Goal: Task Accomplishment & Management: Manage account settings

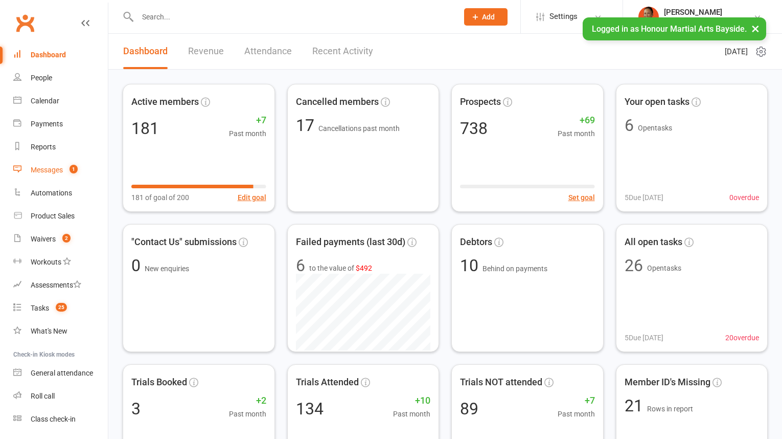
click at [59, 170] on div "Messages" at bounding box center [47, 170] width 32 height 8
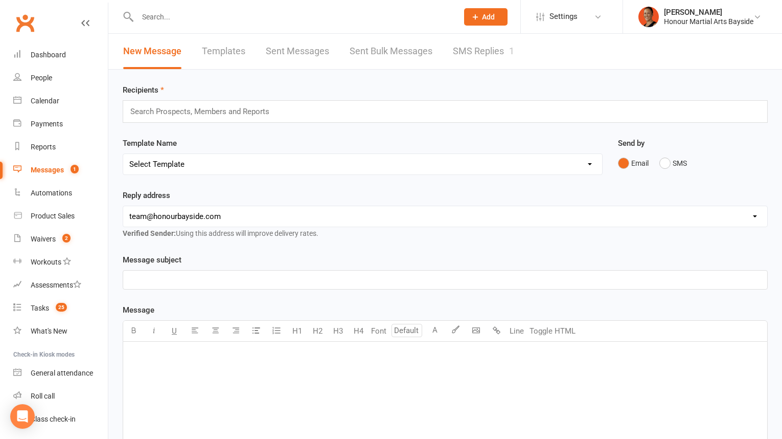
click at [507, 52] on link "SMS Replies 1" at bounding box center [483, 51] width 61 height 35
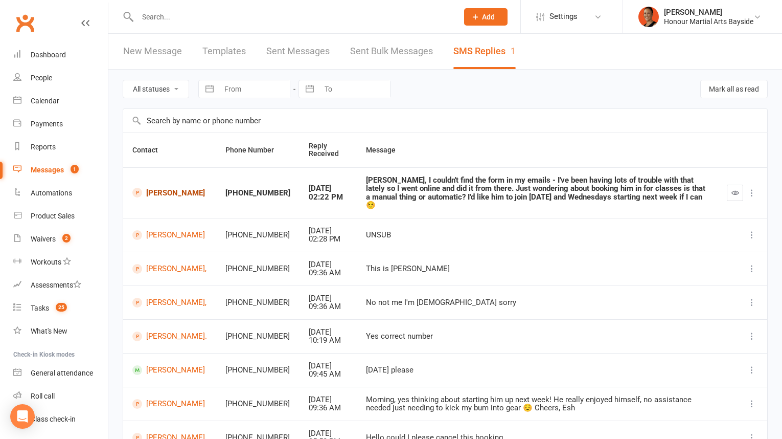
click at [173, 189] on link "[PERSON_NAME]" at bounding box center [169, 193] width 75 height 10
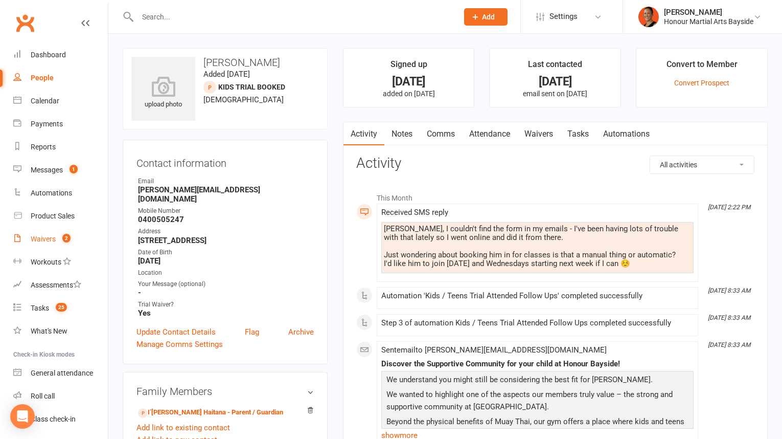
click at [47, 237] on div "Waivers" at bounding box center [43, 239] width 25 height 8
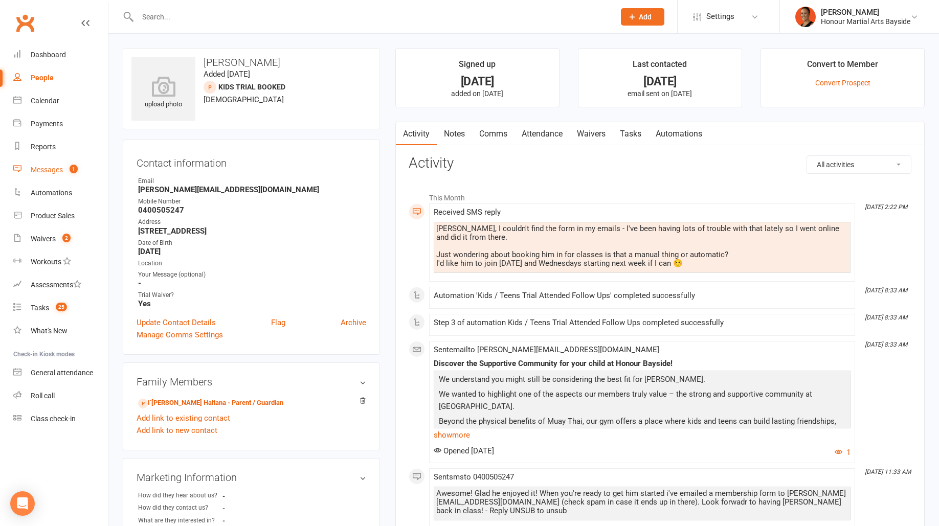
click at [67, 166] on count-badge "1" at bounding box center [70, 170] width 13 height 8
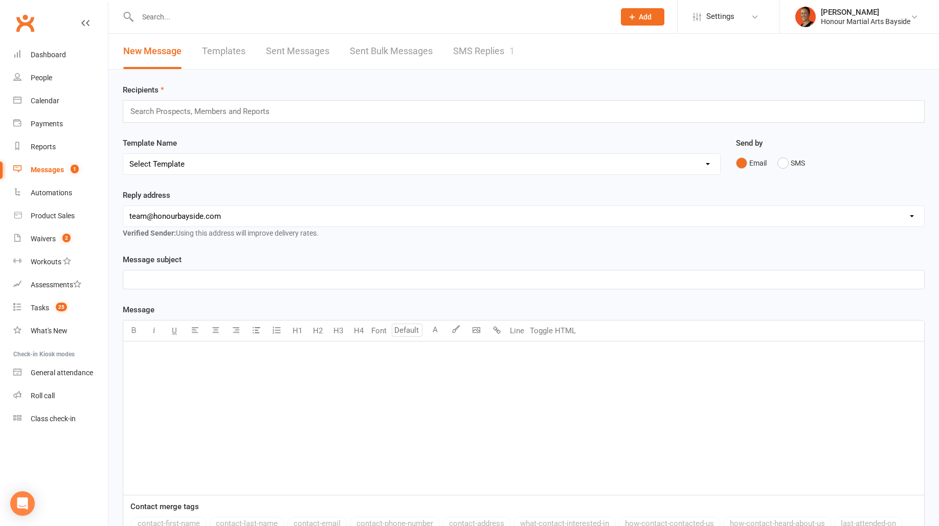
click at [504, 52] on link "SMS Replies 1" at bounding box center [483, 51] width 61 height 35
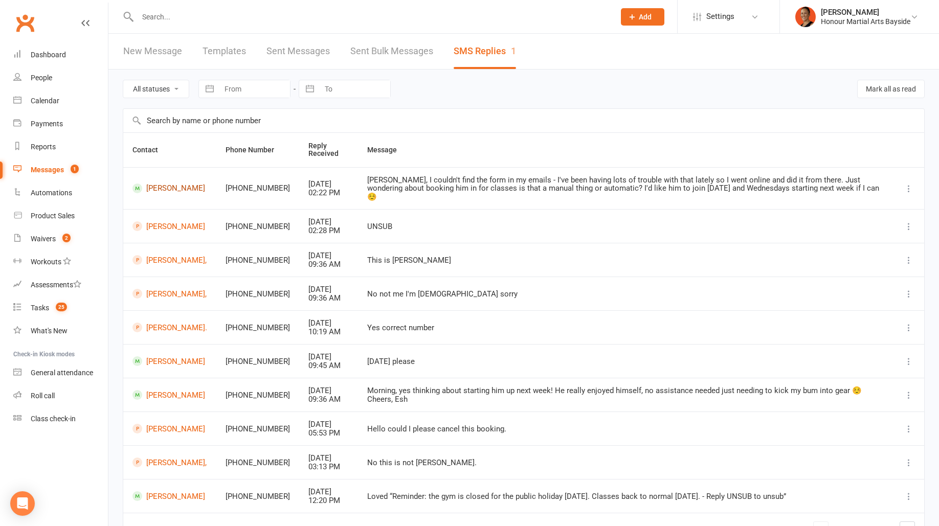
click at [149, 184] on link "Tamati Haitana-Saul" at bounding box center [169, 189] width 75 height 10
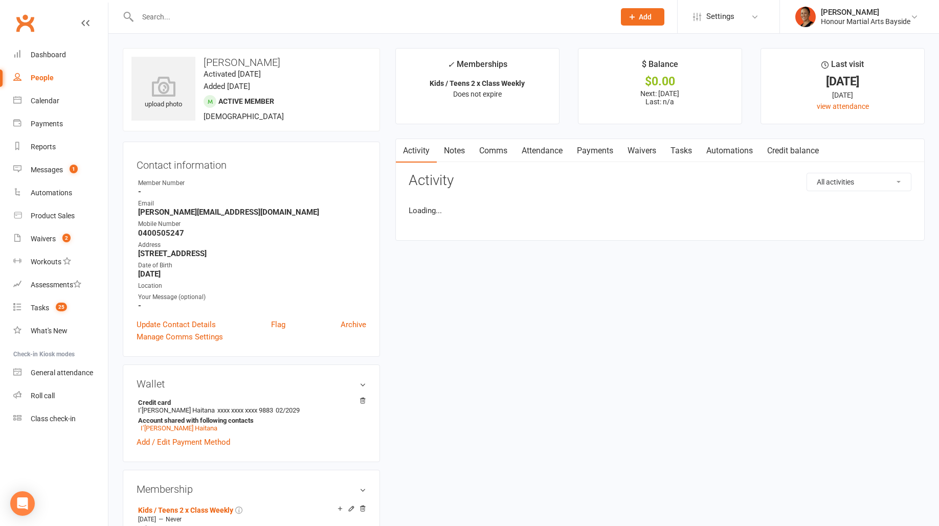
click at [497, 146] on link "Comms" at bounding box center [493, 151] width 42 height 24
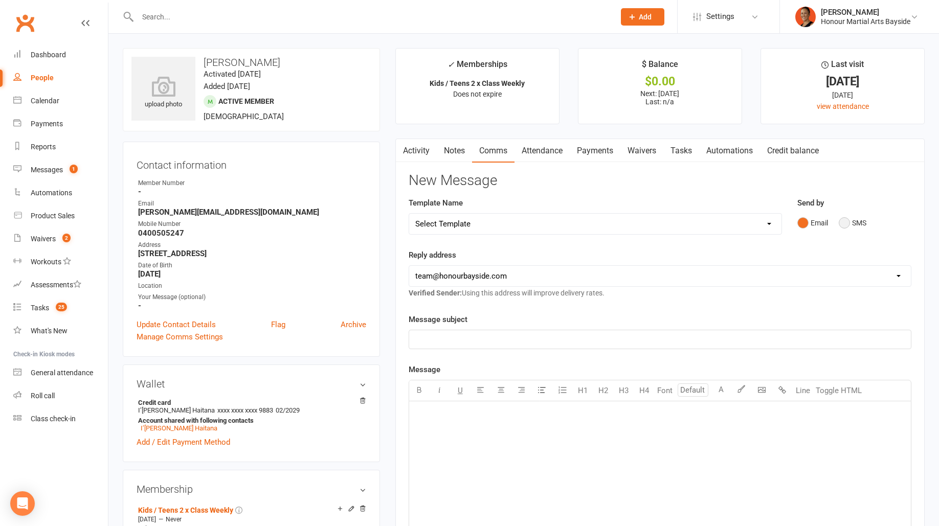
click at [782, 220] on button "SMS" at bounding box center [853, 222] width 28 height 19
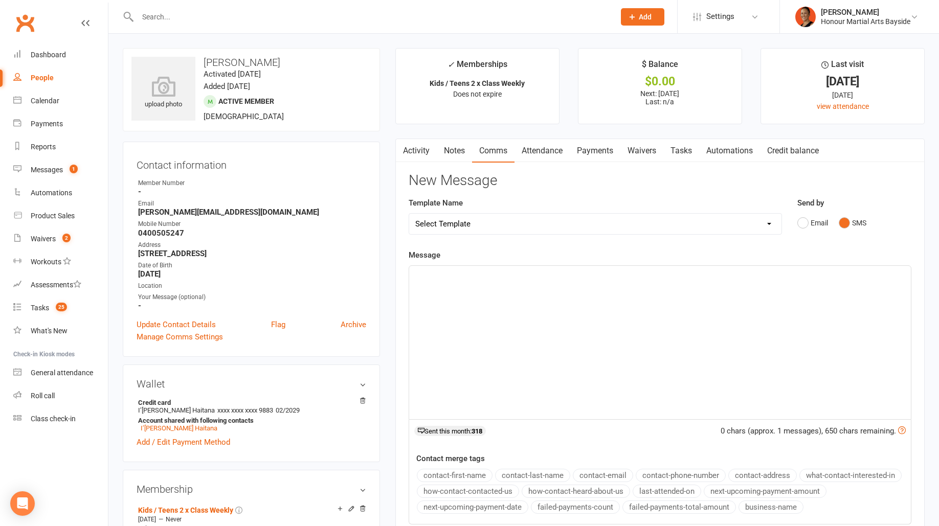
click at [702, 297] on div "﻿" at bounding box center [660, 342] width 502 height 153
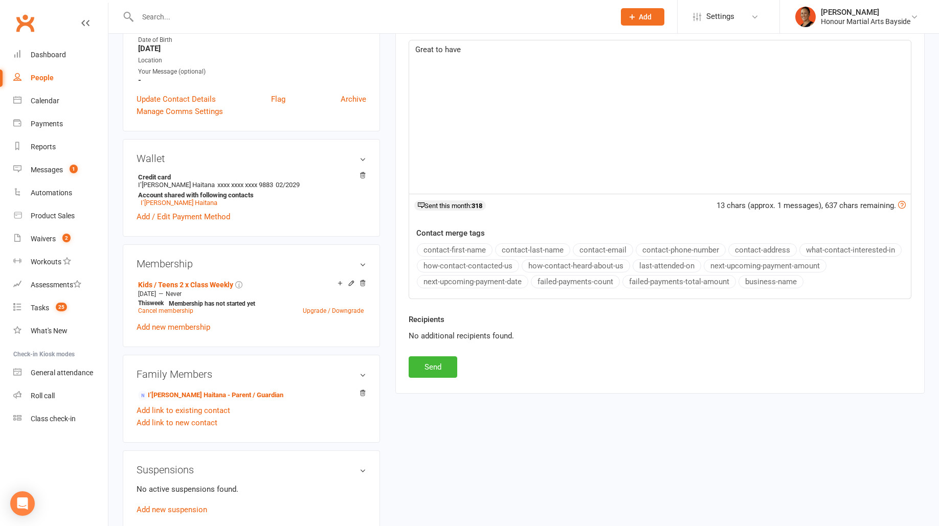
scroll to position [291, 0]
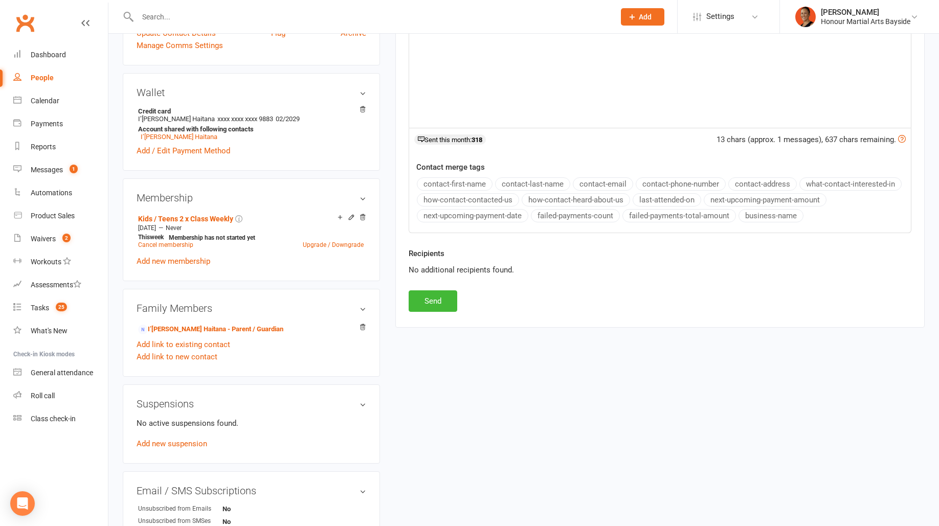
click at [704, 294] on div "New Message Template Name Select Template [Email] Cancellation 20 Day Term [Ema…" at bounding box center [660, 96] width 503 height 431
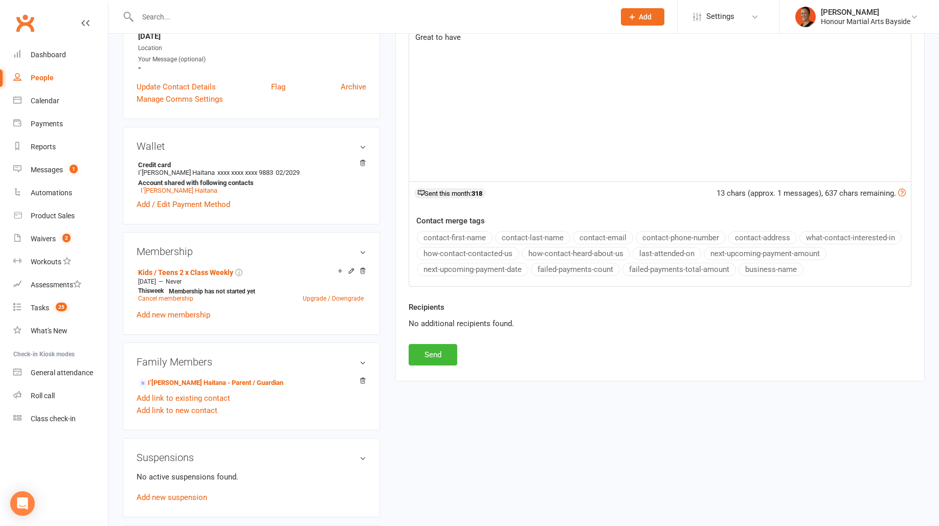
scroll to position [0, 0]
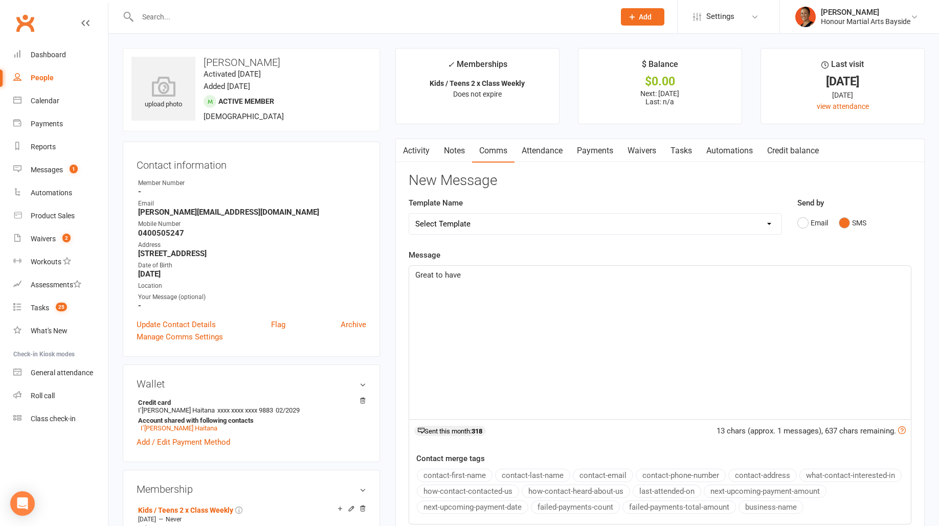
click at [474, 438] on button "contact-first-name" at bounding box center [455, 475] width 76 height 13
click at [640, 281] on div "Great to have ﻿ {contact-first-name}" at bounding box center [660, 342] width 502 height 153
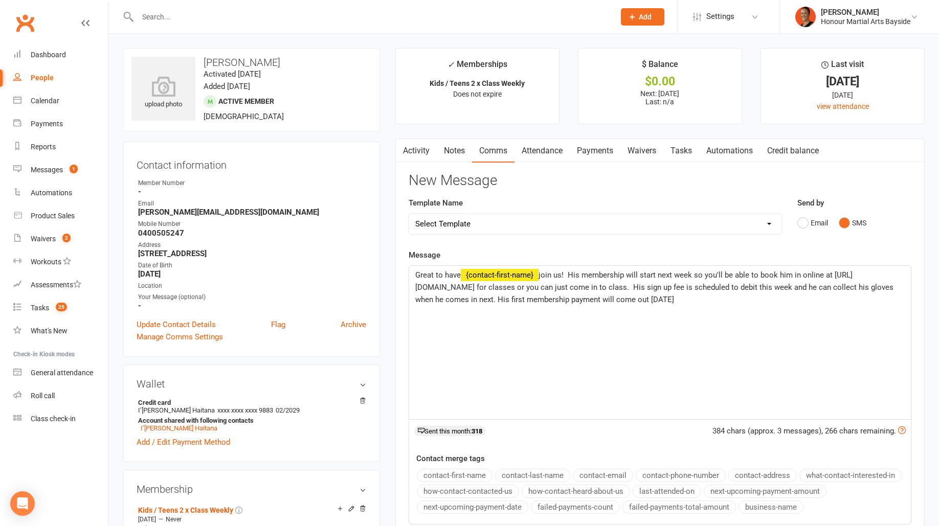
scroll to position [123, 0]
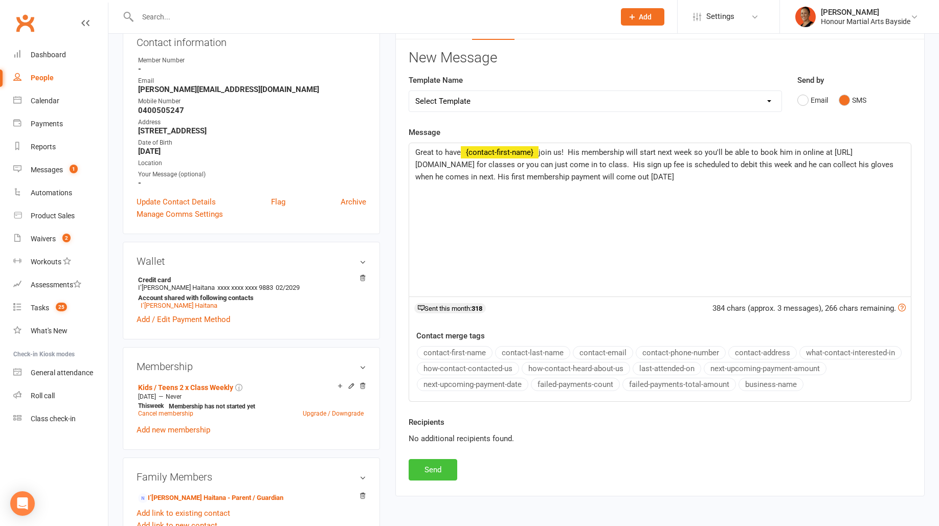
click at [439, 438] on button "Send" at bounding box center [433, 469] width 49 height 21
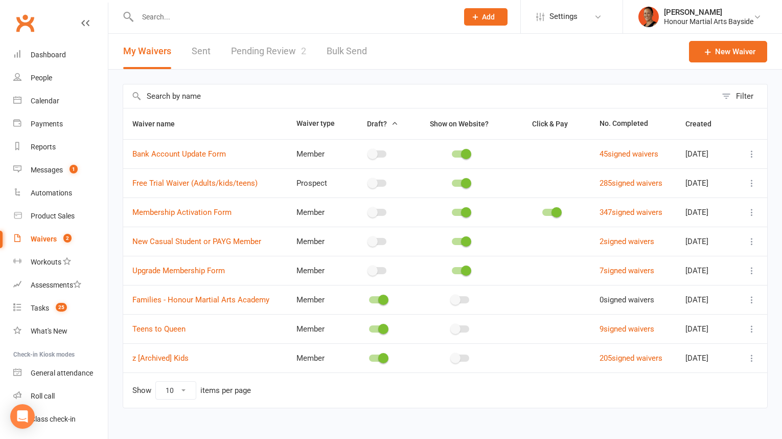
click at [281, 51] on link "Pending Review 2" at bounding box center [268, 51] width 75 height 35
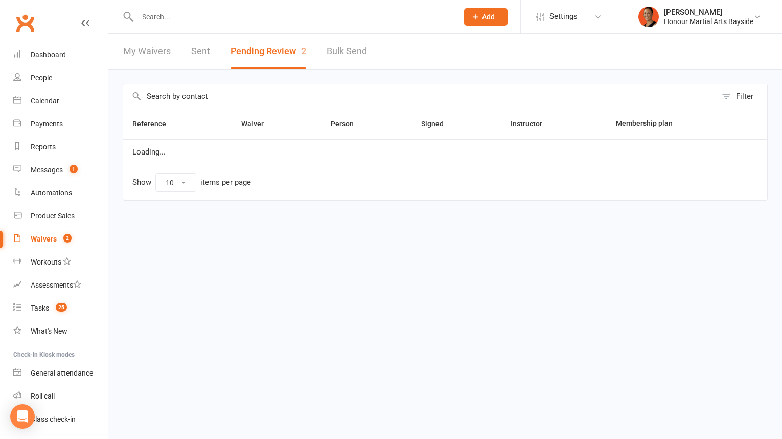
select select "100"
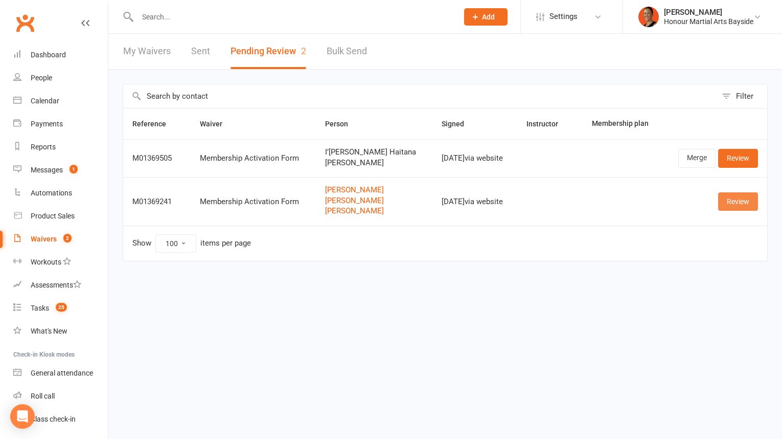
click at [745, 200] on link "Review" at bounding box center [738, 201] width 40 height 18
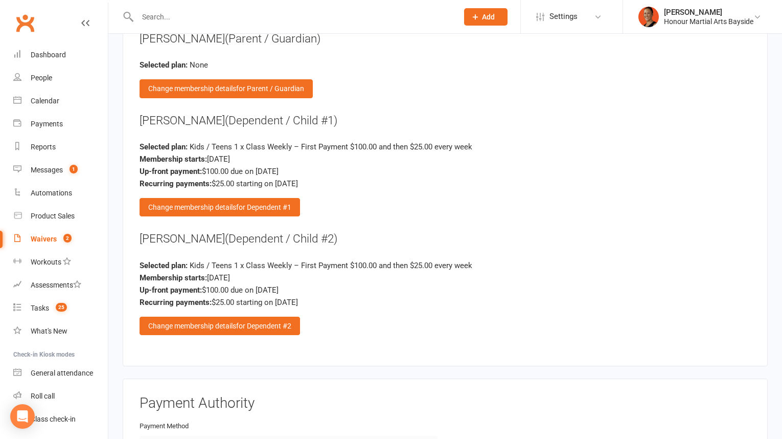
scroll to position [1799, 0]
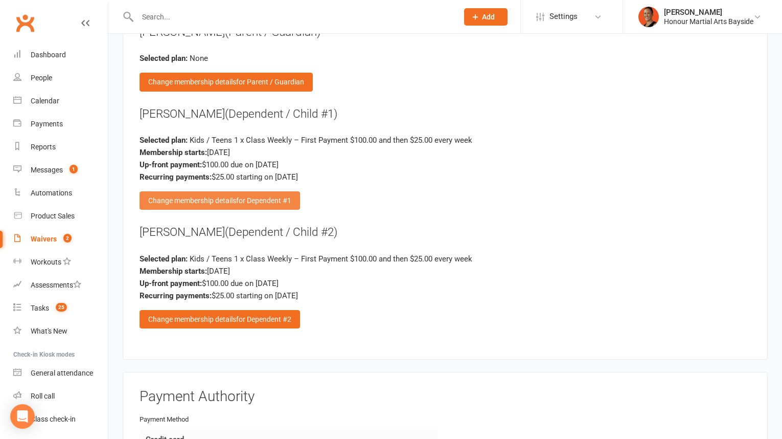
click at [295, 191] on div "Change membership details for Dependent #1" at bounding box center [220, 200] width 161 height 18
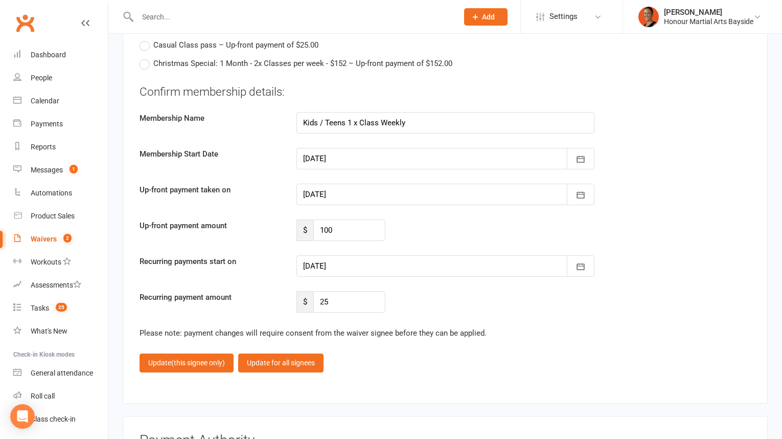
scroll to position [2292, 0]
click at [343, 149] on div at bounding box center [446, 159] width 298 height 21
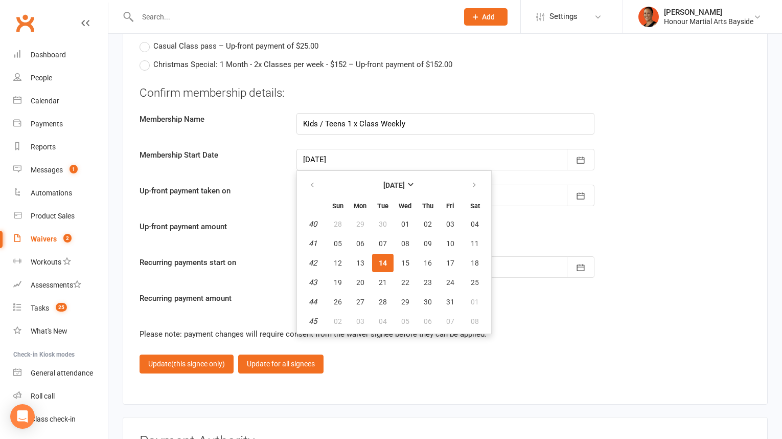
click at [407, 149] on div at bounding box center [446, 159] width 298 height 21
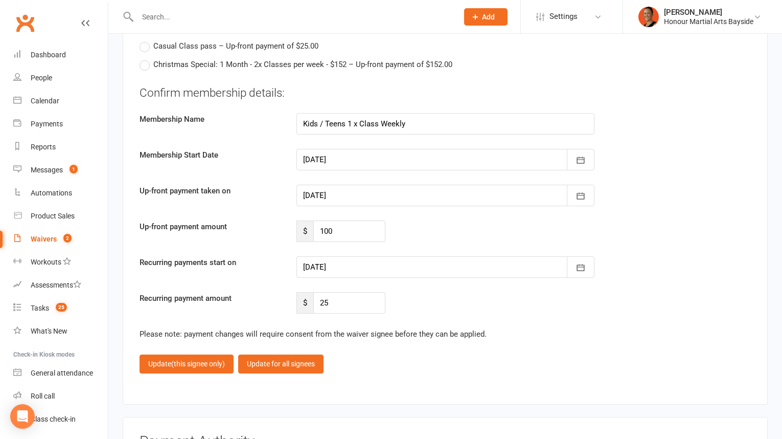
click at [361, 185] on div at bounding box center [446, 195] width 298 height 21
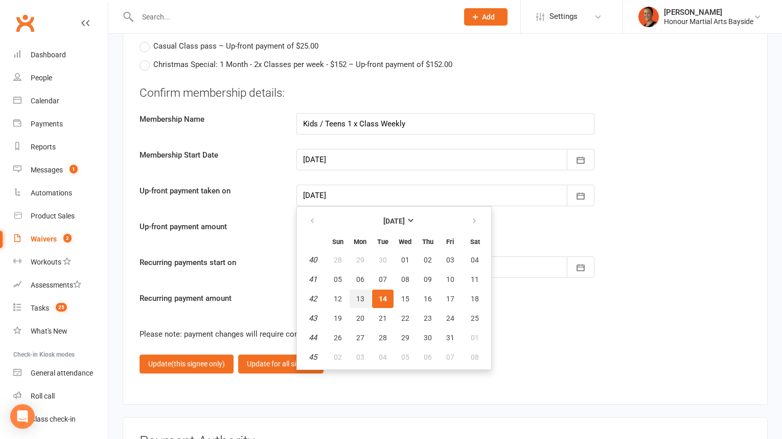
click at [360, 289] on button "13" at bounding box center [360, 298] width 21 height 18
type input "[DATE]"
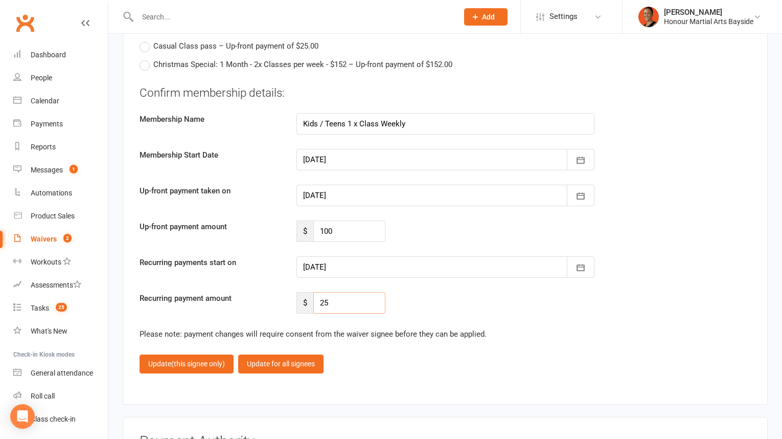
click at [360, 292] on input "25" at bounding box center [349, 302] width 72 height 21
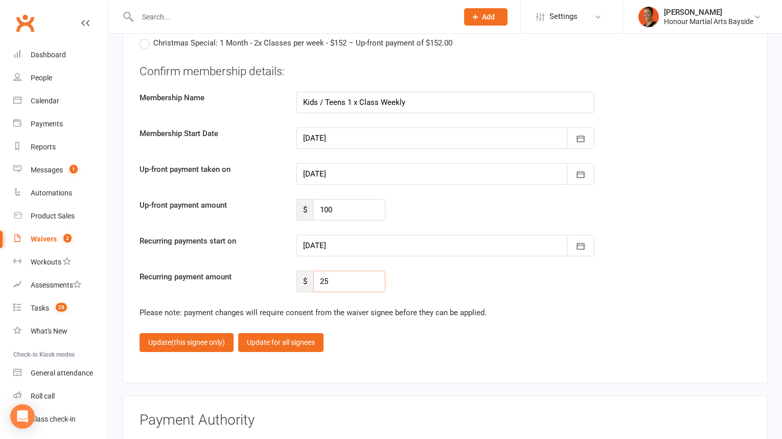
scroll to position [2324, 0]
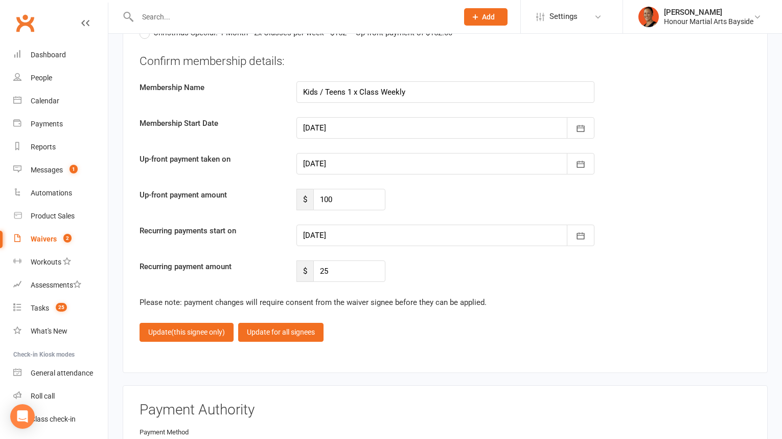
click at [335, 225] on div at bounding box center [446, 234] width 298 height 21
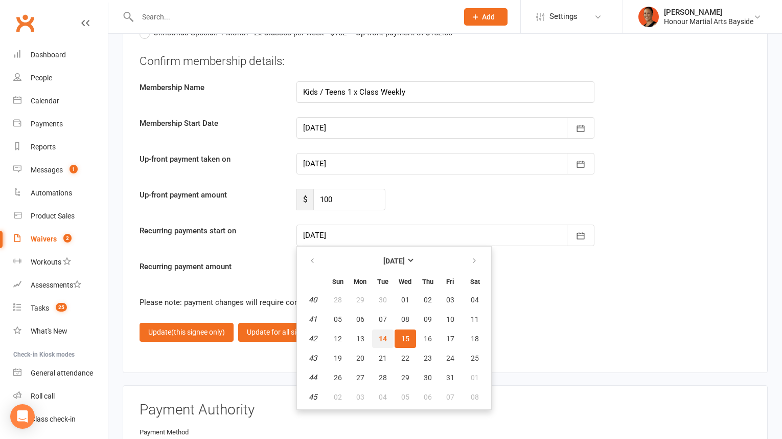
click at [379, 334] on span "14" at bounding box center [383, 338] width 8 height 8
type input "[DATE]"
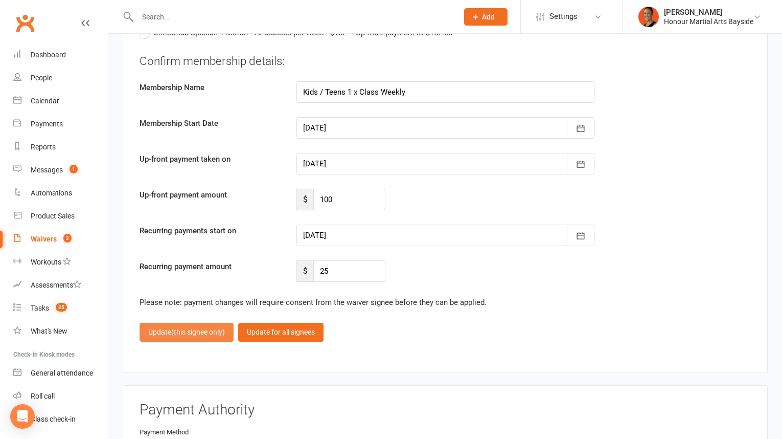
click at [177, 328] on span "(this signee only)" at bounding box center [198, 332] width 54 height 8
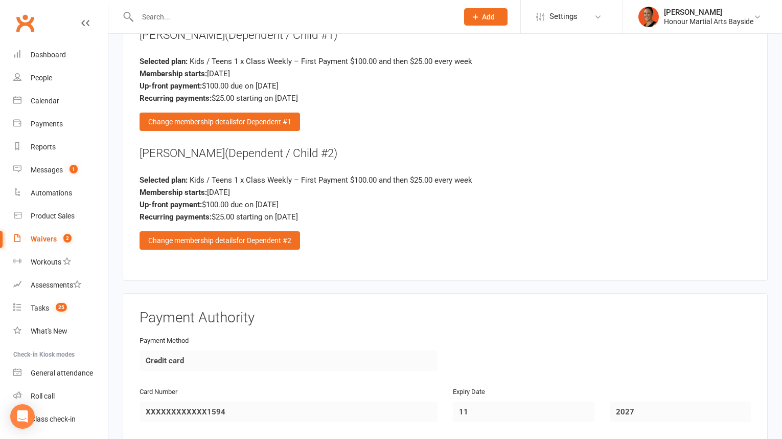
scroll to position [1844, 0]
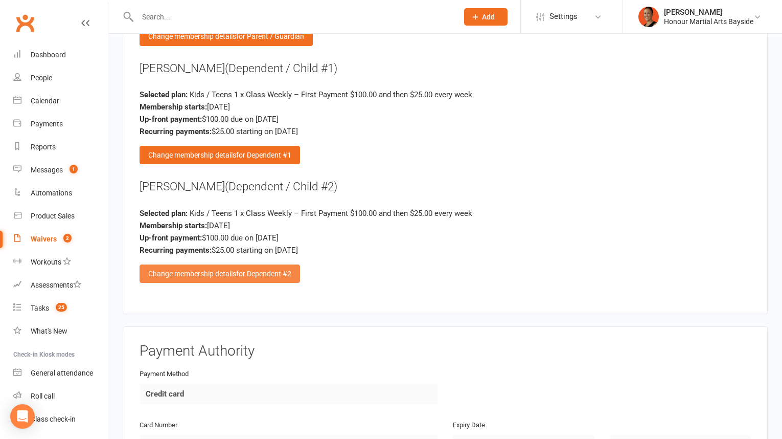
click at [206, 264] on div "Change membership details for Dependent #2" at bounding box center [220, 273] width 161 height 18
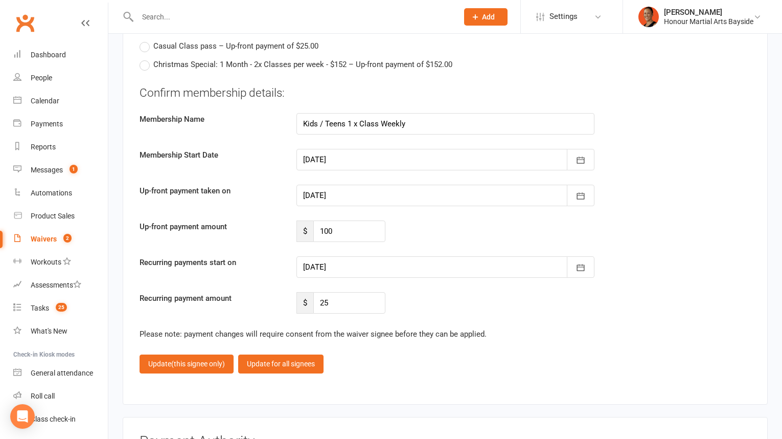
scroll to position [2292, 0]
click at [324, 186] on div at bounding box center [446, 195] width 298 height 21
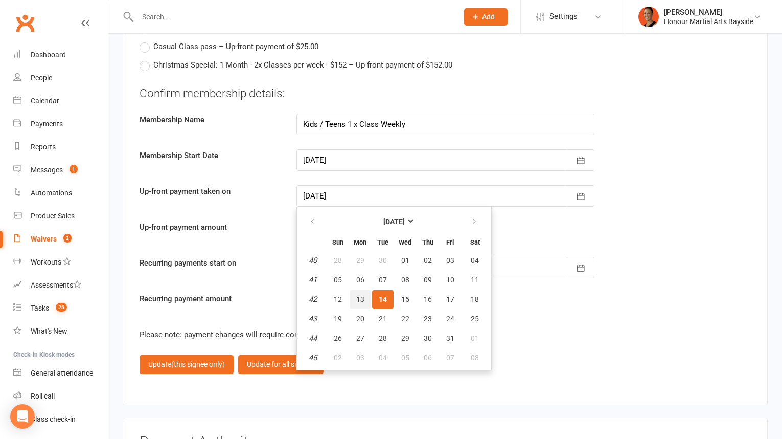
click at [356, 290] on button "13" at bounding box center [360, 299] width 21 height 18
type input "[DATE]"
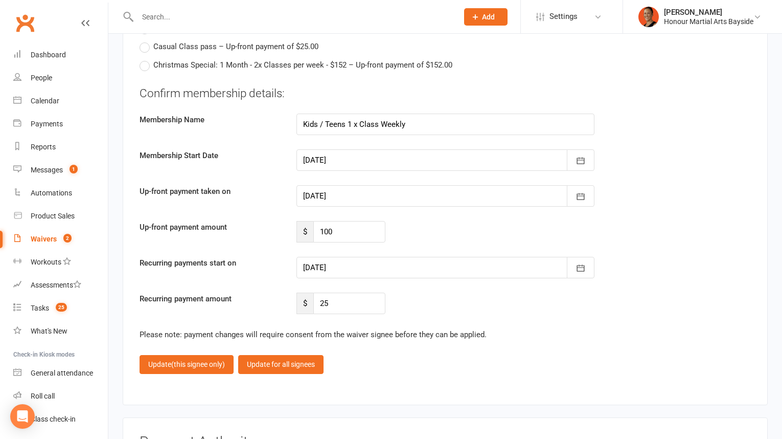
click at [345, 257] on div at bounding box center [446, 267] width 298 height 21
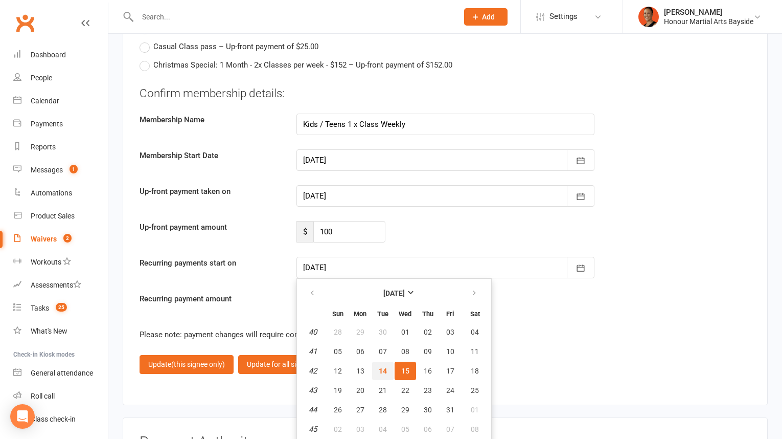
click at [382, 362] on button "14" at bounding box center [382, 371] width 21 height 18
type input "[DATE]"
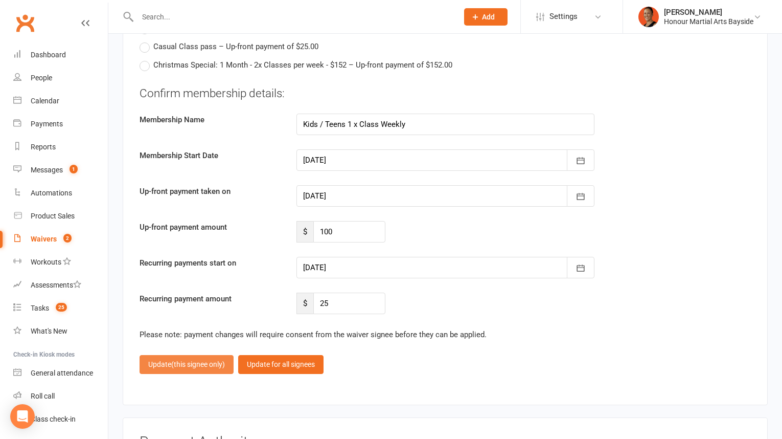
click at [172, 360] on span "(this signee only)" at bounding box center [198, 364] width 54 height 8
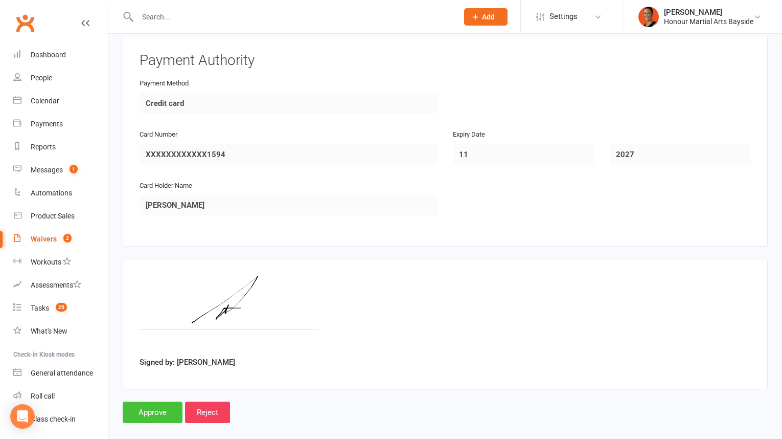
click at [157, 401] on input "Approve" at bounding box center [153, 411] width 60 height 21
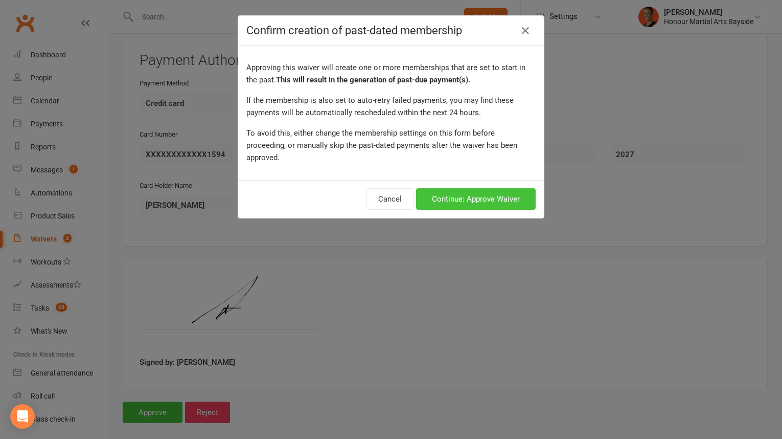
click at [477, 189] on button "Continue: Approve Waiver" at bounding box center [476, 198] width 120 height 21
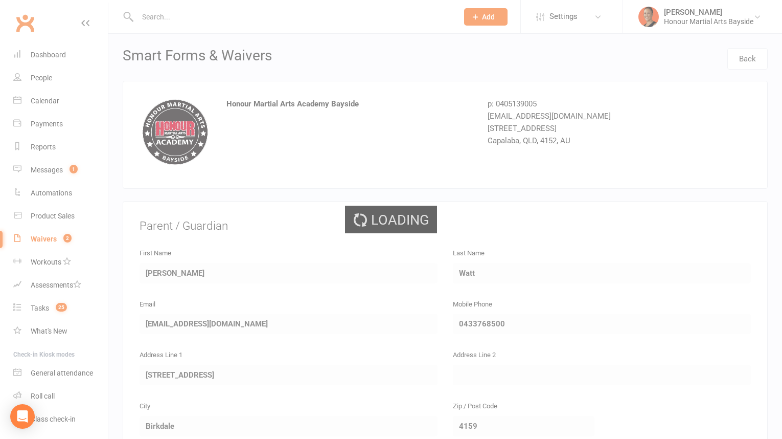
select select "100"
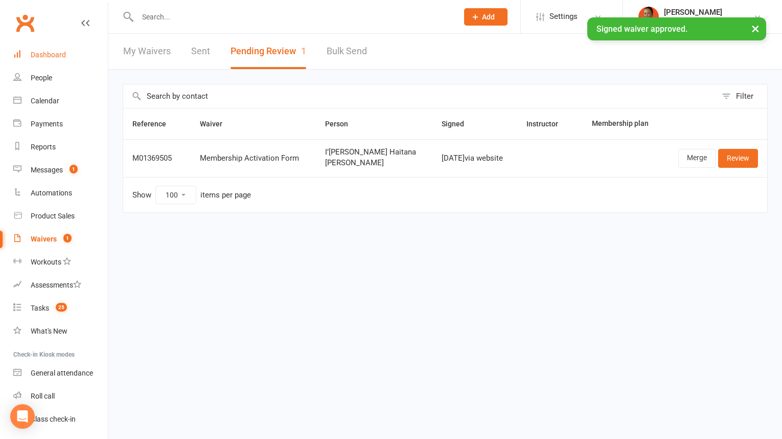
click at [59, 60] on link "Dashboard" at bounding box center [60, 54] width 95 height 23
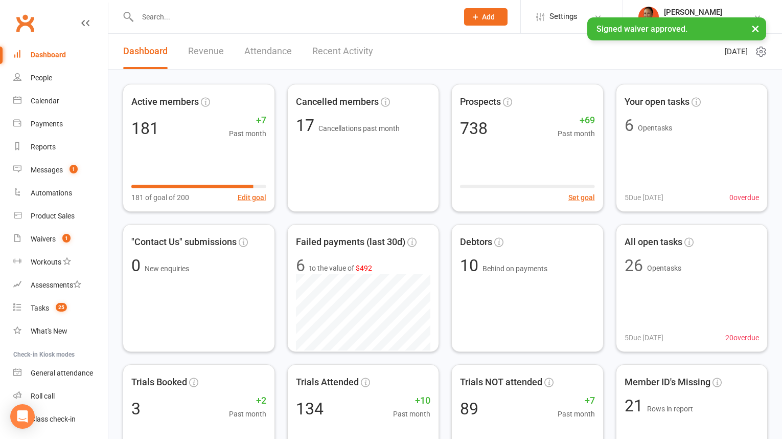
click at [356, 55] on link "Recent Activity" at bounding box center [342, 51] width 61 height 35
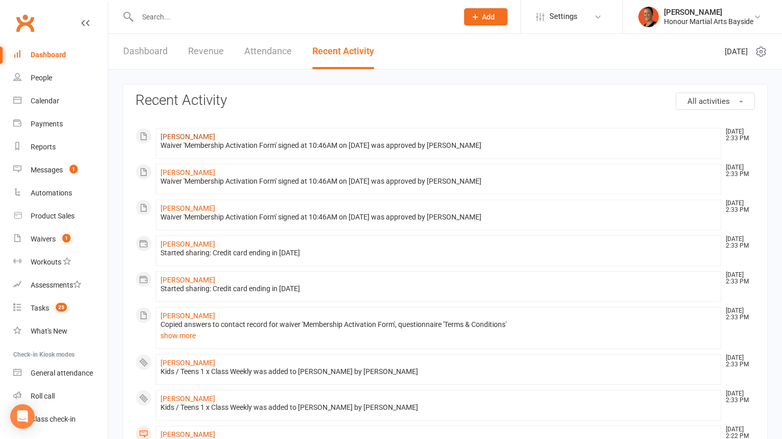
click at [184, 137] on link "[PERSON_NAME]" at bounding box center [188, 136] width 55 height 8
click at [181, 171] on link "[PERSON_NAME]" at bounding box center [188, 172] width 55 height 8
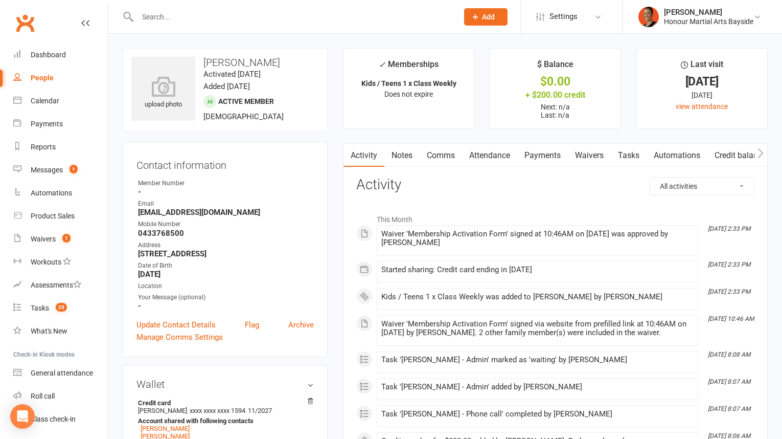
click at [568, 162] on link "Payments" at bounding box center [542, 156] width 51 height 24
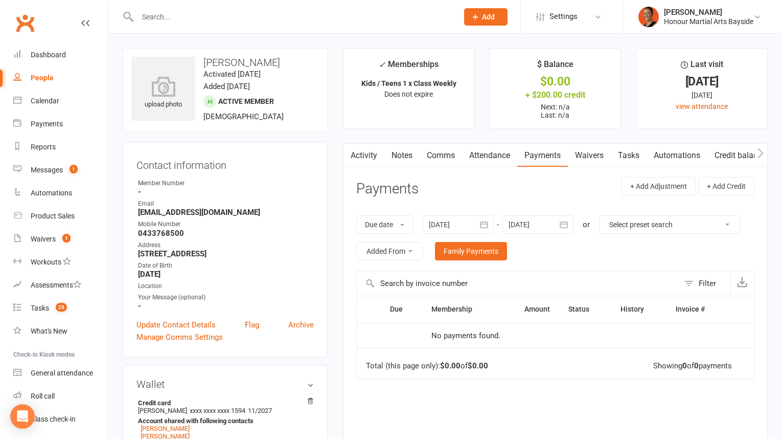
click at [554, 215] on div at bounding box center [538, 224] width 72 height 18
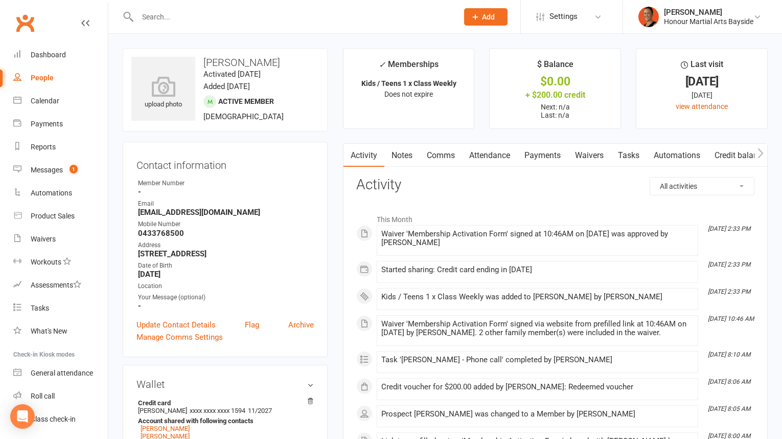
click at [586, 149] on link "Waivers" at bounding box center [589, 156] width 43 height 24
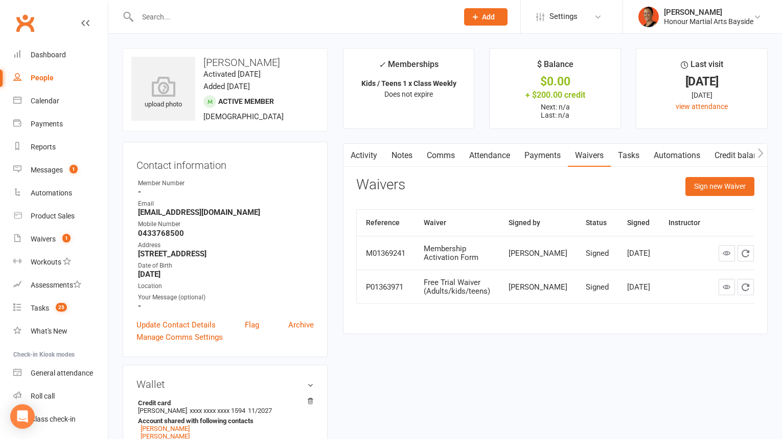
click at [720, 150] on link "Credit balance" at bounding box center [741, 156] width 66 height 24
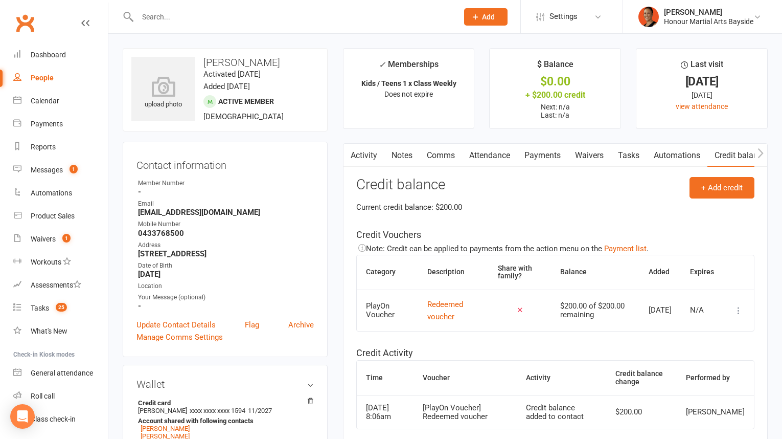
click at [533, 157] on link "Payments" at bounding box center [542, 156] width 51 height 24
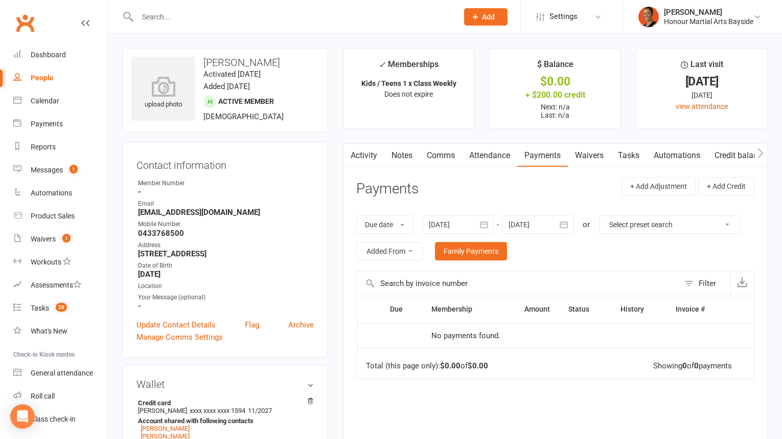
click at [548, 154] on link "Payments" at bounding box center [542, 156] width 51 height 24
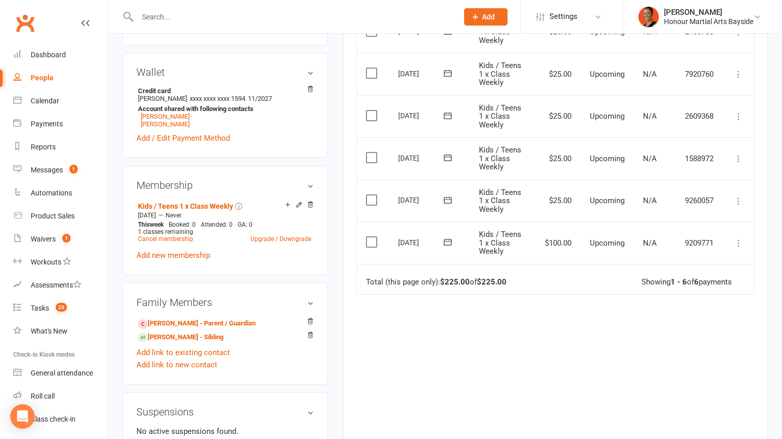
scroll to position [324, 0]
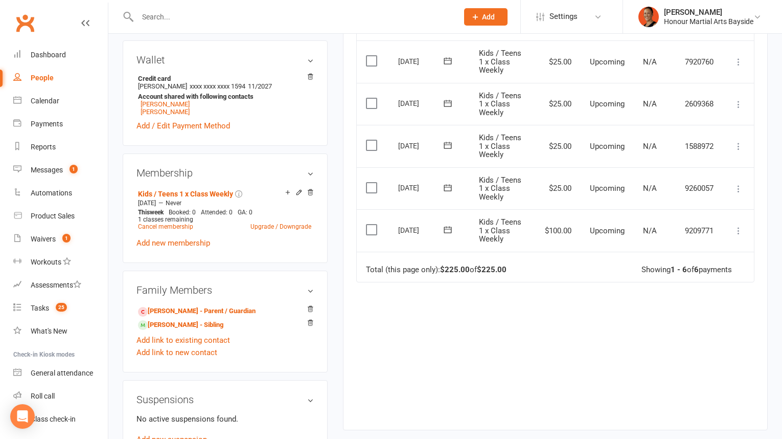
click at [744, 227] on icon at bounding box center [739, 231] width 10 height 10
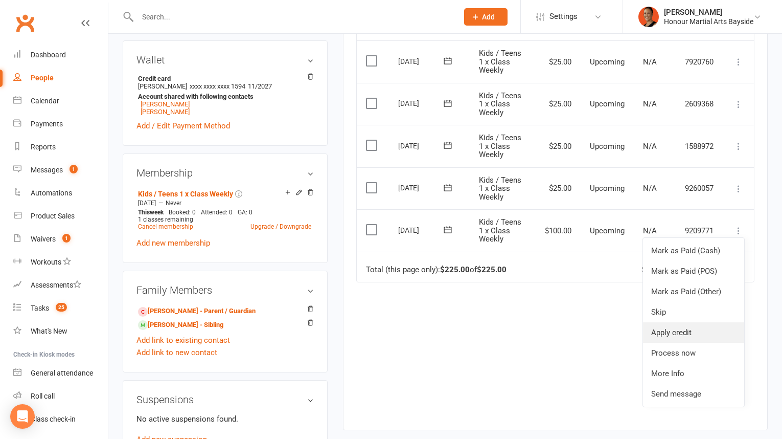
click at [689, 330] on link "Apply credit" at bounding box center [693, 332] width 101 height 20
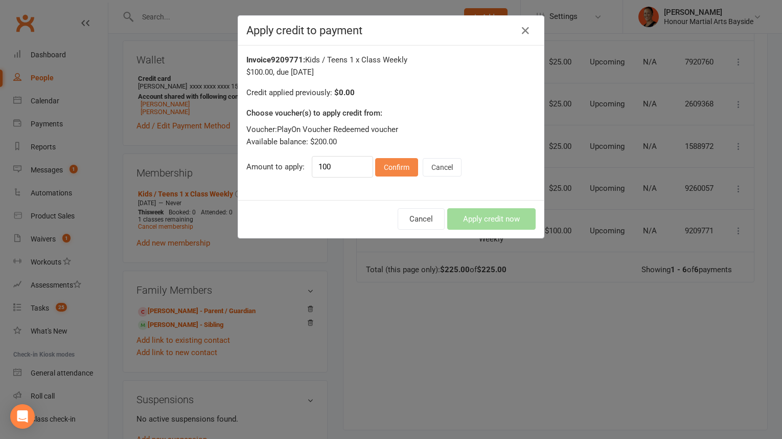
click at [392, 159] on button "Confirm" at bounding box center [396, 167] width 43 height 18
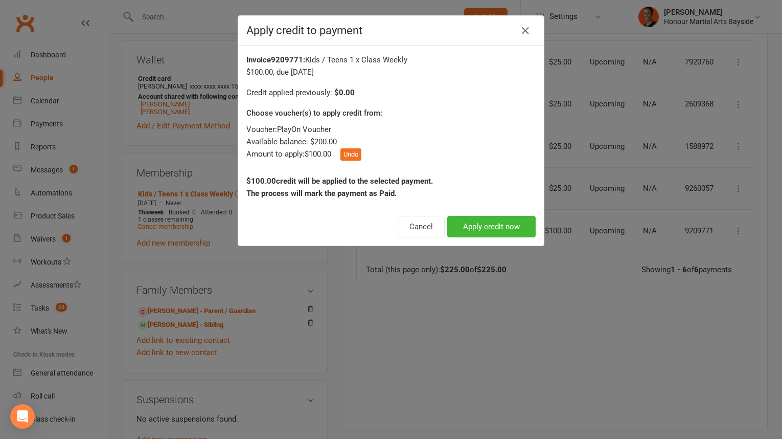
click at [481, 211] on div "Cancel Apply credit now" at bounding box center [391, 227] width 306 height 38
click at [481, 225] on button "Apply credit now" at bounding box center [491, 226] width 88 height 21
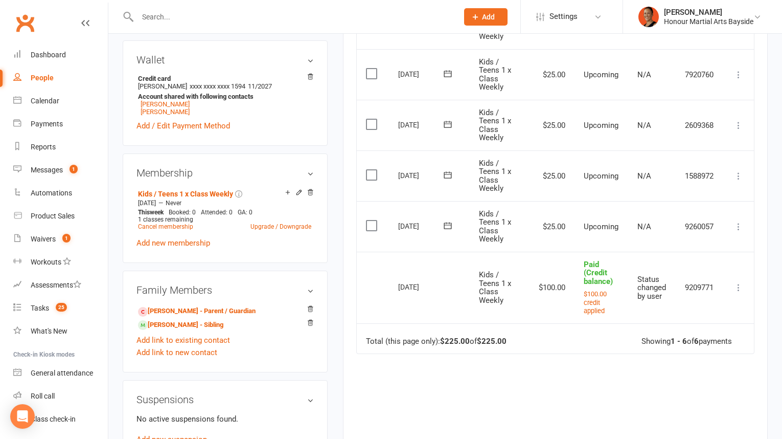
click at [739, 227] on icon at bounding box center [739, 226] width 10 height 10
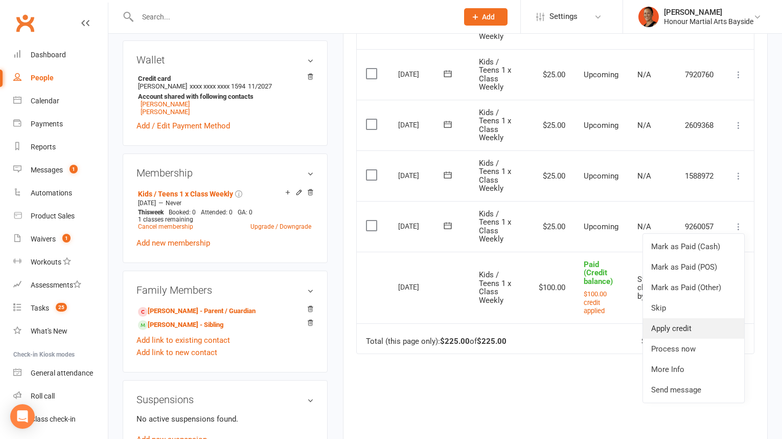
click at [690, 318] on link "Apply credit" at bounding box center [693, 328] width 101 height 20
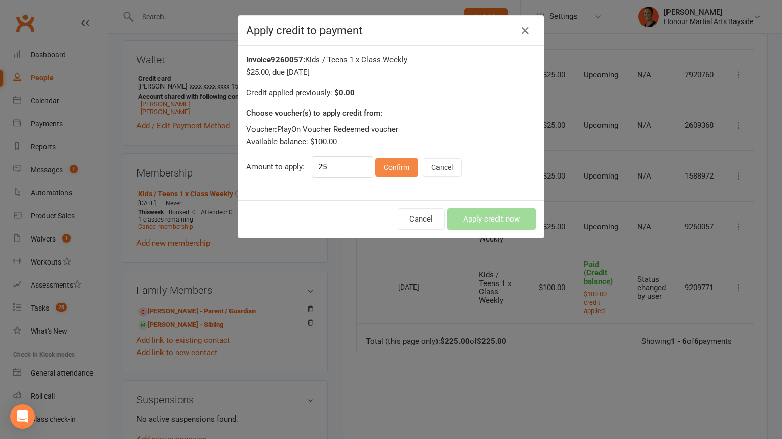
click at [396, 161] on button "Confirm" at bounding box center [396, 167] width 43 height 18
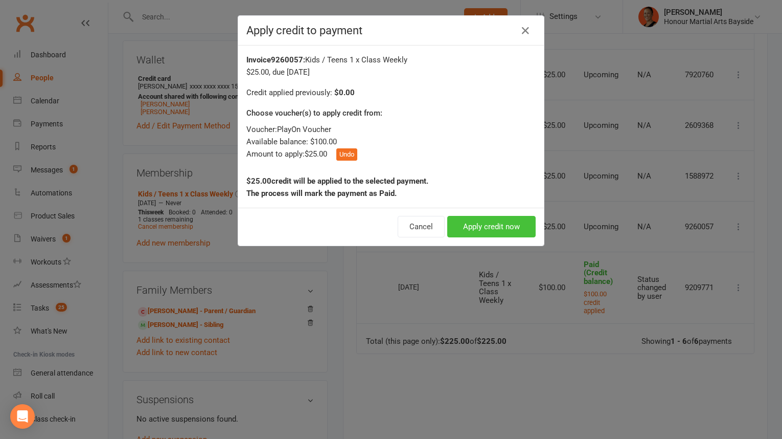
click at [494, 220] on button "Apply credit now" at bounding box center [491, 226] width 88 height 21
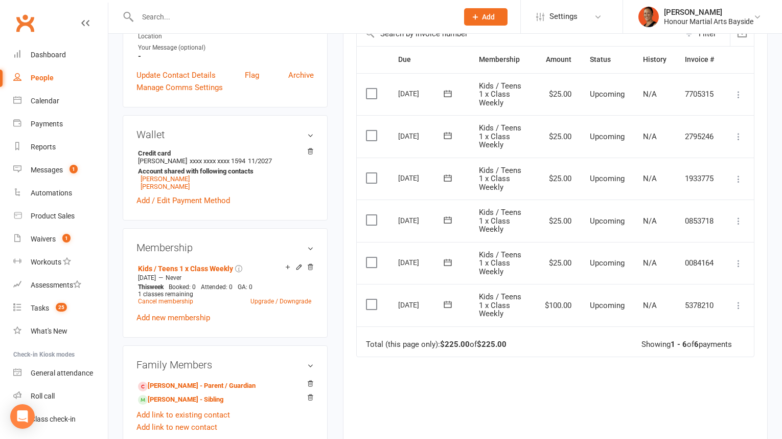
scroll to position [308, 0]
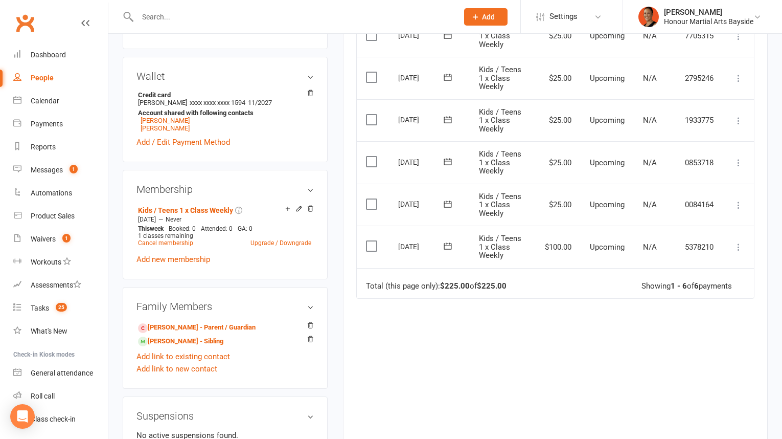
click at [736, 250] on button at bounding box center [739, 247] width 12 height 12
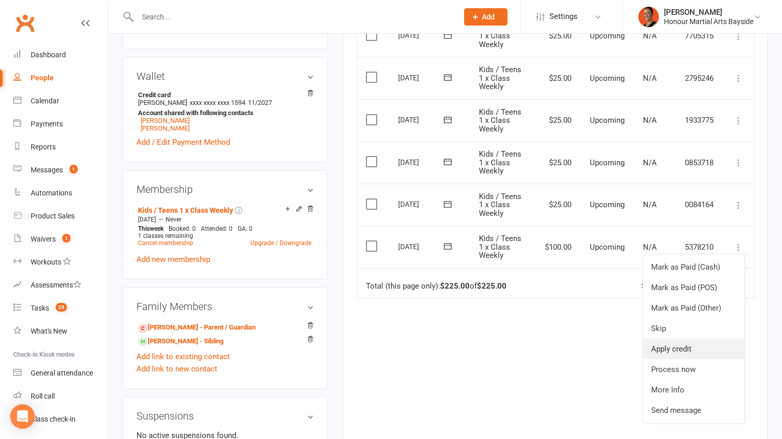
click at [679, 352] on link "Apply credit" at bounding box center [693, 349] width 101 height 20
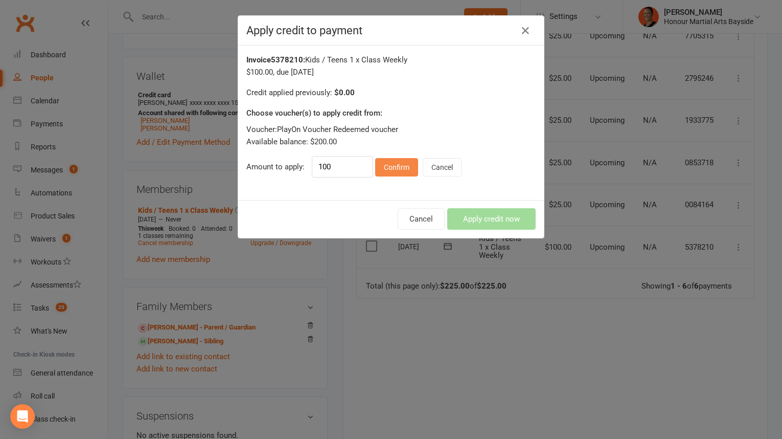
click at [398, 160] on button "Confirm" at bounding box center [396, 167] width 43 height 18
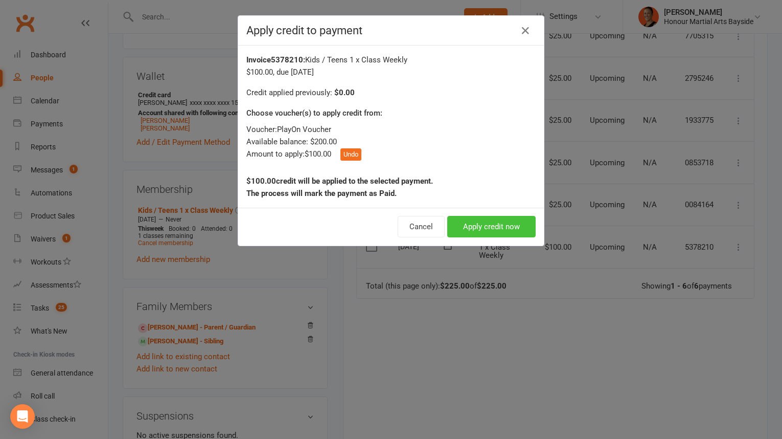
click at [480, 221] on button "Apply credit now" at bounding box center [491, 226] width 88 height 21
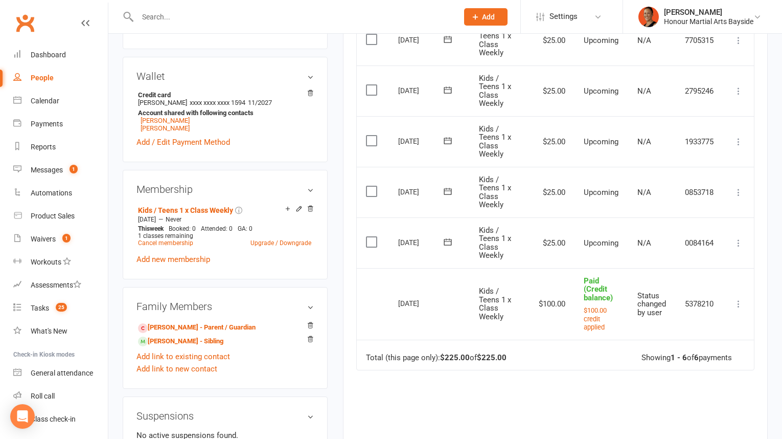
click at [744, 238] on icon at bounding box center [739, 243] width 10 height 10
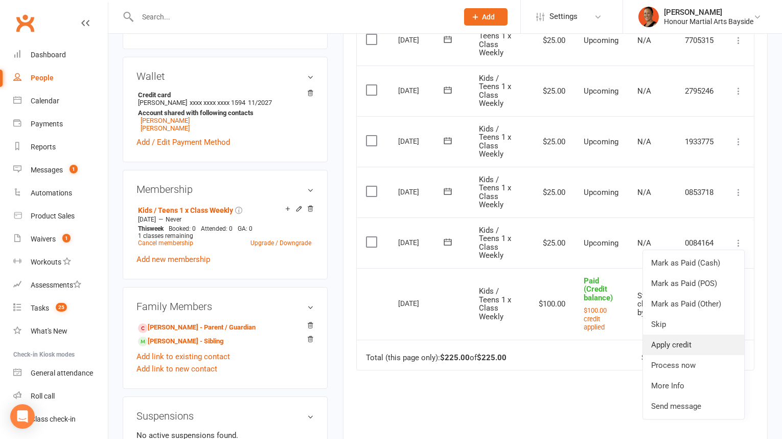
click at [672, 343] on link "Apply credit" at bounding box center [693, 344] width 101 height 20
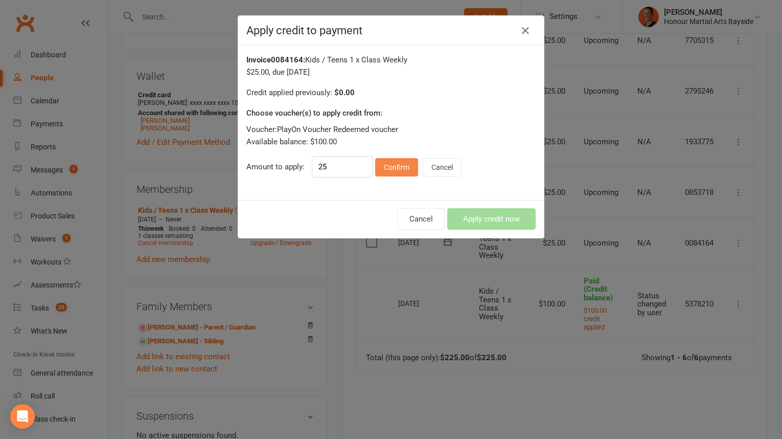
click at [402, 168] on button "Confirm" at bounding box center [396, 167] width 43 height 18
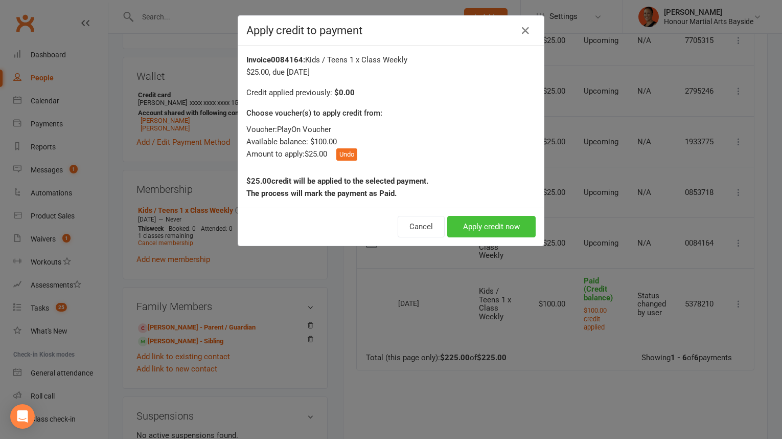
click at [507, 227] on button "Apply credit now" at bounding box center [491, 226] width 88 height 21
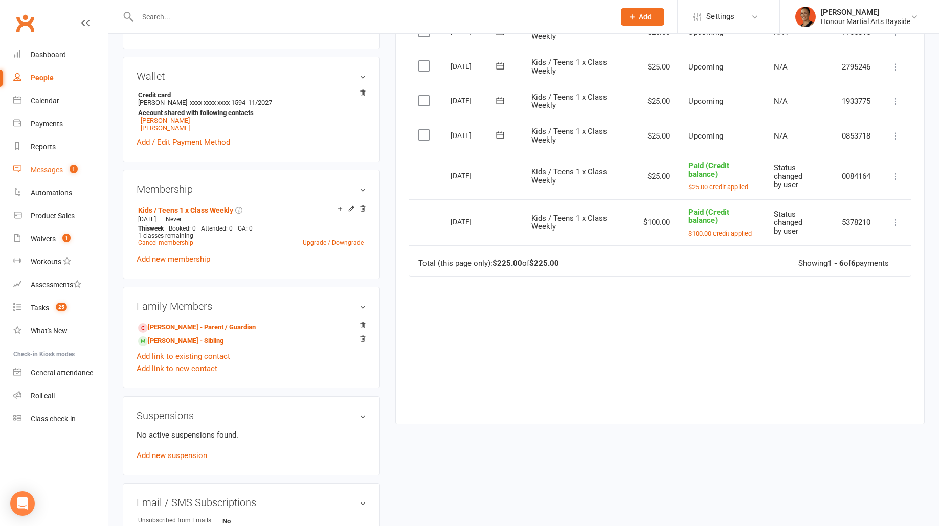
click at [36, 167] on div "Messages" at bounding box center [47, 170] width 32 height 8
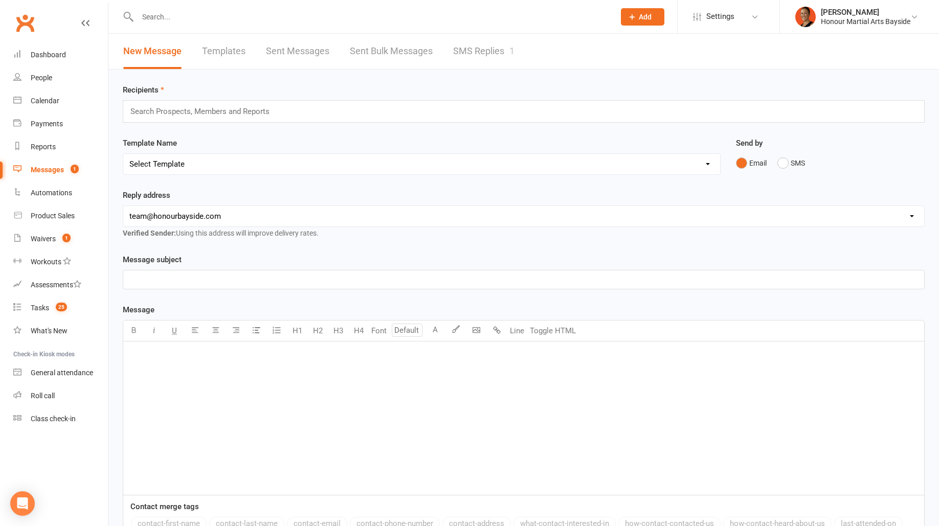
click at [502, 49] on link "SMS Replies 1" at bounding box center [483, 51] width 61 height 35
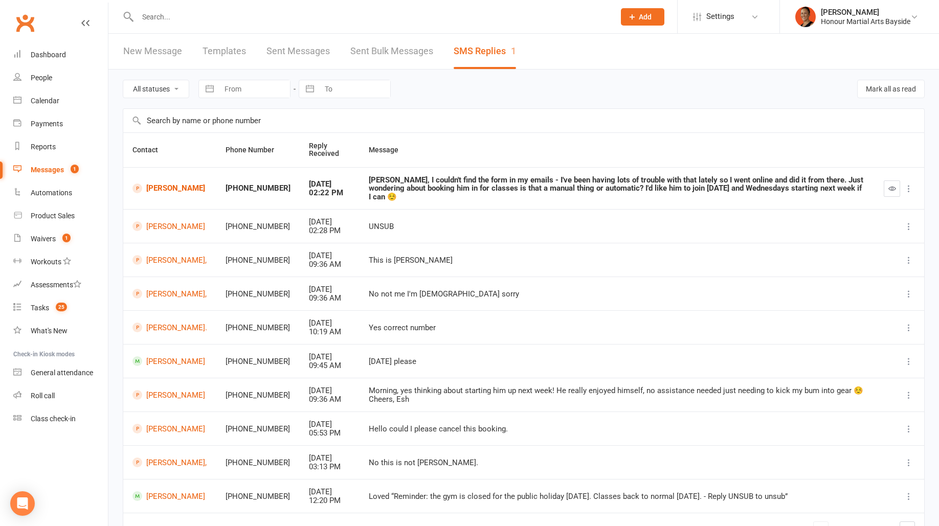
click at [782, 181] on button "button" at bounding box center [892, 189] width 16 height 16
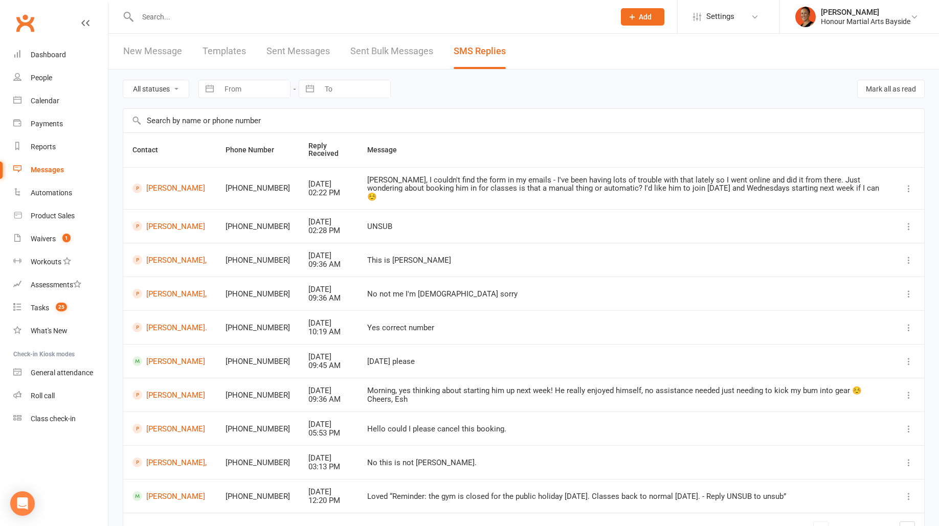
click at [597, 188] on div "Hiya, I couldn't find the form in my emails - I've been having lots of trouble …" at bounding box center [625, 189] width 517 height 26
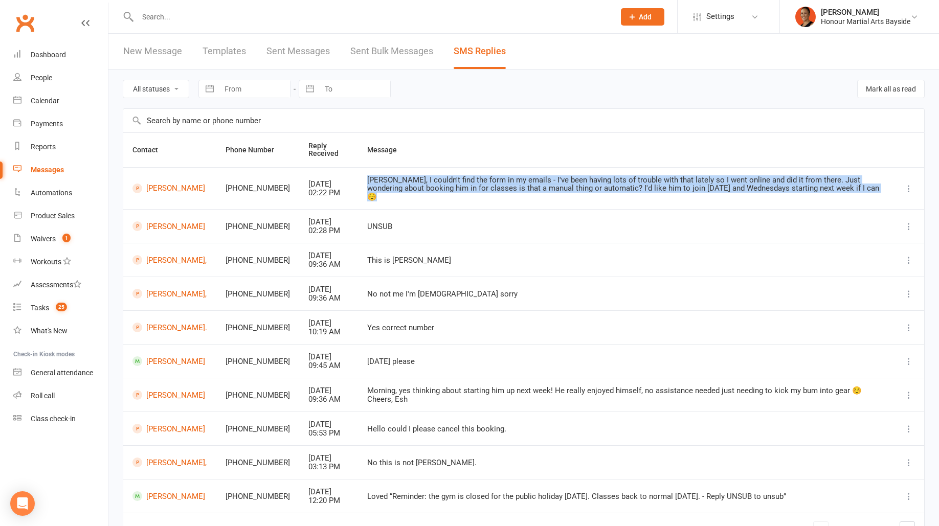
click at [597, 188] on div "Hiya, I couldn't find the form in my emails - I've been having lots of trouble …" at bounding box center [625, 189] width 517 height 26
click at [35, 233] on link "Waivers 1" at bounding box center [60, 239] width 95 height 23
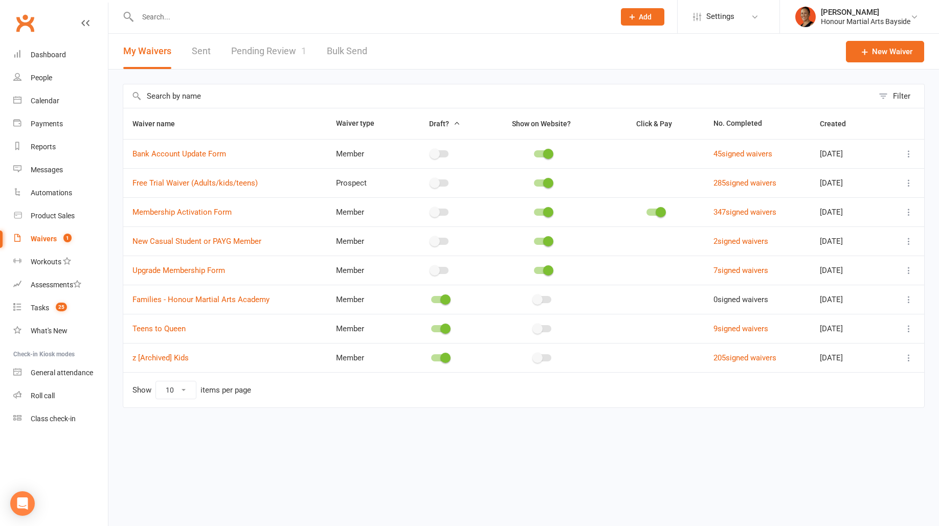
click at [283, 57] on link "Pending Review 1" at bounding box center [268, 51] width 75 height 35
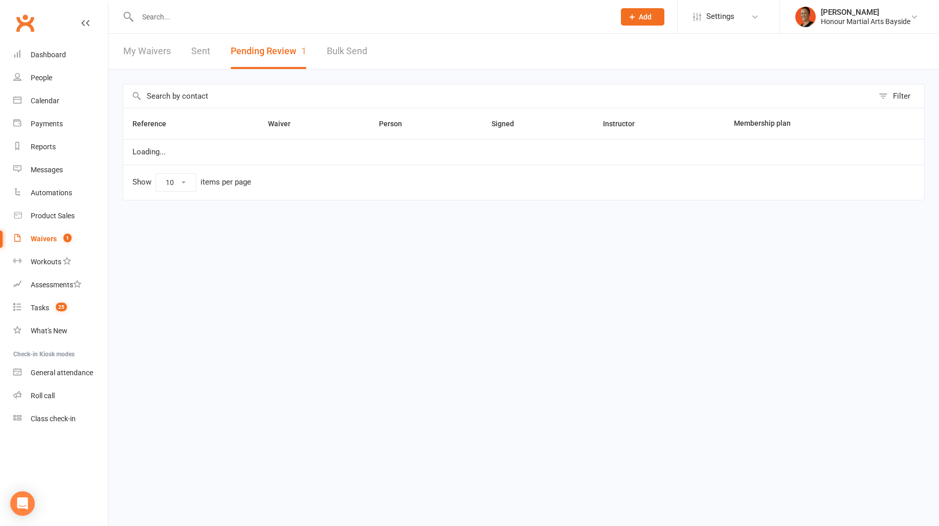
select select "100"
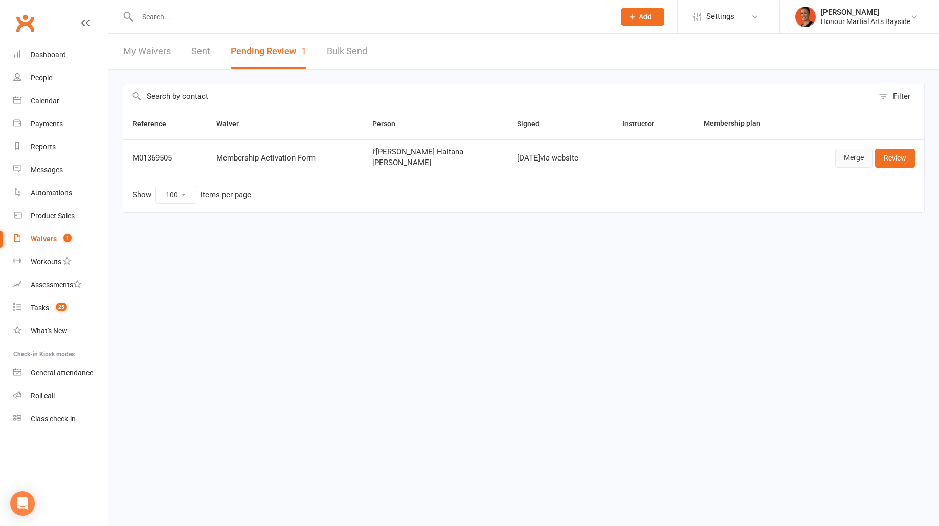
click at [782, 158] on link "Merge" at bounding box center [853, 158] width 37 height 18
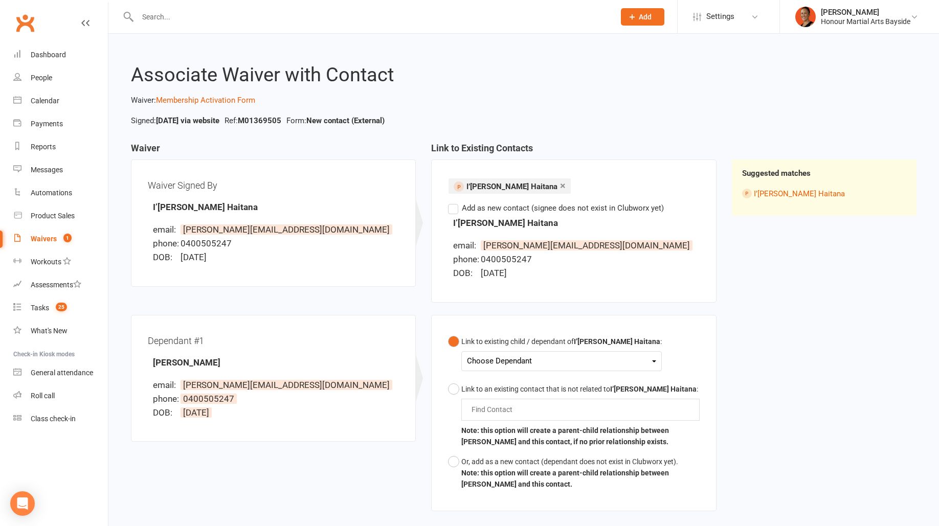
click at [501, 363] on div "Choose Dependant" at bounding box center [561, 361] width 189 height 14
click at [503, 375] on link "Tamati Haitana-Saul" at bounding box center [517, 385] width 101 height 22
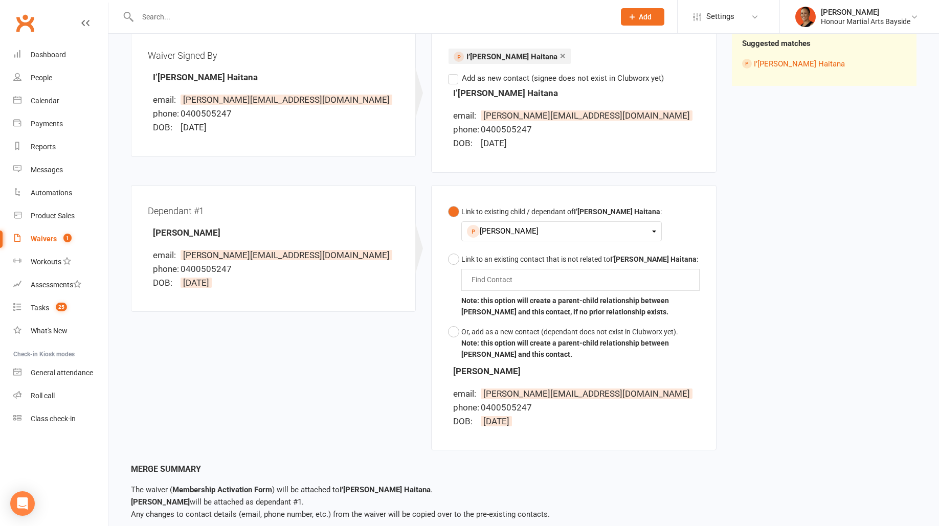
scroll to position [184, 0]
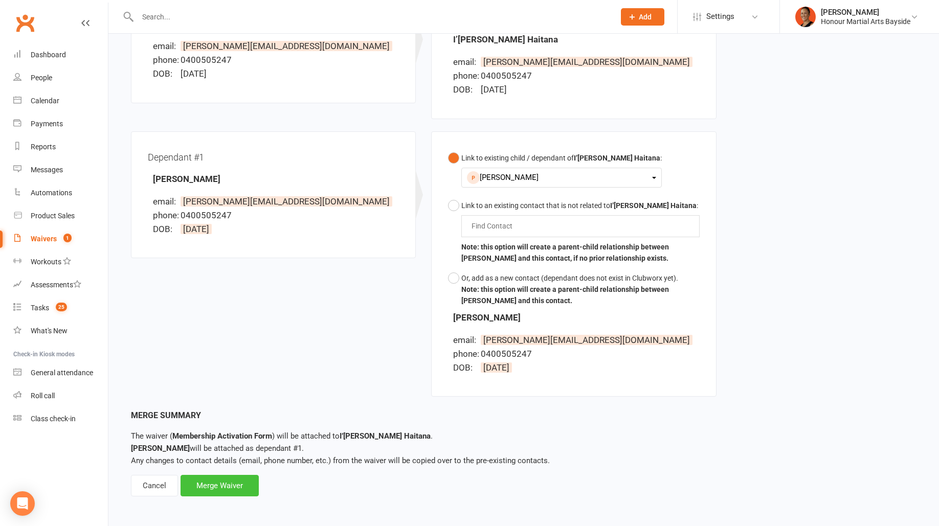
click at [217, 438] on div "Merge Waiver" at bounding box center [220, 485] width 78 height 21
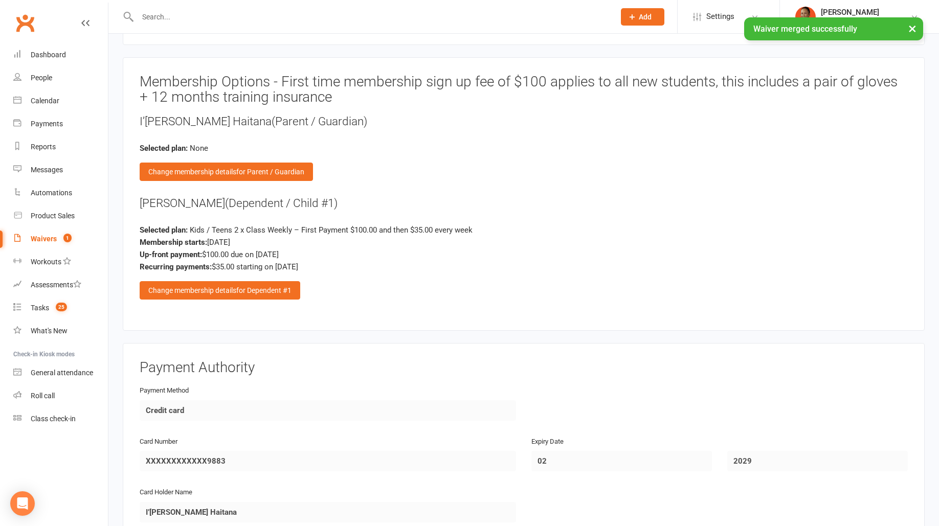
scroll to position [1364, 0]
click at [284, 288] on div "Change membership details for Dependent #1" at bounding box center [220, 289] width 161 height 18
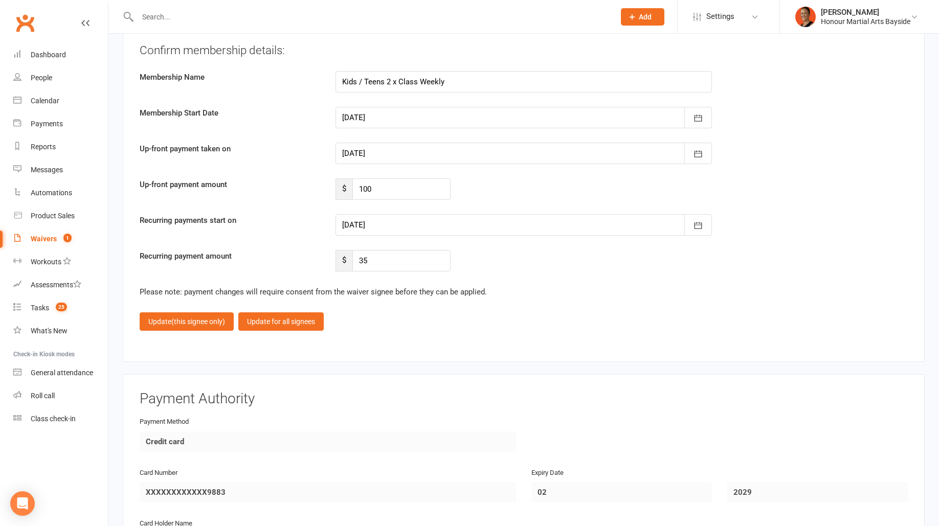
scroll to position [1986, 0]
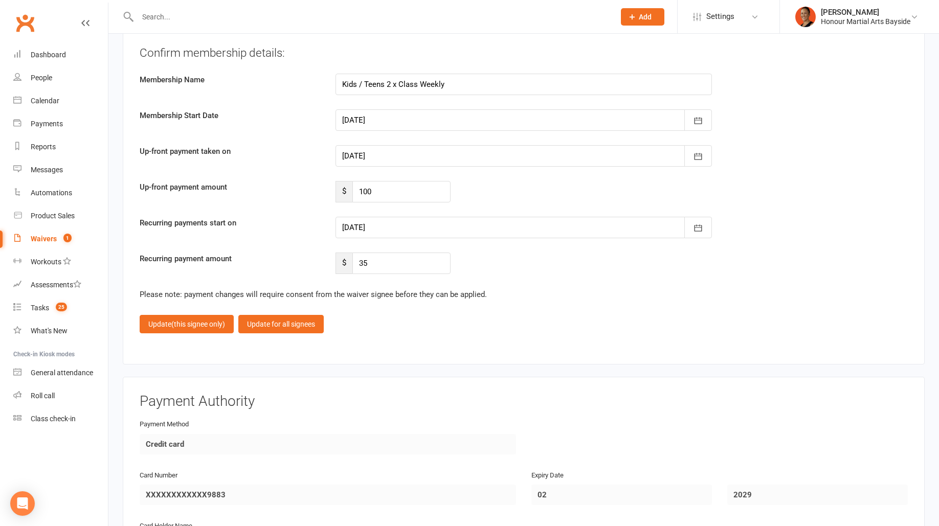
click at [374, 110] on div at bounding box center [523, 119] width 376 height 21
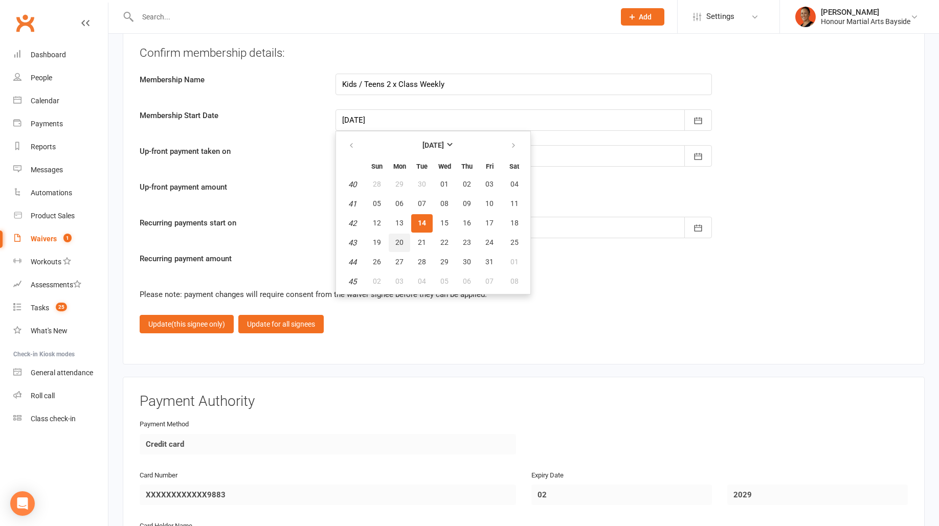
click at [392, 234] on button "20" at bounding box center [399, 243] width 21 height 18
type input "20 Oct 2025"
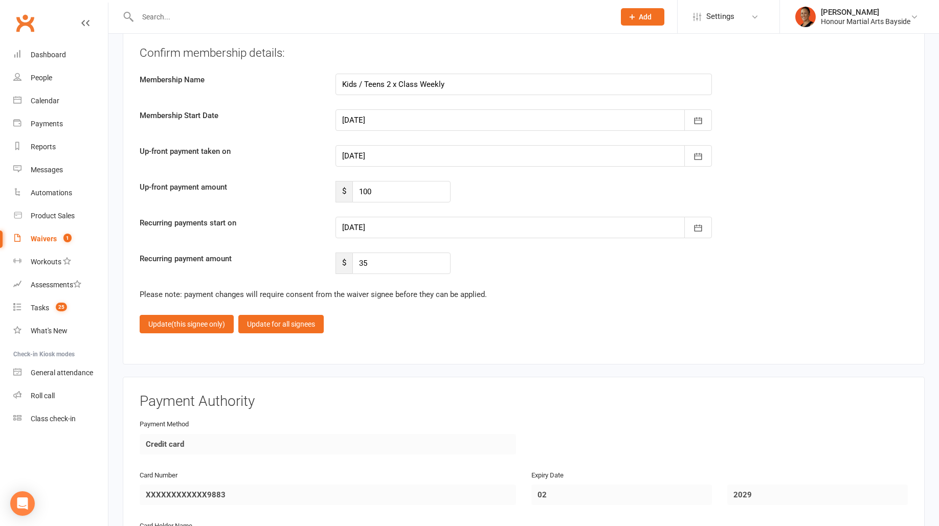
type input "20 Oct 2025"
click at [377, 223] on div at bounding box center [523, 227] width 376 height 21
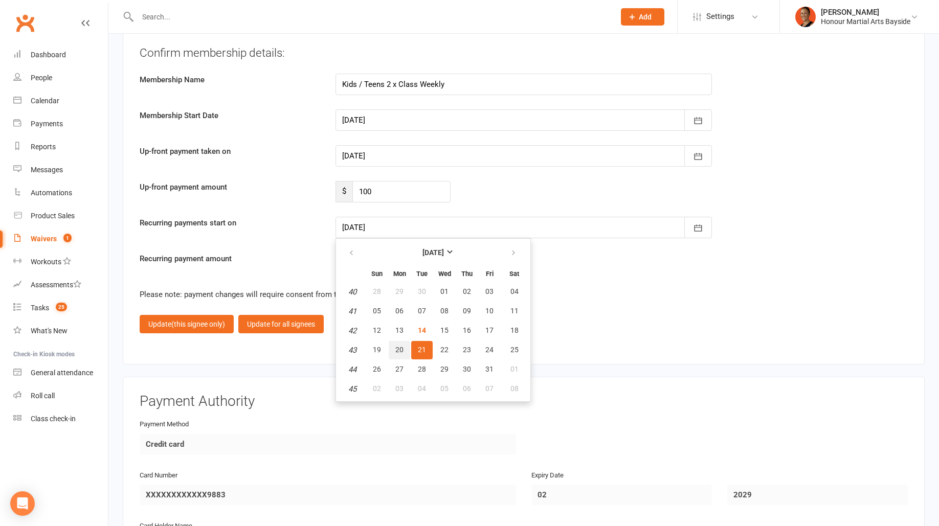
click at [403, 344] on button "20" at bounding box center [399, 350] width 21 height 18
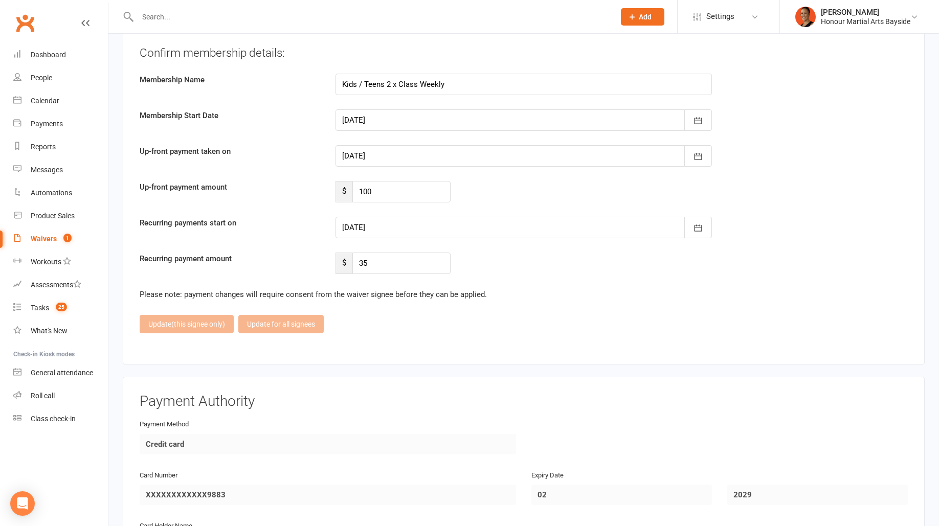
type input "20 Oct 2025"
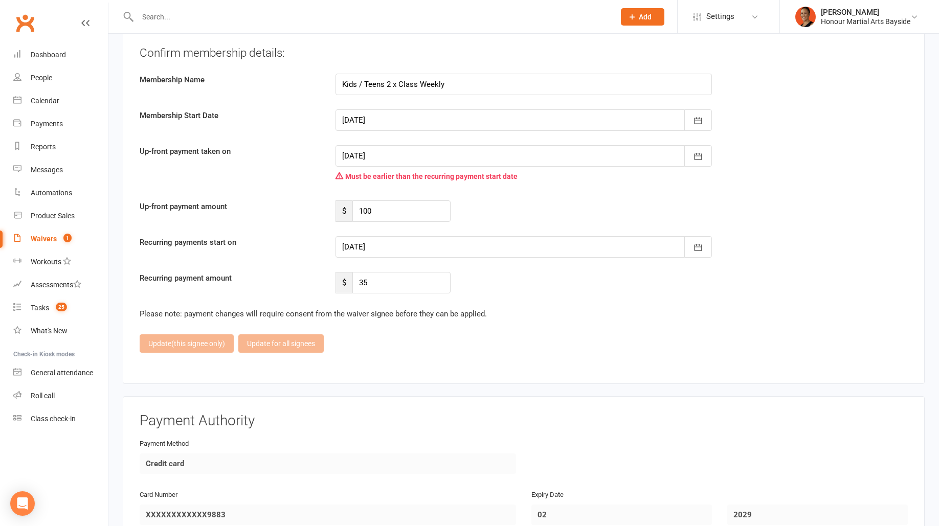
click at [412, 152] on div at bounding box center [523, 155] width 376 height 21
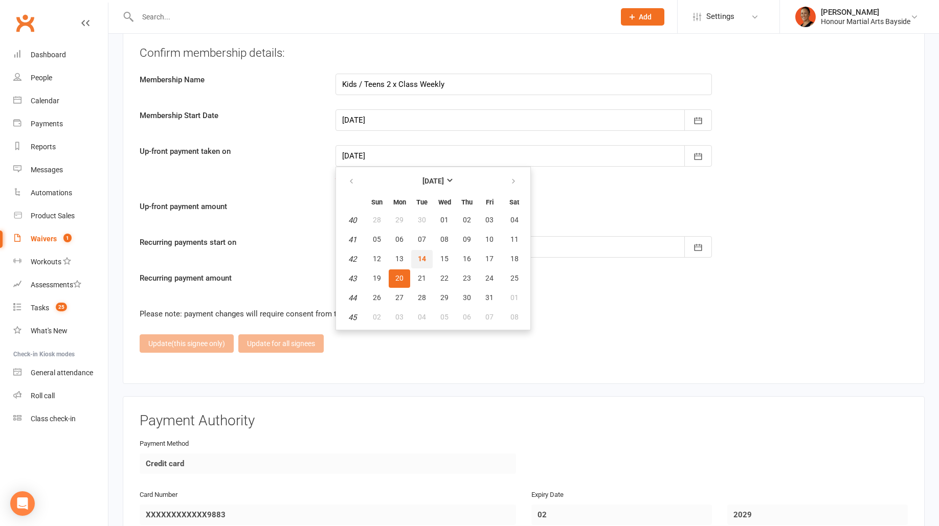
click at [426, 250] on button "14" at bounding box center [421, 259] width 21 height 18
type input "14 Oct 2025"
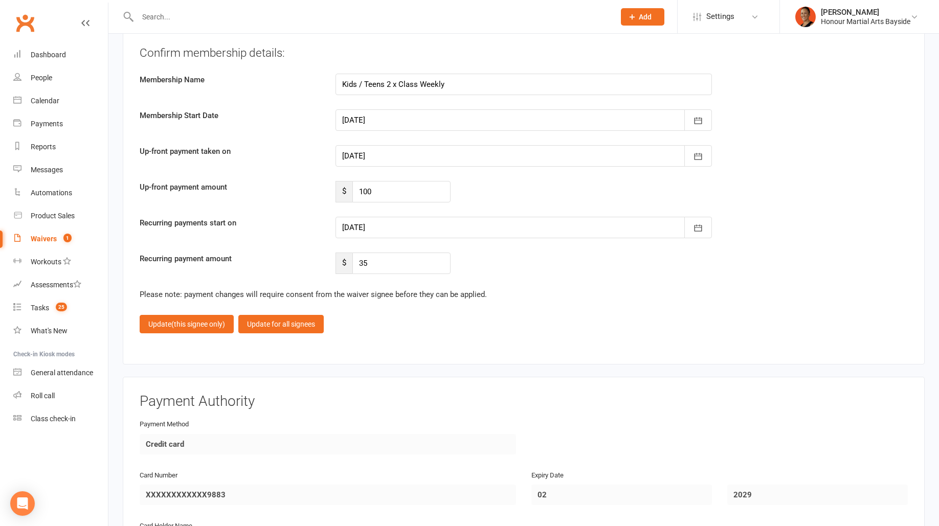
click at [385, 221] on div at bounding box center [523, 227] width 376 height 21
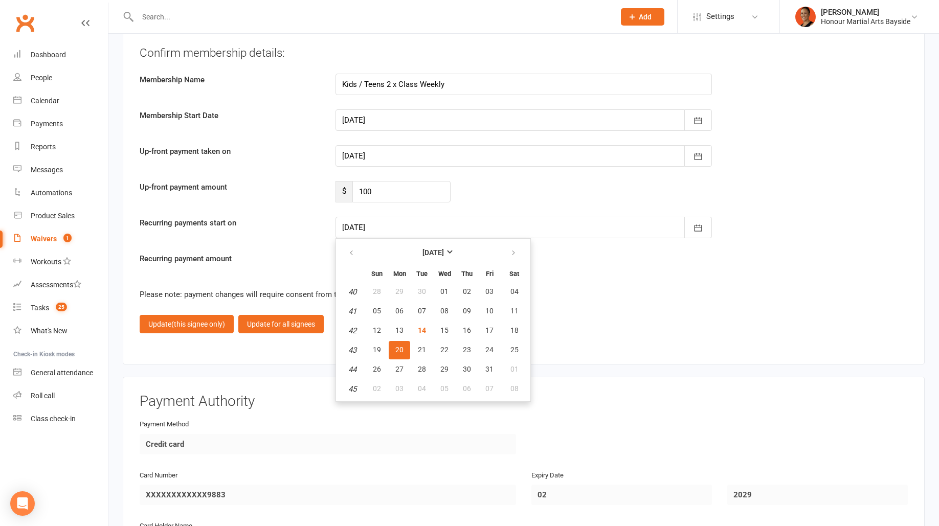
click at [294, 231] on div "Recurring payments start on 20 Oct 2025 October 2025 Sun Mon Tue Wed Thu Fri Sa…" at bounding box center [523, 227] width 783 height 21
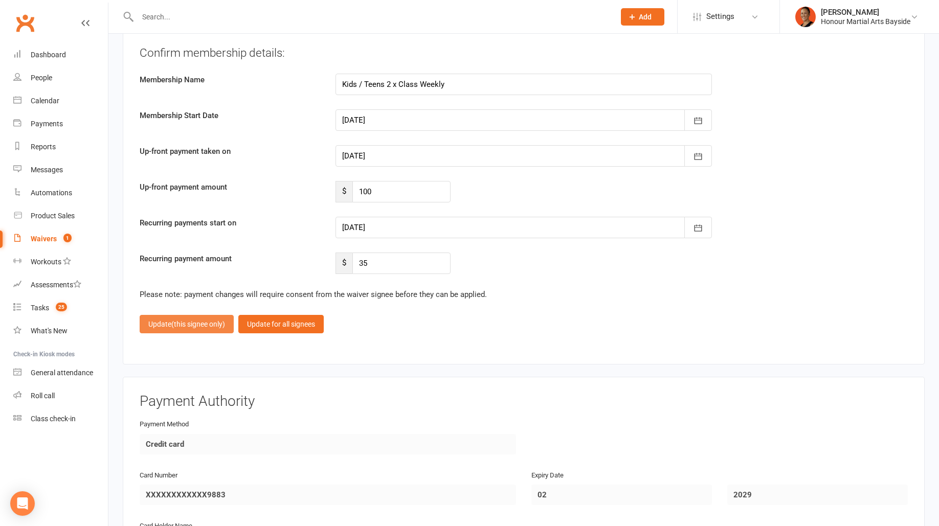
click at [201, 320] on span "(this signee only)" at bounding box center [198, 324] width 54 height 8
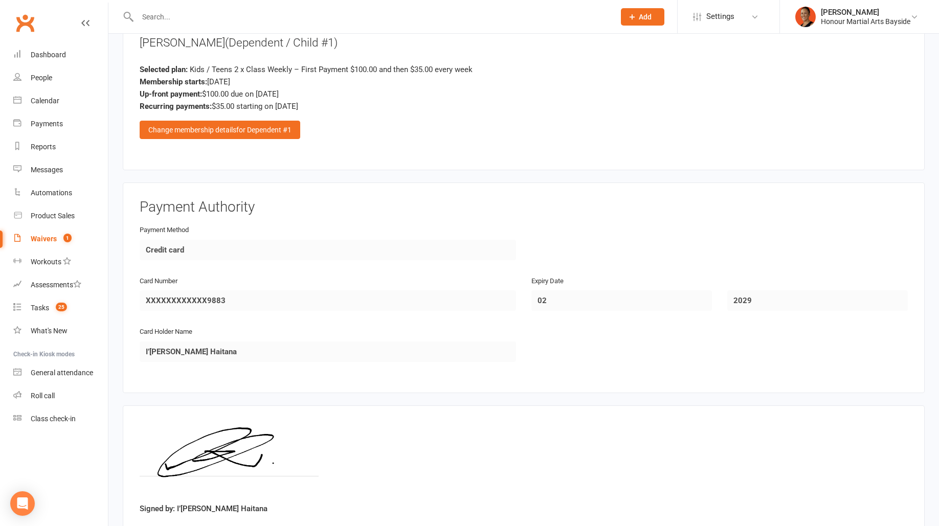
scroll to position [1589, 0]
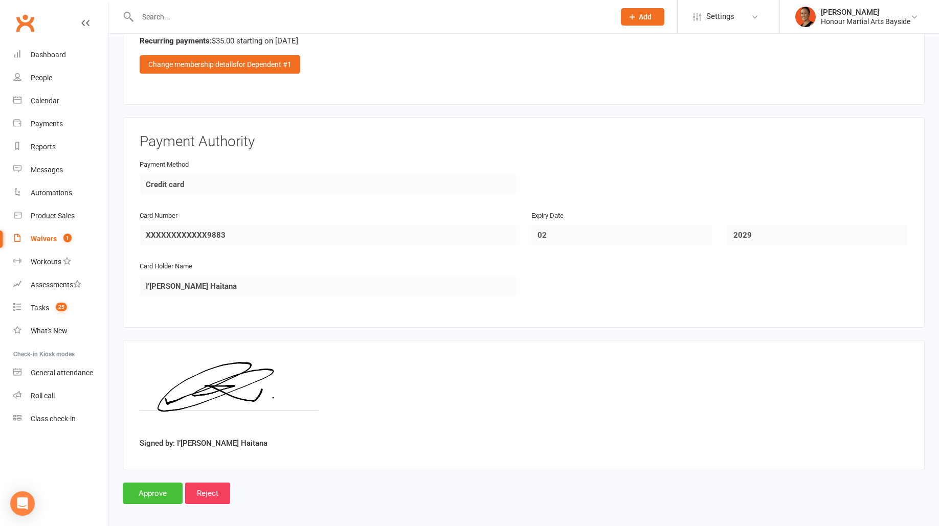
click at [173, 438] on input "Approve" at bounding box center [153, 493] width 60 height 21
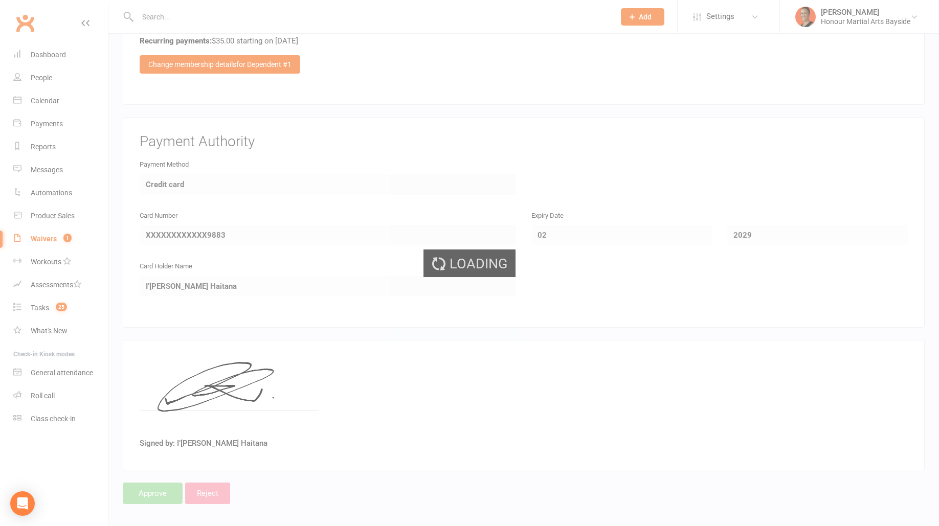
select select "100"
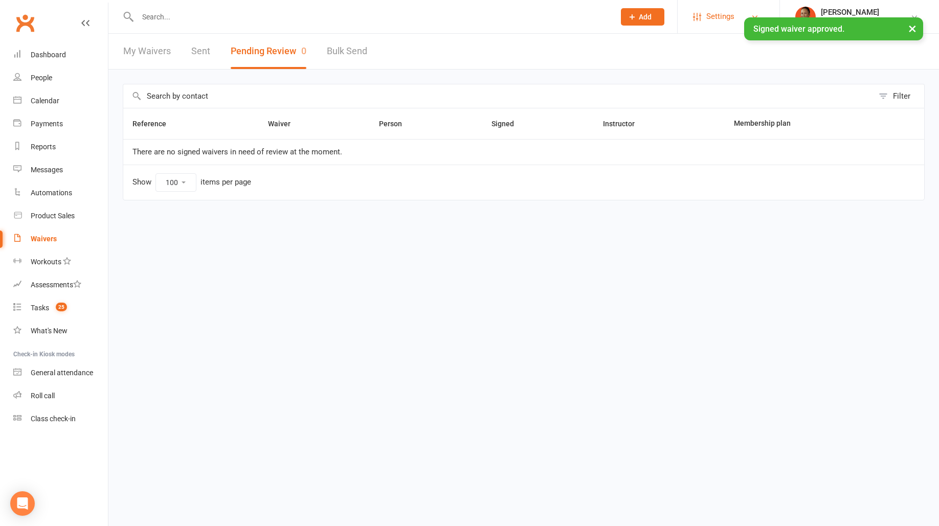
click at [724, 14] on span "Settings" at bounding box center [720, 16] width 28 height 23
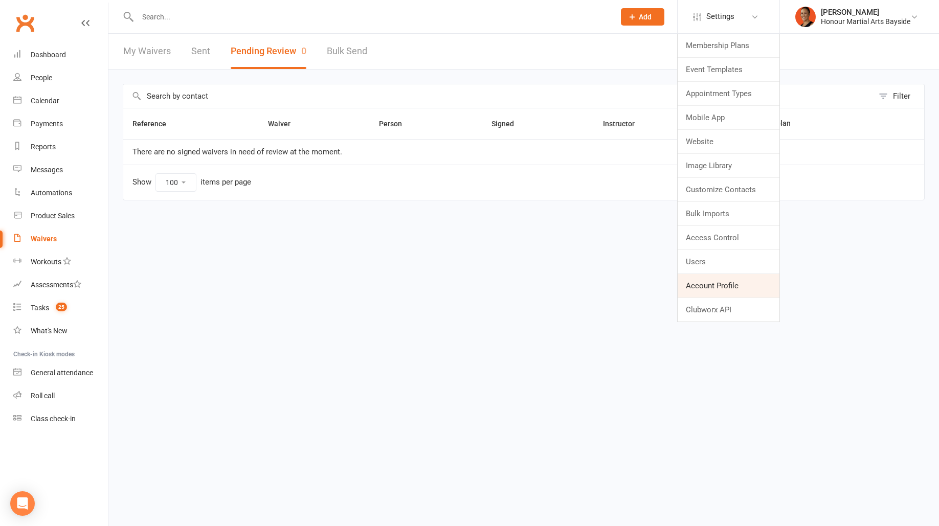
click at [716, 283] on link "Account Profile" at bounding box center [729, 286] width 102 height 24
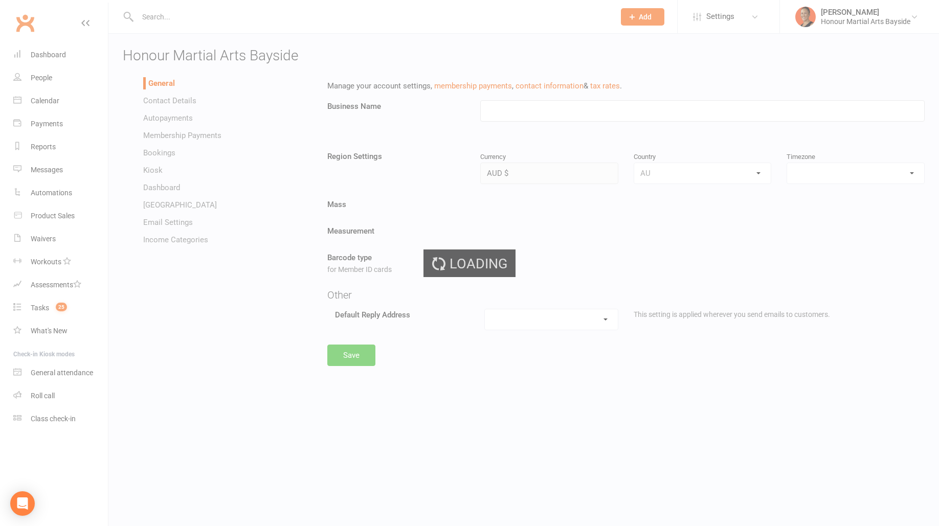
type input "Honour Martial Arts Bayside"
select select "Australia/Brisbane"
select select "team@honourbayside.com"
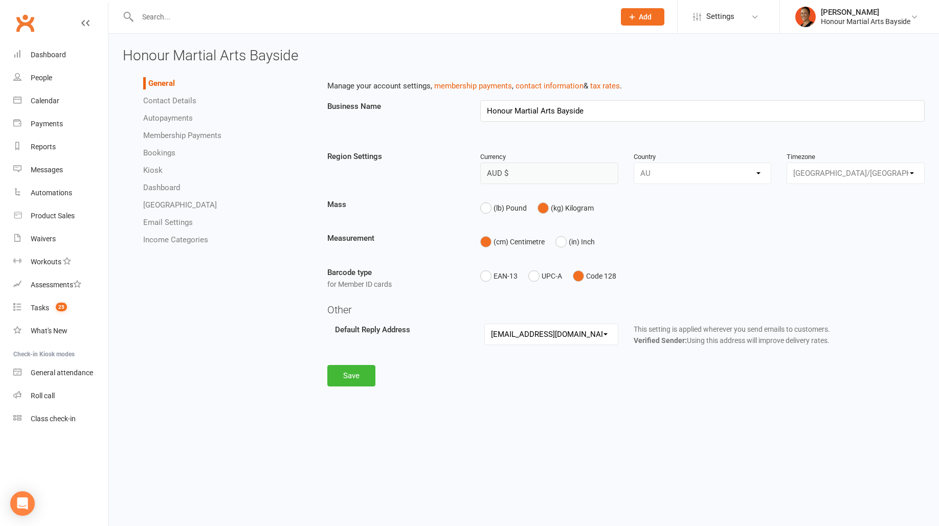
click at [162, 154] on link "Bookings" at bounding box center [159, 152] width 32 height 9
select select "send_booking_confirmation_email_to_prospects"
select select "send_booking_reminder_to_prospects"
select select "send_prospect_booking_reminder_via_all"
select select "send_waitlist_booking_confirmation_via_all"
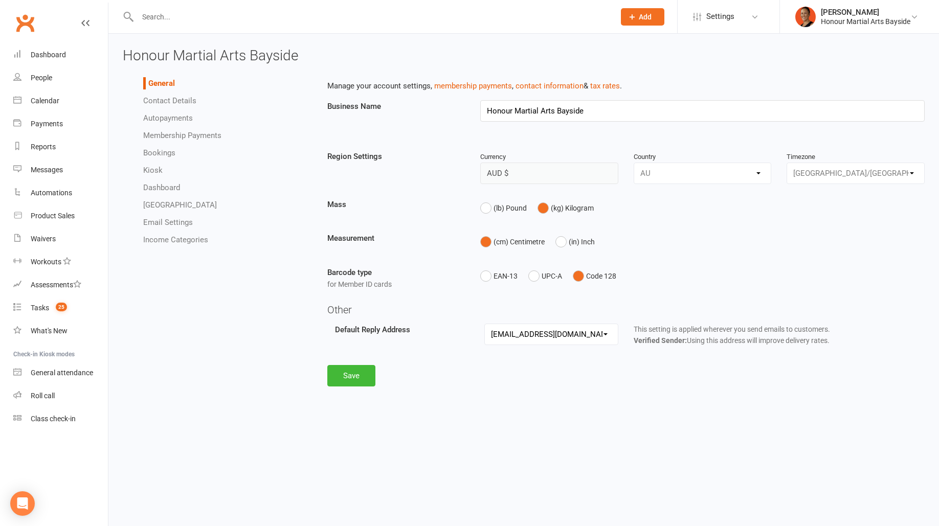
select select "1"
select select "mark_bookings_absent_based_on_event_end"
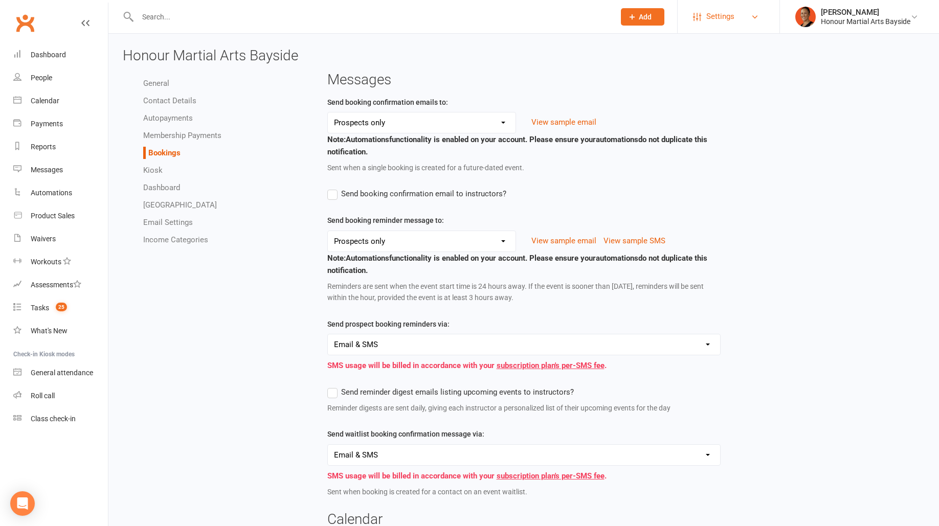
click at [725, 9] on span "Settings" at bounding box center [720, 16] width 28 height 23
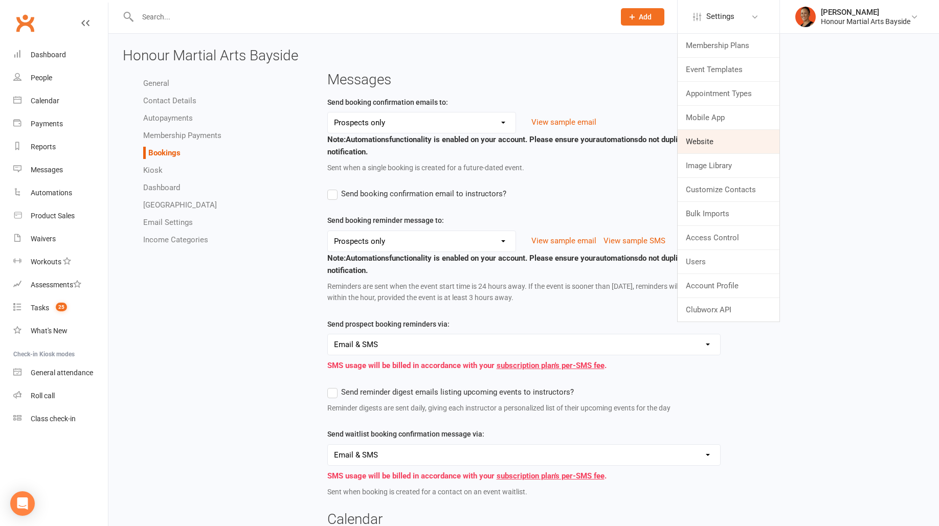
click at [692, 133] on link "Website" at bounding box center [729, 142] width 102 height 24
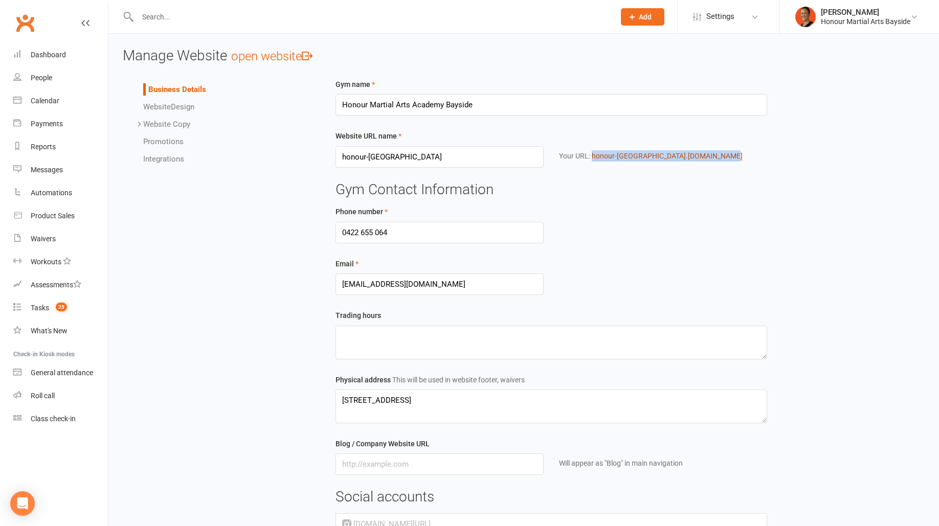
click at [613, 153] on link "honour-bayside .clubworx.com" at bounding box center [667, 156] width 151 height 9
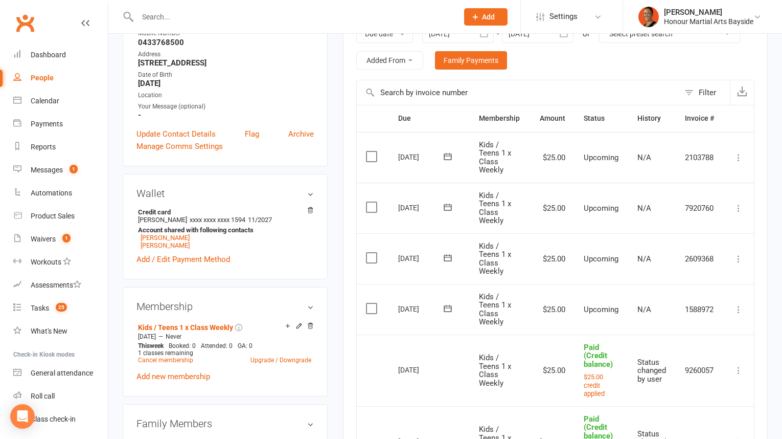
scroll to position [285, 0]
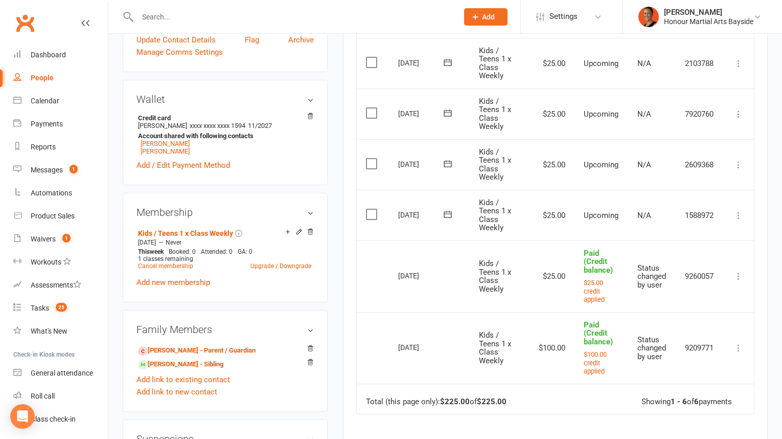
click at [740, 216] on icon at bounding box center [739, 215] width 10 height 10
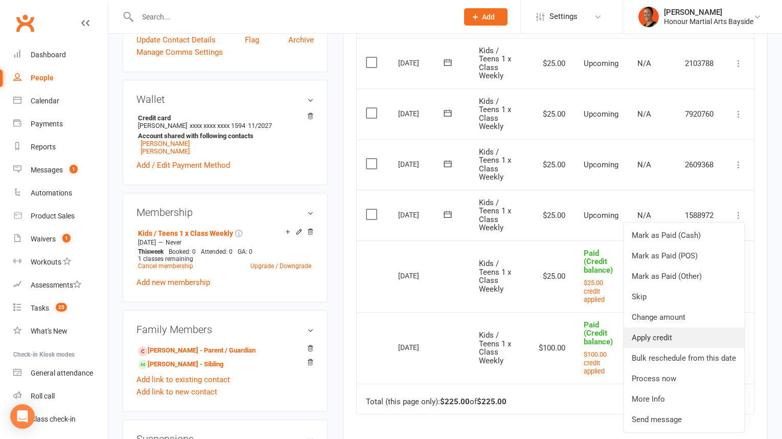
click at [655, 330] on link "Apply credit" at bounding box center [684, 337] width 121 height 20
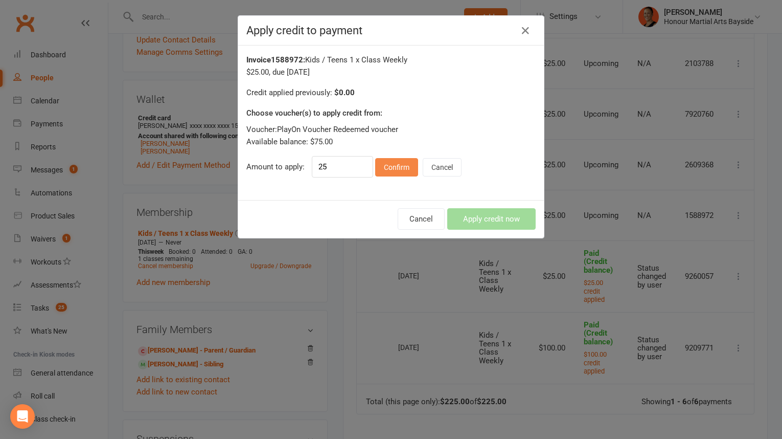
click at [397, 161] on button "Confirm" at bounding box center [396, 167] width 43 height 18
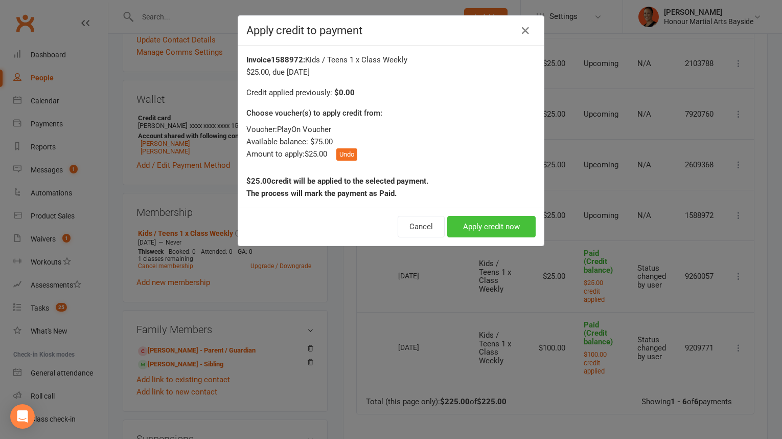
click at [479, 224] on button "Apply credit now" at bounding box center [491, 226] width 88 height 21
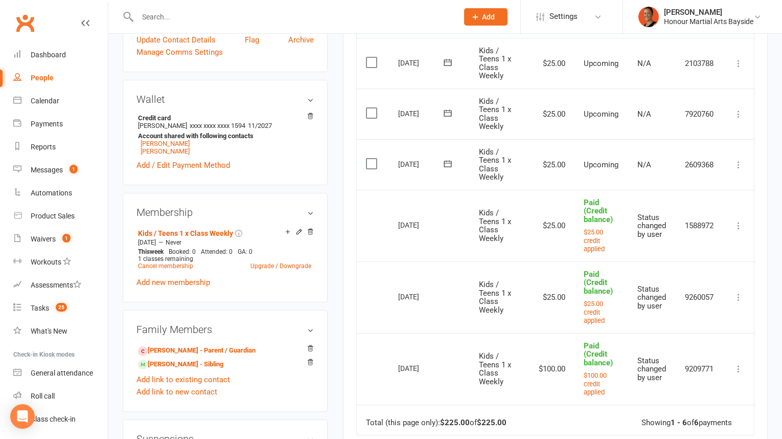
click at [746, 165] on td "Mark as Paid (Cash) [PERSON_NAME] as Paid (POS) Mark as Paid (Other) Skip Chang…" at bounding box center [739, 164] width 31 height 51
click at [738, 162] on icon at bounding box center [739, 165] width 10 height 10
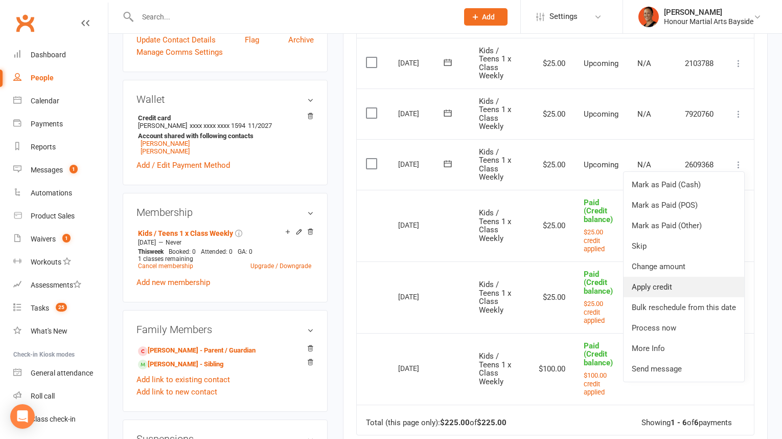
click at [688, 280] on link "Apply credit" at bounding box center [684, 287] width 121 height 20
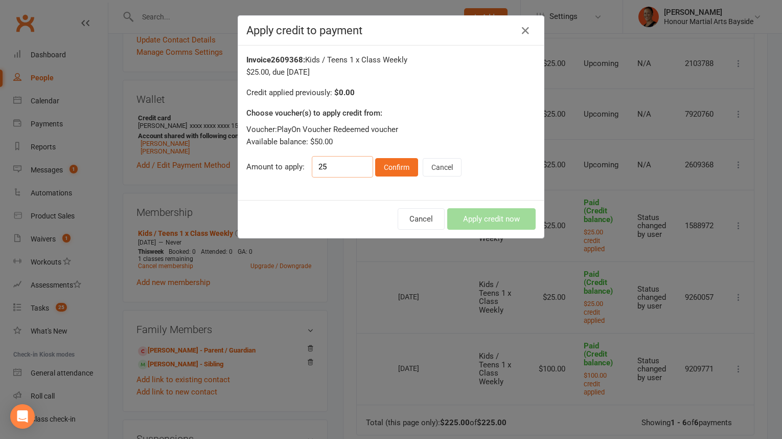
click at [372, 158] on input "25" at bounding box center [342, 166] width 61 height 21
click at [381, 161] on button "Confirm" at bounding box center [396, 167] width 43 height 18
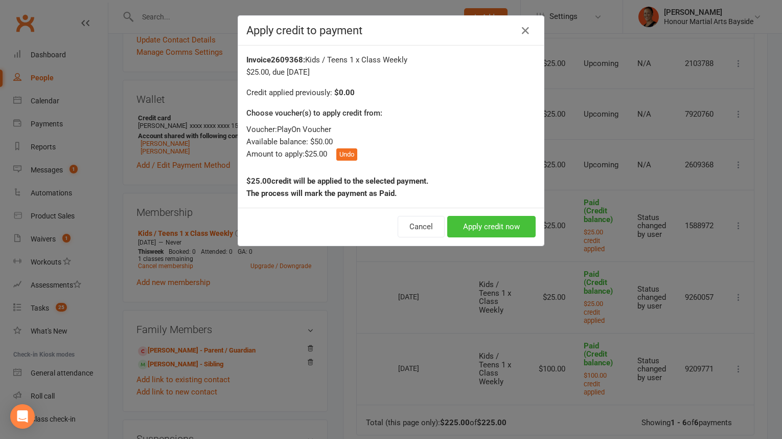
click at [478, 220] on button "Apply credit now" at bounding box center [491, 226] width 88 height 21
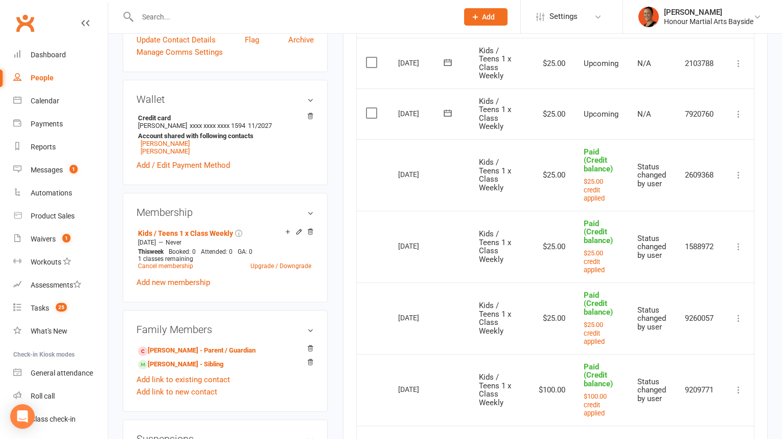
click at [740, 109] on icon at bounding box center [739, 114] width 10 height 10
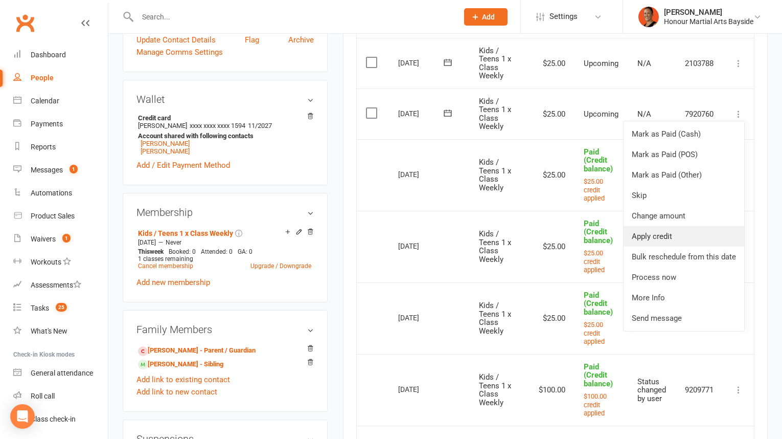
click at [662, 237] on link "Apply credit" at bounding box center [684, 236] width 121 height 20
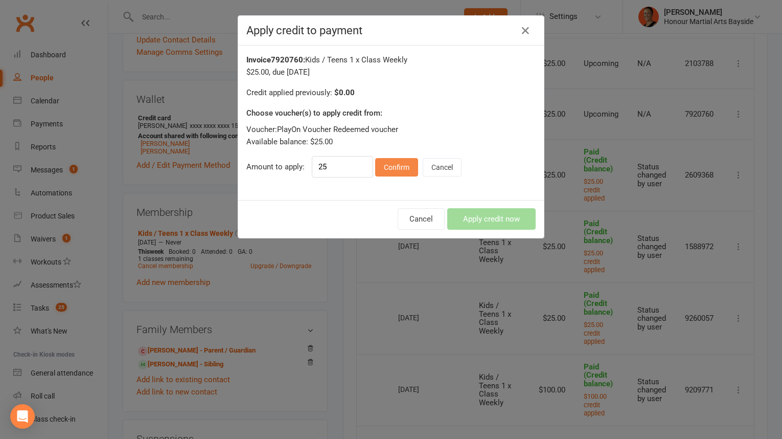
click at [399, 170] on button "Confirm" at bounding box center [396, 167] width 43 height 18
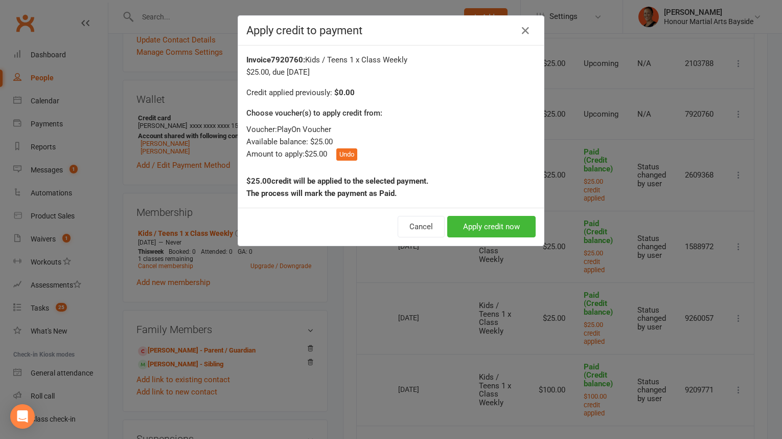
click at [490, 236] on div "Cancel Apply credit now" at bounding box center [391, 227] width 306 height 38
click at [492, 229] on button "Apply credit now" at bounding box center [491, 226] width 88 height 21
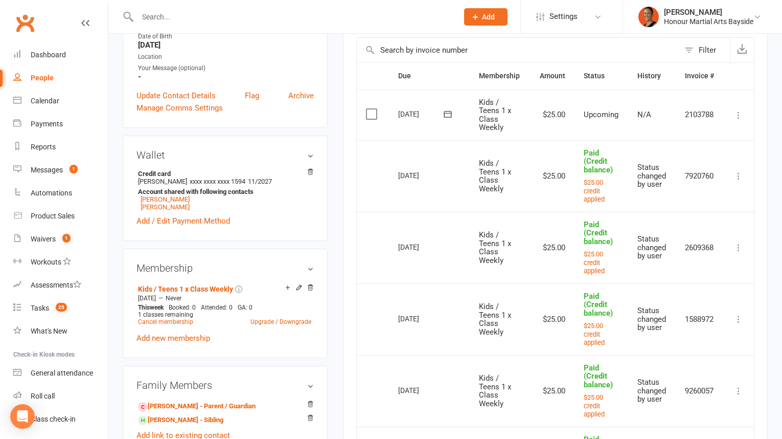
scroll to position [228, 0]
click at [742, 112] on icon at bounding box center [739, 116] width 10 height 10
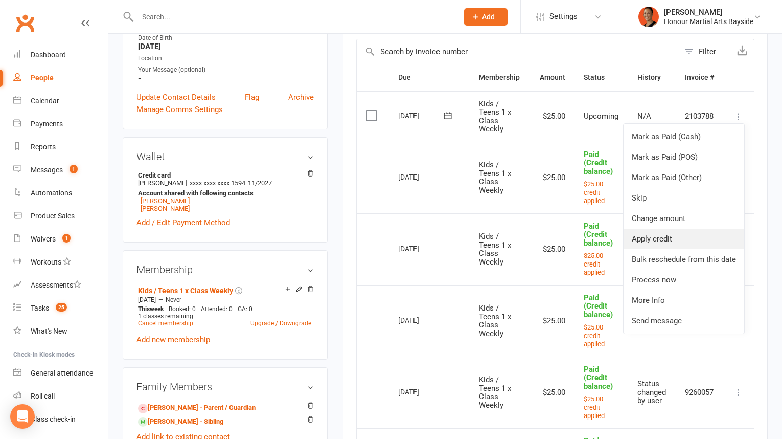
click at [664, 235] on link "Apply credit" at bounding box center [684, 239] width 121 height 20
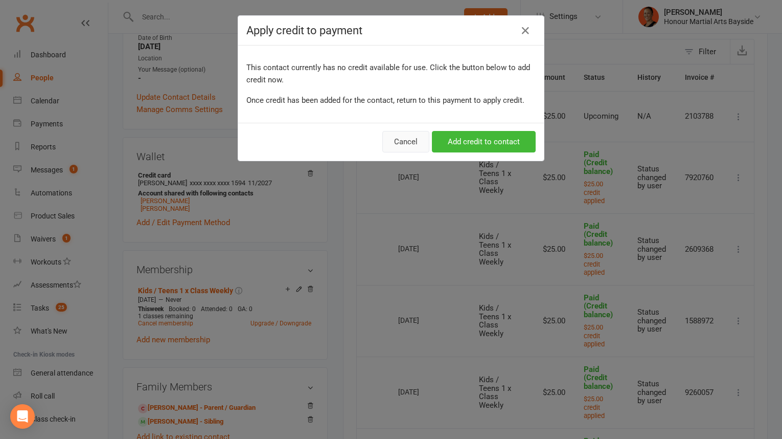
click at [402, 134] on button "Cancel" at bounding box center [405, 141] width 47 height 21
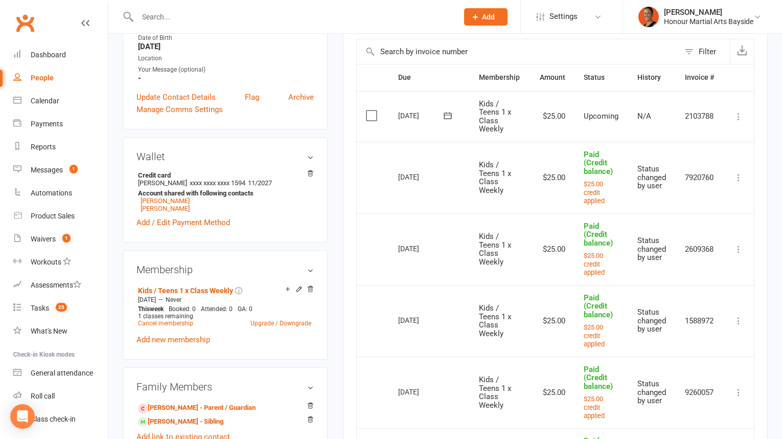
click at [84, 18] on link at bounding box center [85, 32] width 8 height 31
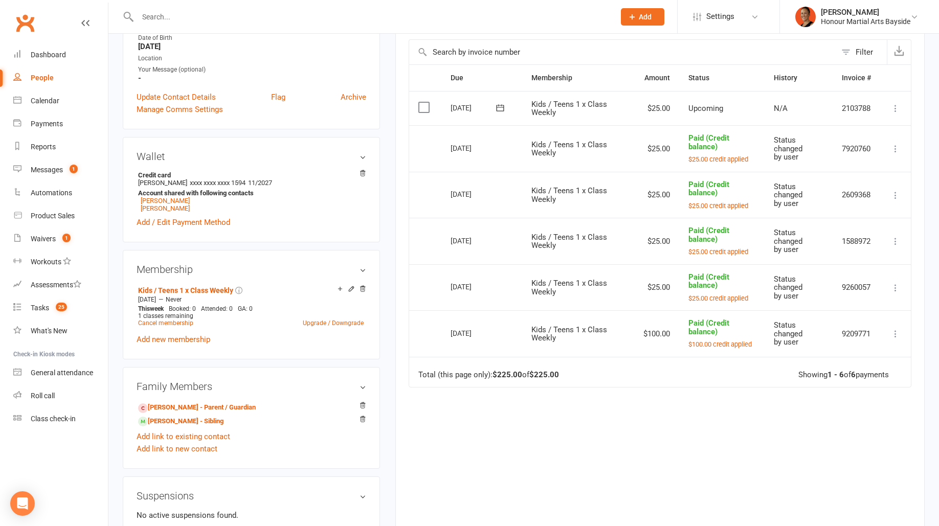
click at [362, 13] on input "text" at bounding box center [370, 17] width 473 height 14
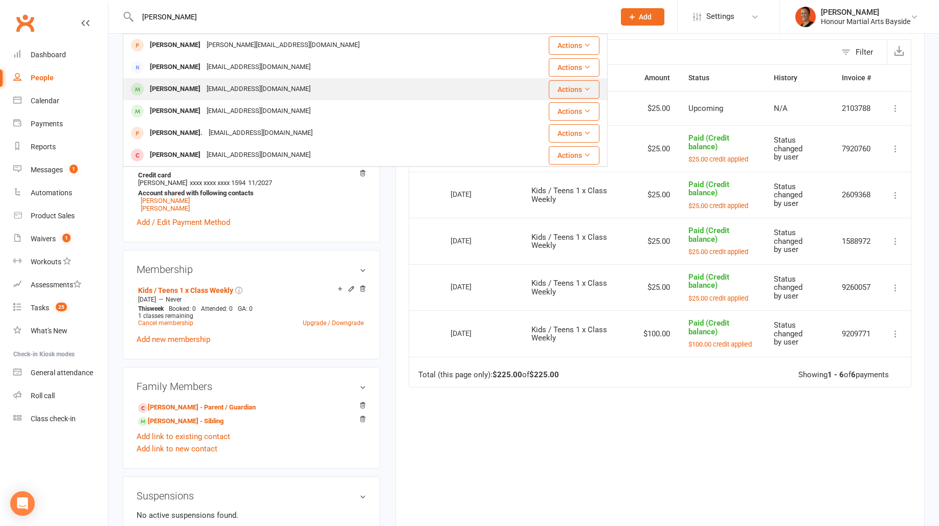
type input "finch"
click at [363, 85] on div "Caleb Dredge accounts@finchcorp.com.au" at bounding box center [318, 89] width 389 height 21
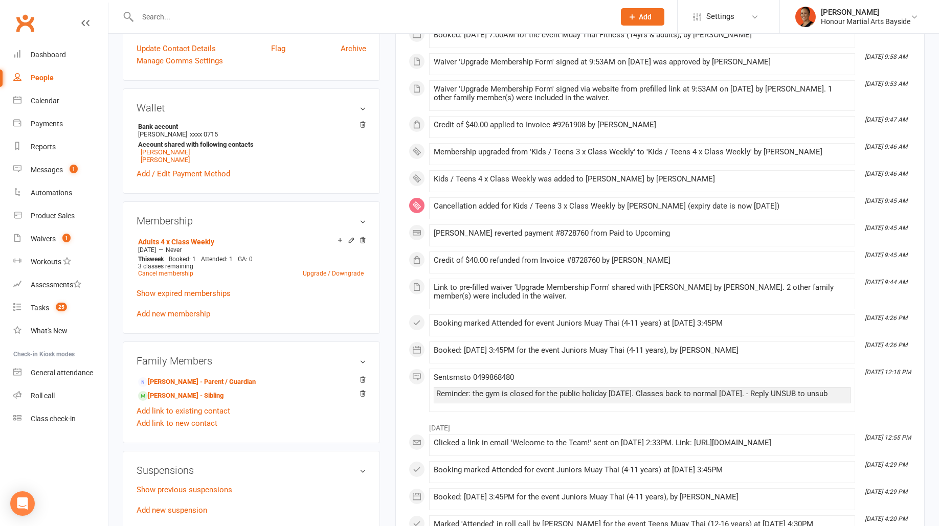
scroll to position [504, 0]
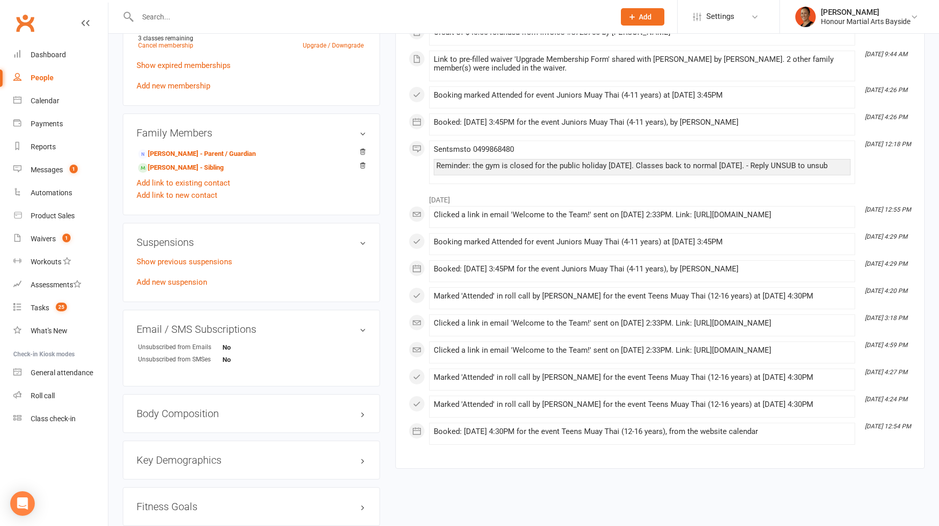
click at [219, 256] on p "Show previous suspensions" at bounding box center [252, 262] width 230 height 12
click at [219, 257] on link "Show previous suspensions" at bounding box center [185, 261] width 96 height 9
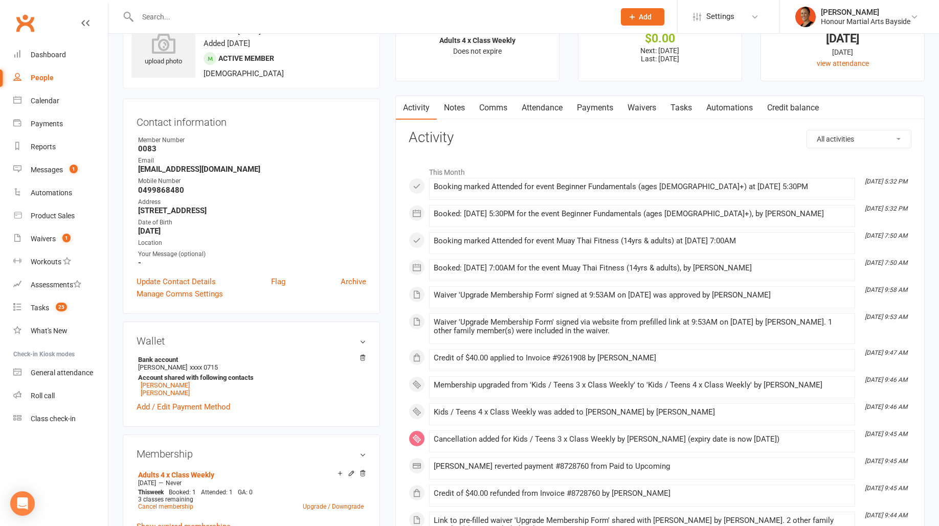
scroll to position [0, 0]
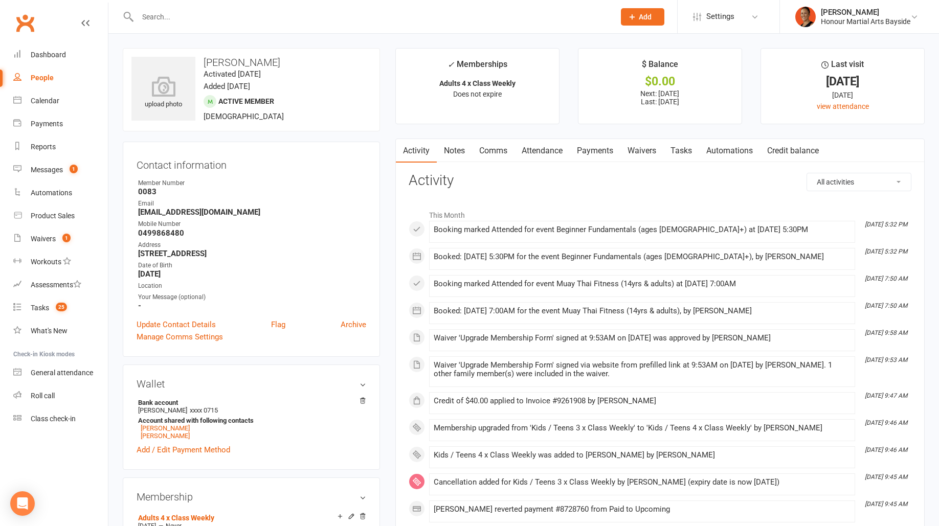
click at [459, 145] on link "Notes" at bounding box center [454, 151] width 35 height 24
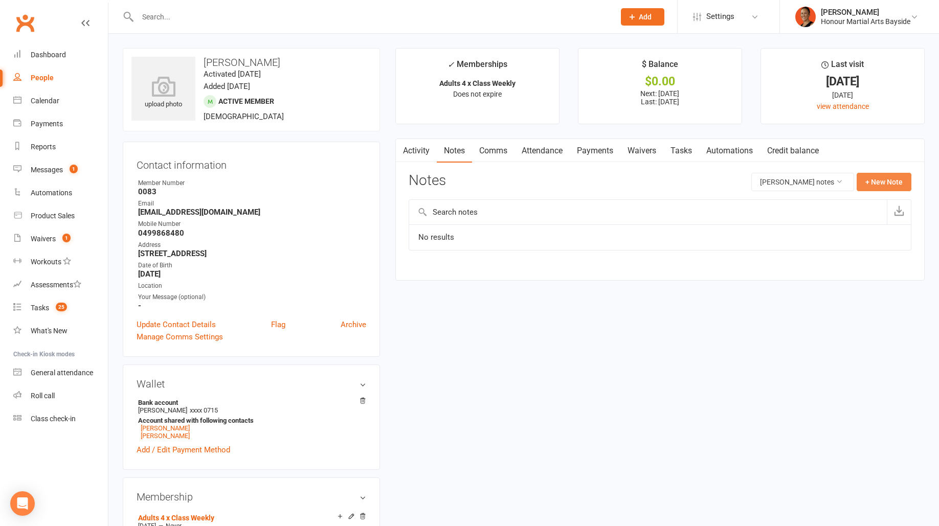
click at [782, 179] on button "+ New Note" at bounding box center [884, 182] width 55 height 18
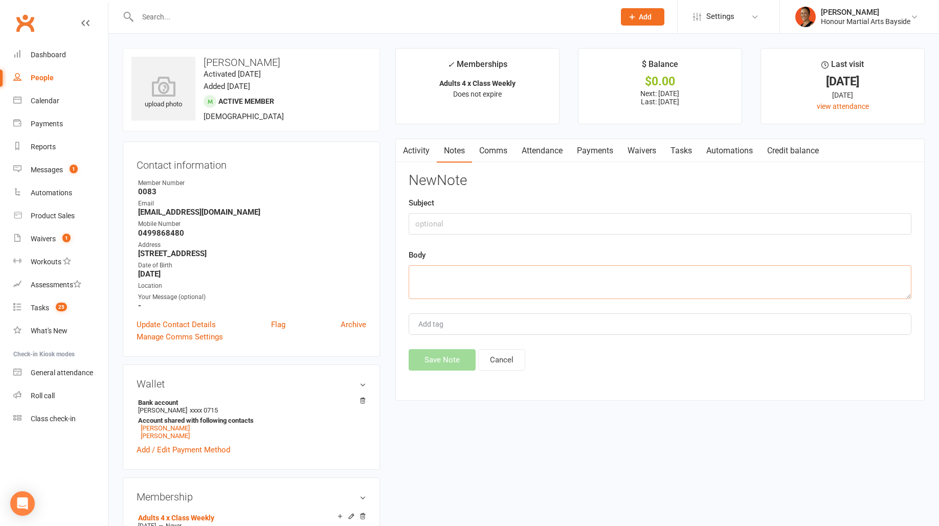
click at [463, 272] on textarea at bounding box center [660, 282] width 503 height 34
paste textarea "Begin forwarded message: From: Sarah Finch <accounts@finchcorp.com.au> Subject:…"
type textarea "Begin forwarded message: From: Sarah Finch <accounts@finchcorp.com.au> Subject:…"
click at [449, 227] on input "text" at bounding box center [660, 223] width 503 height 21
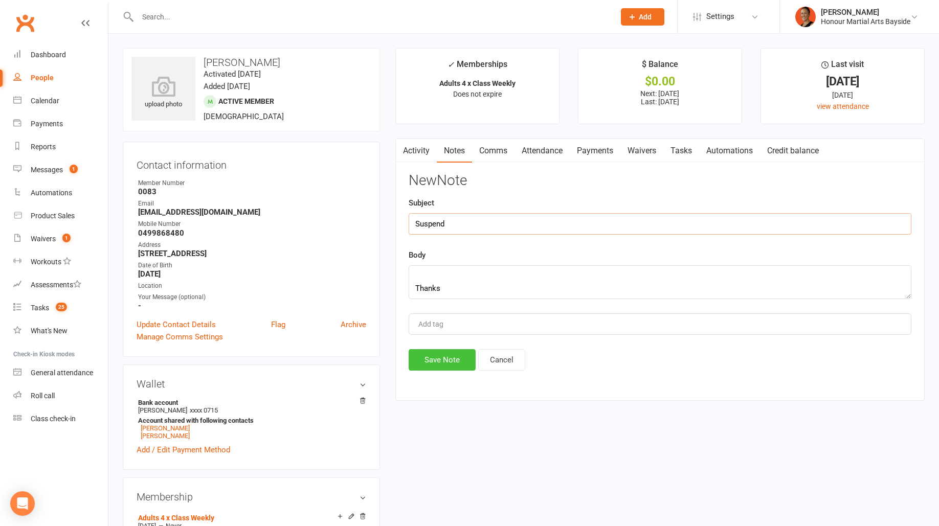
type input "Suspend"
click at [425, 349] on button "Save Note" at bounding box center [442, 359] width 67 height 21
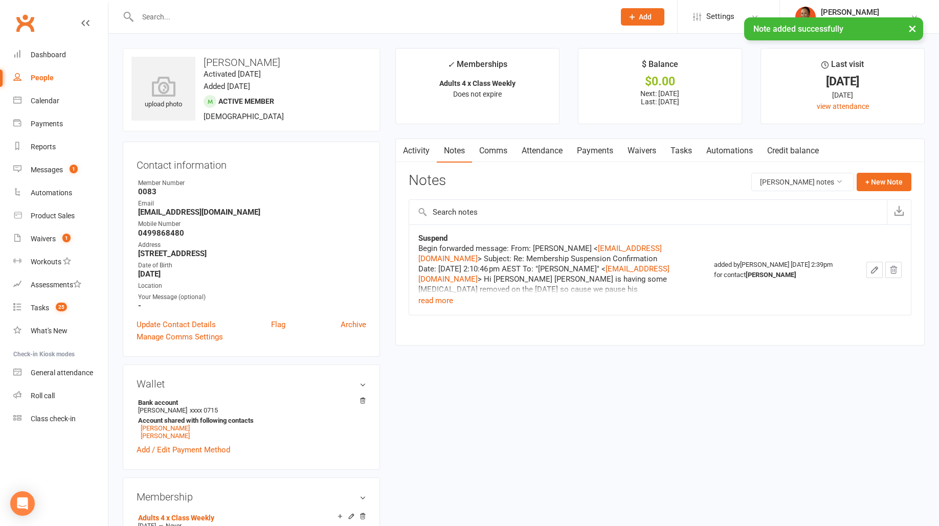
click at [421, 292] on div "Begin forwarded message: From: Sarah Finch < accounts@finchcorp.com.au > Subjec…" at bounding box center [546, 268] width 256 height 51
click at [427, 299] on button "read more" at bounding box center [435, 301] width 35 height 12
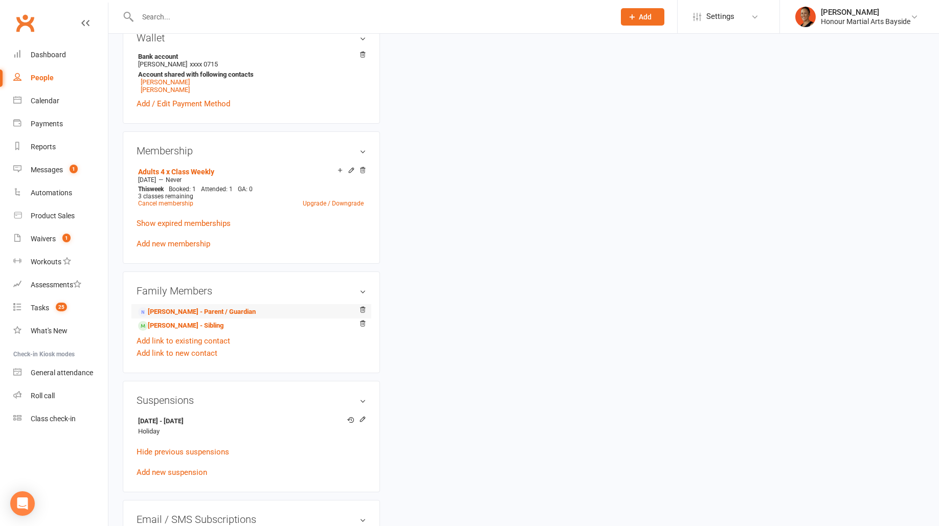
scroll to position [353, 0]
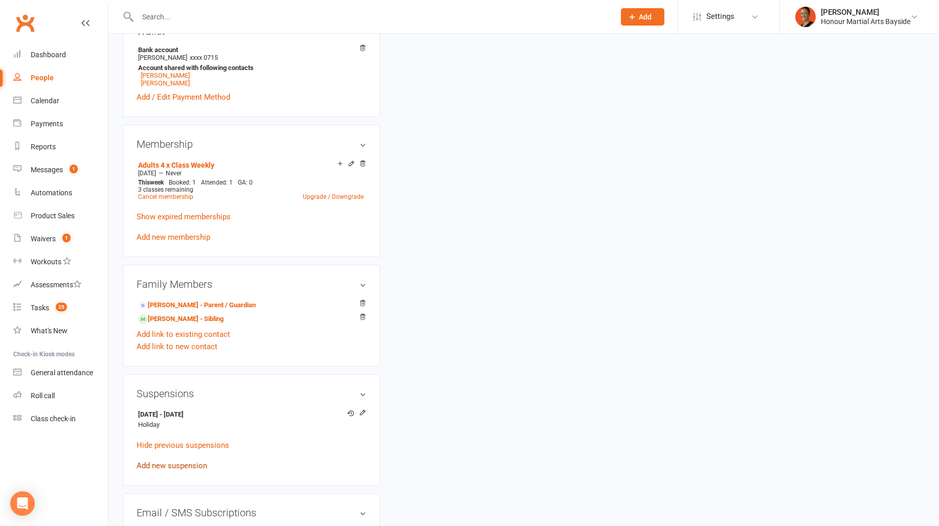
click at [189, 438] on link "Add new suspension" at bounding box center [172, 465] width 71 height 9
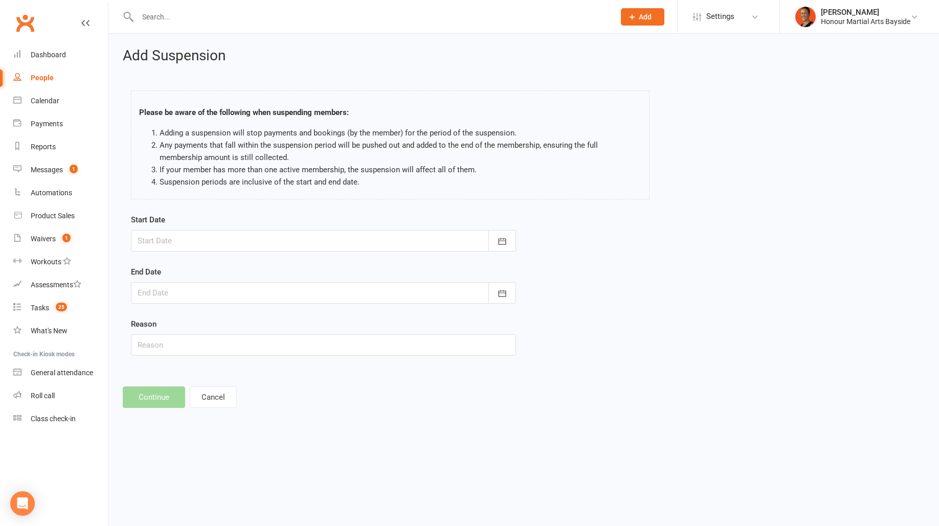
click at [278, 223] on div "Start Date October 2025 Sun Mon Tue Wed Thu Fri Sat 40 28 29 30 01 02 03 04 41 …" at bounding box center [323, 233] width 385 height 38
click at [276, 239] on div at bounding box center [323, 240] width 385 height 21
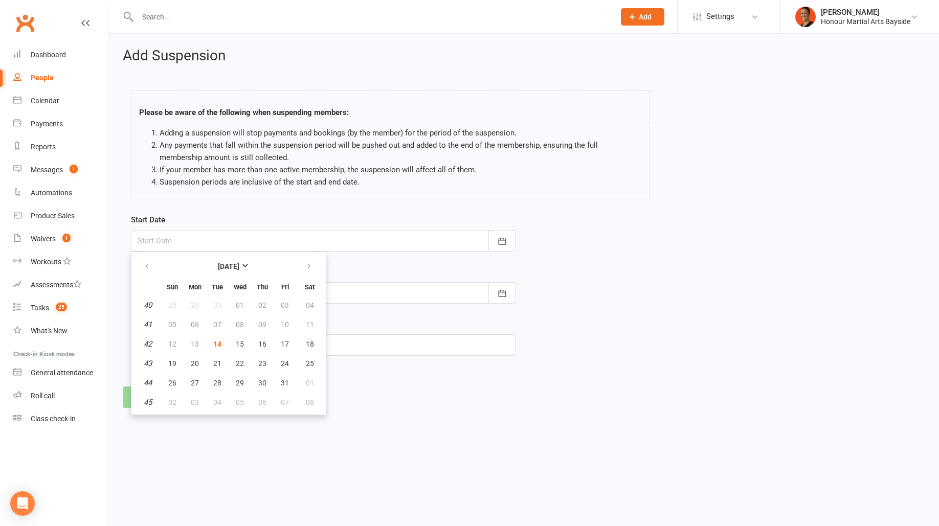
click at [381, 400] on footer "Continue Cancel" at bounding box center [524, 397] width 802 height 21
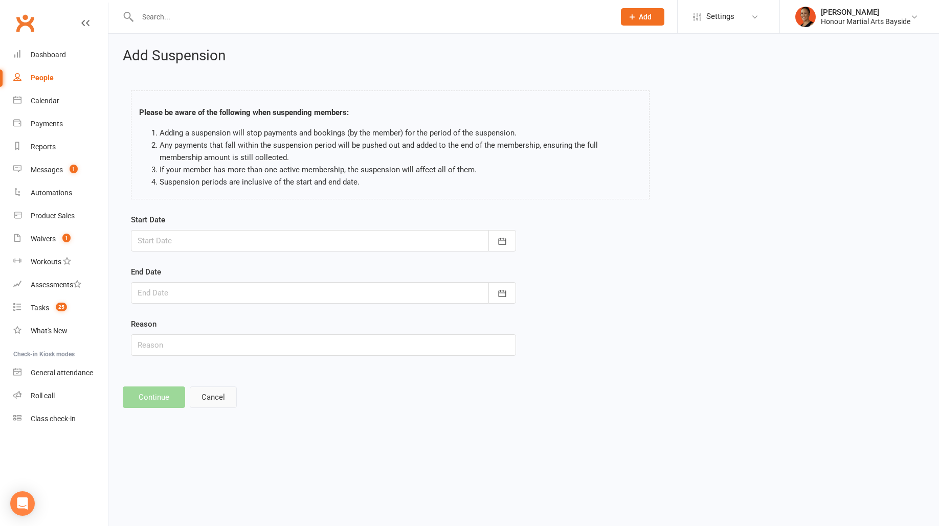
click at [223, 387] on button "Cancel" at bounding box center [213, 397] width 47 height 21
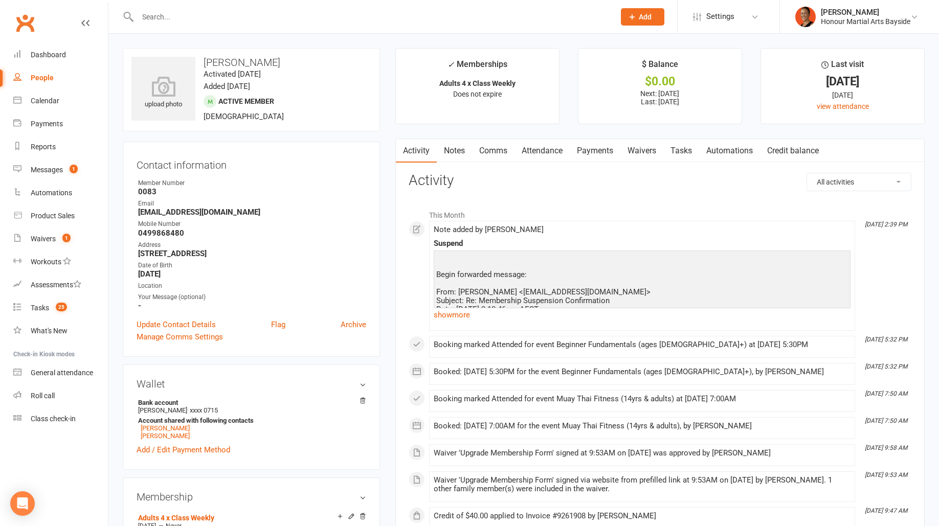
click at [597, 154] on link "Payments" at bounding box center [595, 151] width 51 height 24
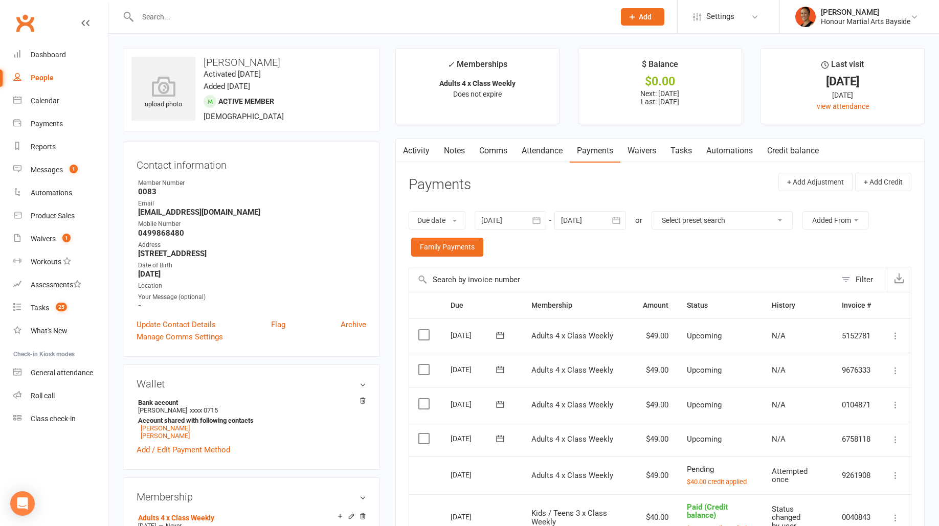
scroll to position [72, 0]
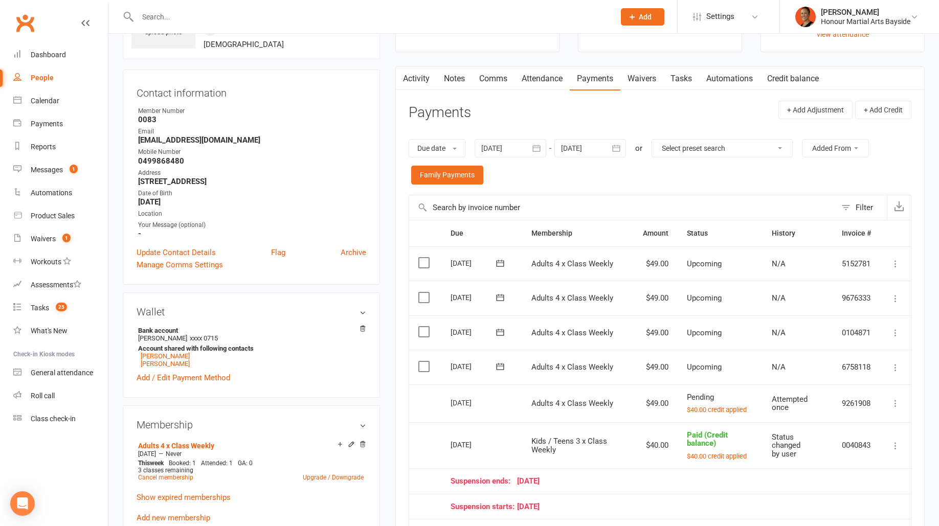
click at [501, 362] on icon at bounding box center [500, 367] width 10 height 10
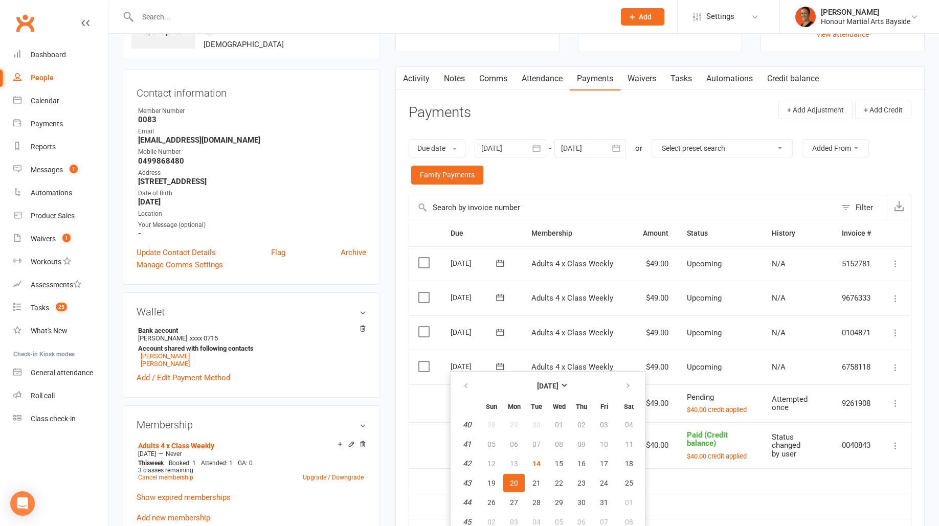
click at [538, 202] on input "text" at bounding box center [622, 207] width 427 height 25
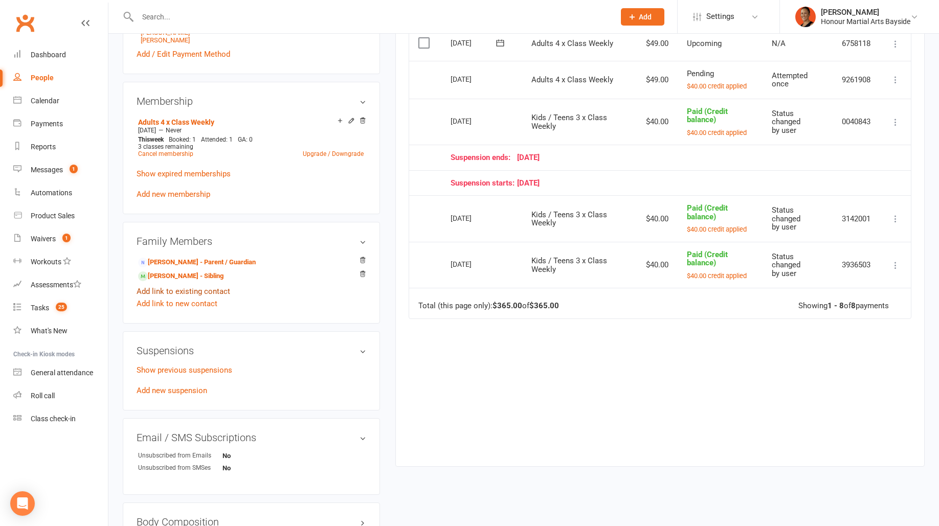
scroll to position [519, 0]
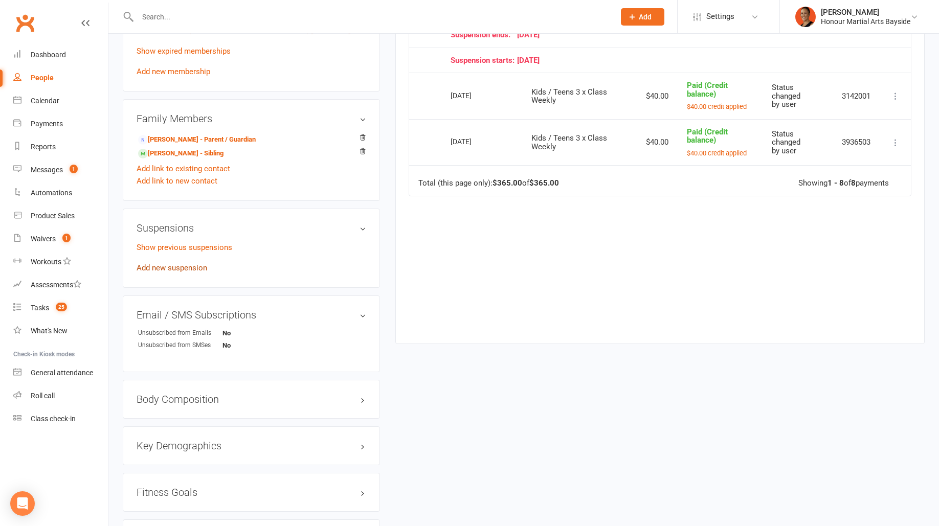
click at [169, 269] on link "Add new suspension" at bounding box center [172, 267] width 71 height 9
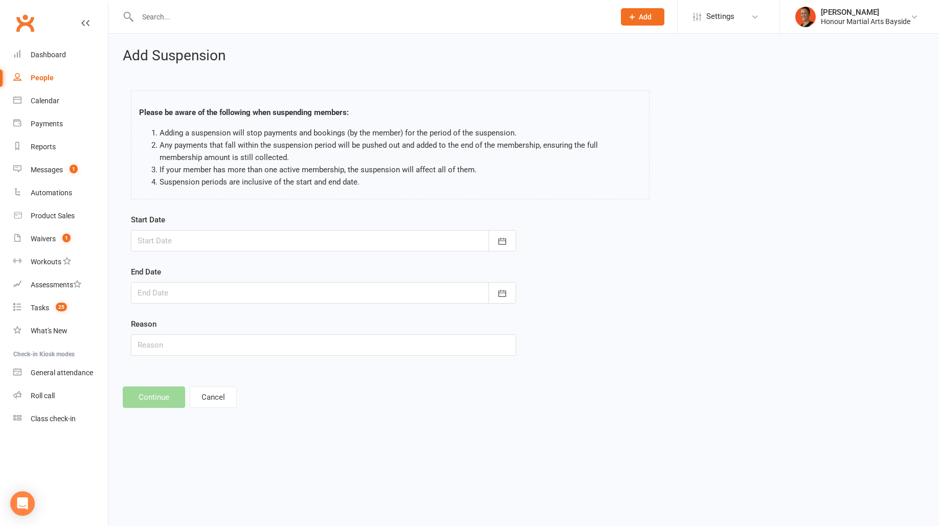
click at [171, 241] on div at bounding box center [323, 240] width 385 height 21
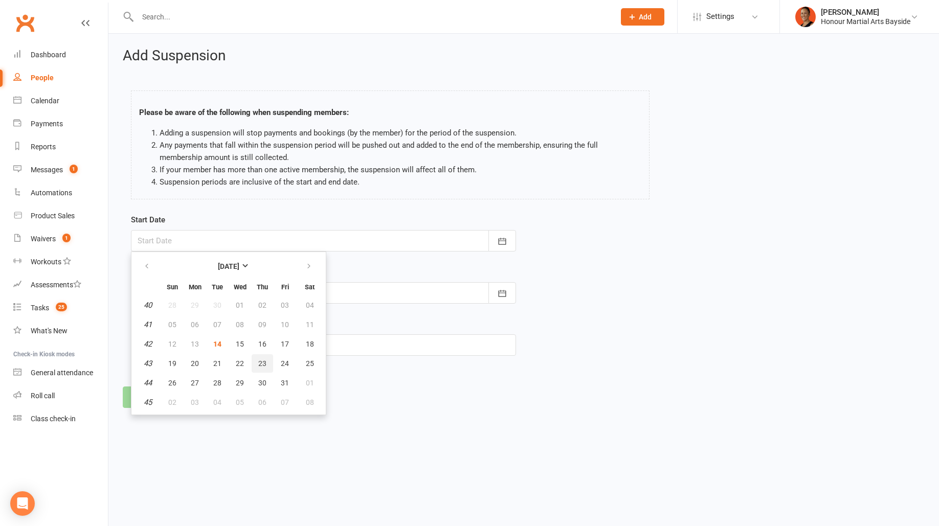
click at [263, 359] on span "23" at bounding box center [262, 363] width 8 height 8
type input "23 Oct 2025"
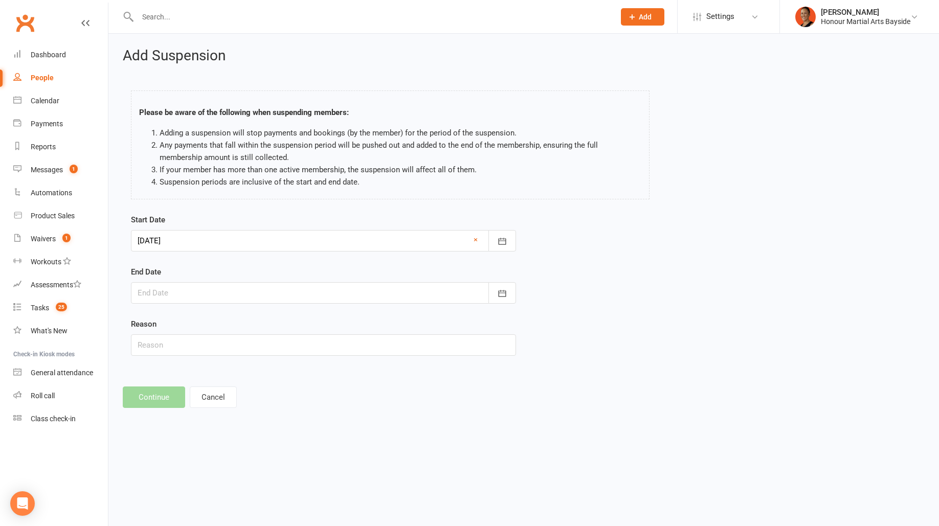
click at [189, 290] on div at bounding box center [323, 292] width 385 height 21
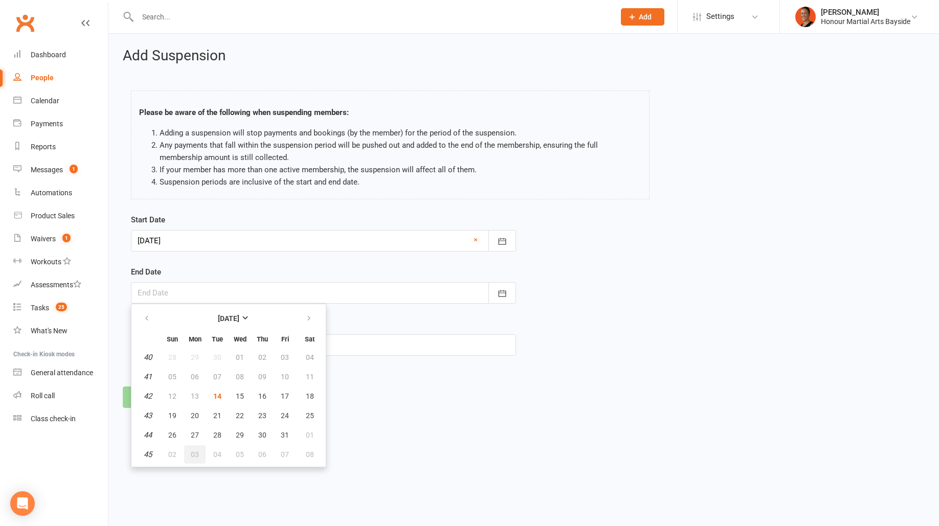
click at [185, 438] on button "03" at bounding box center [194, 454] width 21 height 18
type input "03 Nov 2025"
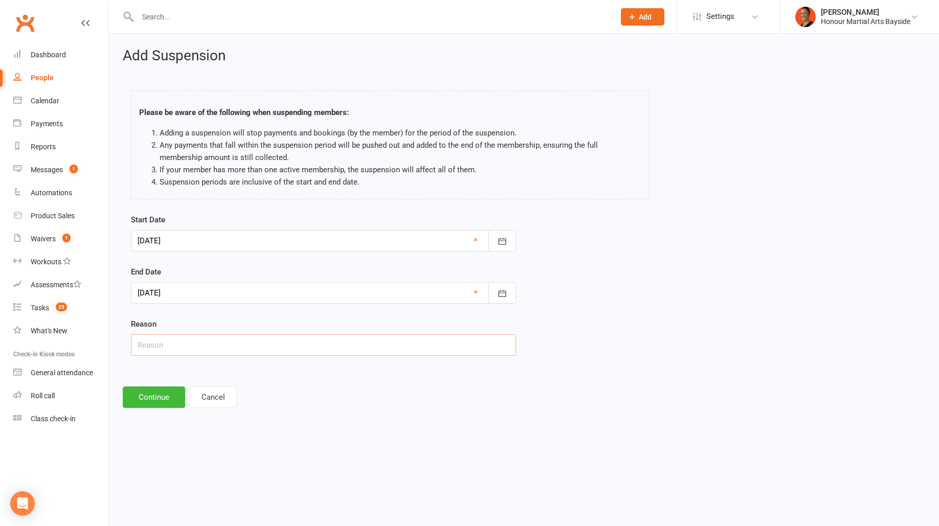
click at [166, 345] on input "text" at bounding box center [323, 344] width 385 height 21
type input "d"
type input "wisdom teeth"
click at [148, 399] on button "Continue" at bounding box center [154, 397] width 62 height 21
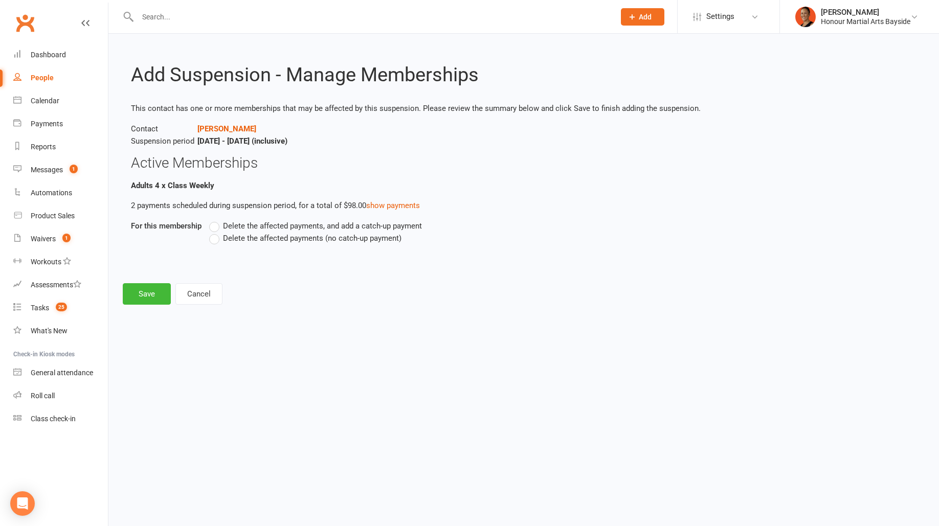
click at [226, 242] on label "Delete the affected payments (no catch-up payment)" at bounding box center [305, 238] width 192 height 12
click at [216, 232] on input "Delete the affected payments (no catch-up payment)" at bounding box center [212, 232] width 7 height 0
click at [139, 300] on button "Save" at bounding box center [147, 293] width 48 height 21
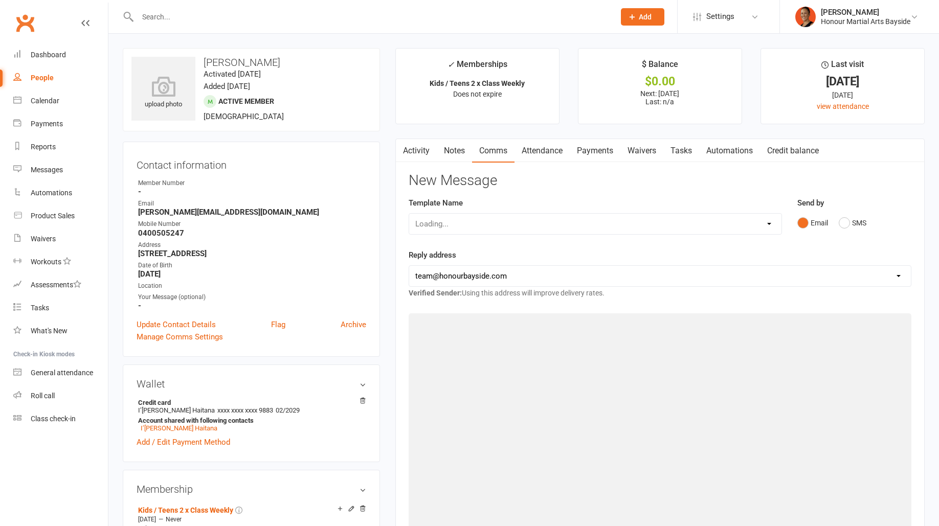
scroll to position [123, 0]
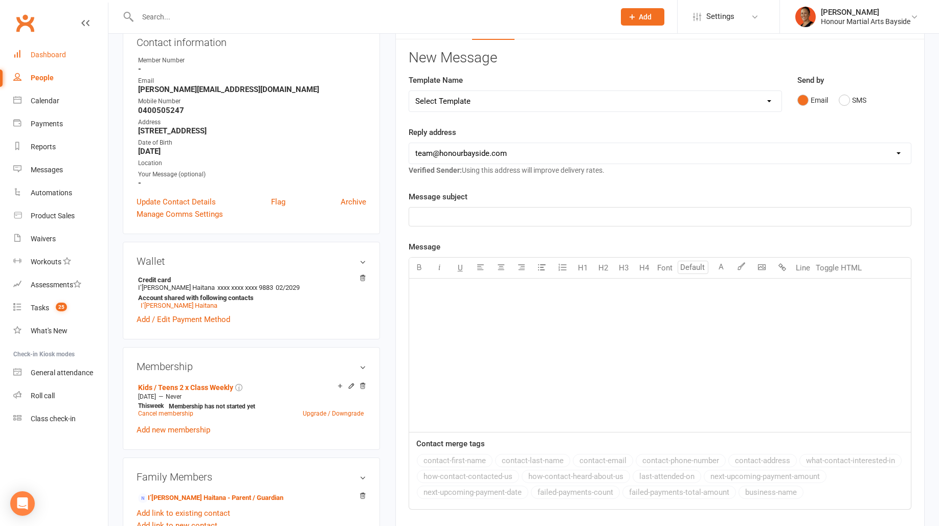
click at [51, 51] on div "Dashboard" at bounding box center [48, 55] width 35 height 8
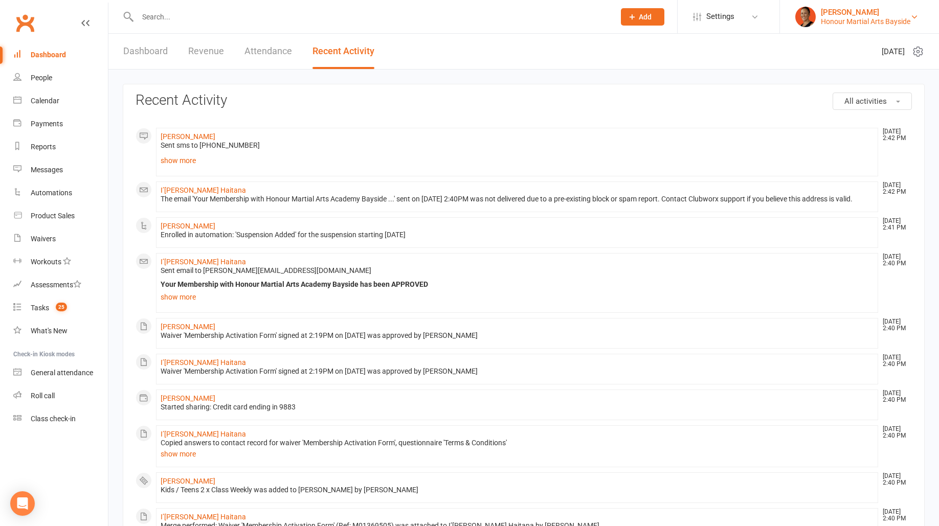
click at [833, 23] on div "Honour Martial Arts Bayside" at bounding box center [865, 21] width 89 height 9
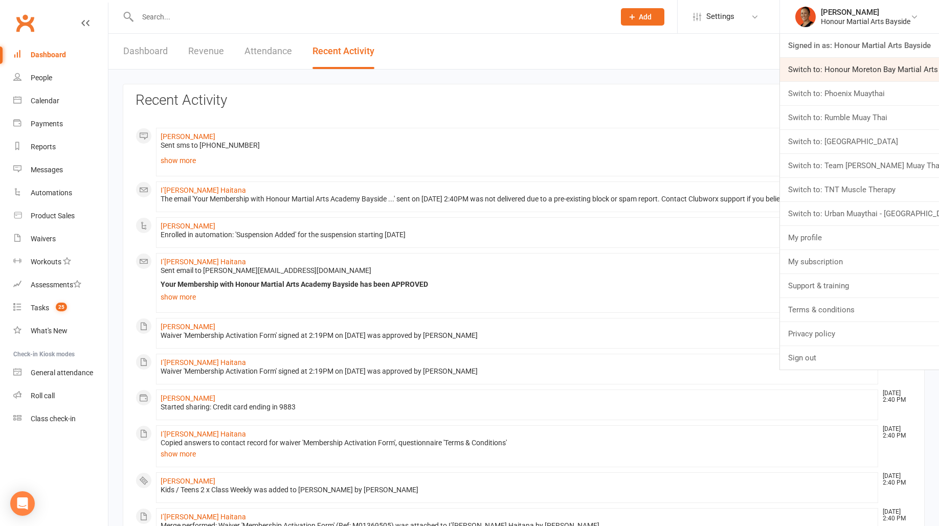
click at [839, 74] on link "Switch to: Honour Moreton Bay Martial Arts Academy" at bounding box center [859, 70] width 159 height 24
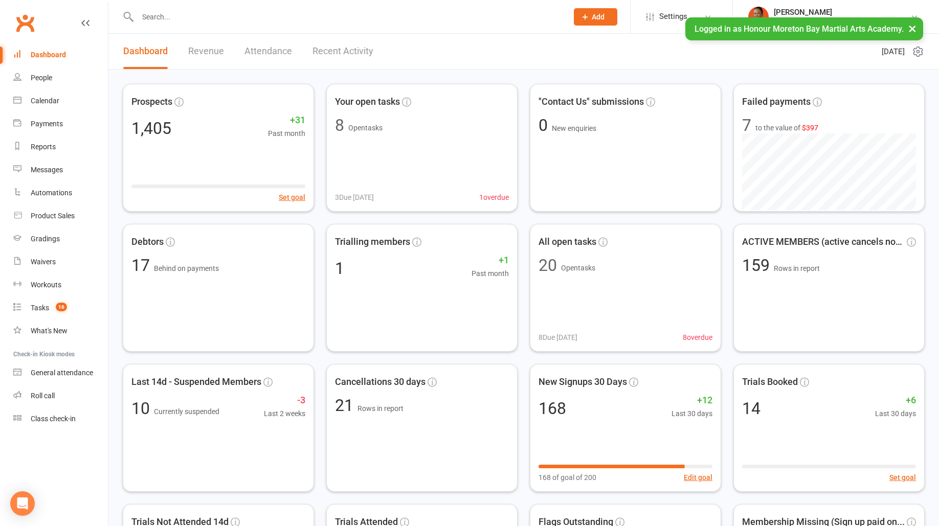
click at [801, 6] on li "[PERSON_NAME] Honour Moreton Bay Martial Arts Academy Signed in as: Honour More…" at bounding box center [835, 16] width 207 height 33
click at [801, 14] on div "[PERSON_NAME]" at bounding box center [842, 12] width 137 height 9
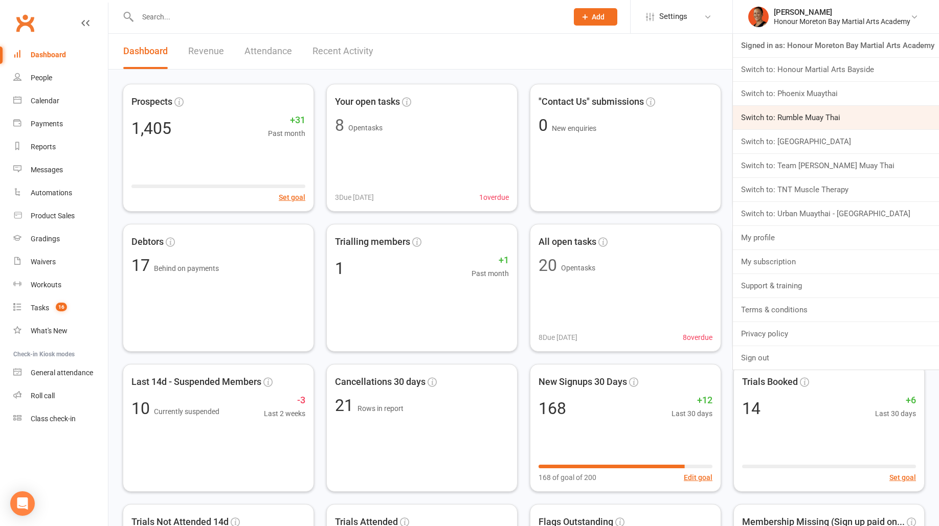
click at [799, 115] on link "Switch to: Rumble Muay Thai" at bounding box center [836, 118] width 206 height 24
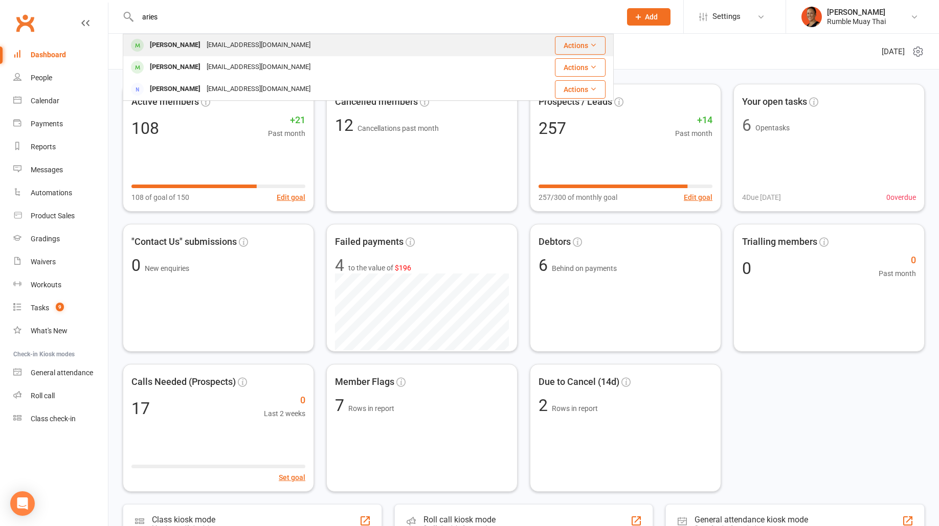
type input "aries"
click at [245, 46] on div "[EMAIL_ADDRESS][DOMAIN_NAME]" at bounding box center [259, 45] width 110 height 15
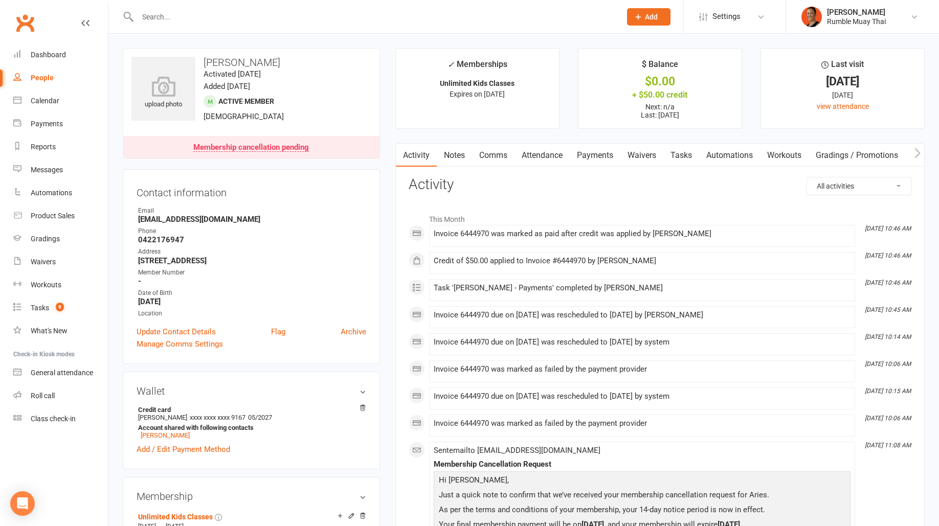
click at [915, 154] on icon "button" at bounding box center [917, 153] width 6 height 11
click at [903, 154] on link "Credit balance" at bounding box center [891, 156] width 66 height 24
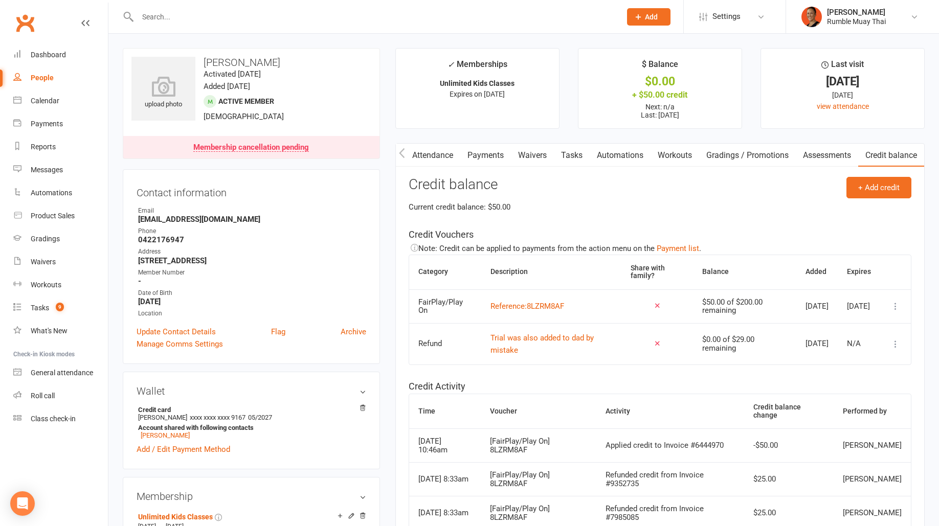
click at [897, 305] on icon at bounding box center [895, 306] width 10 height 10
click at [888, 328] on link "View / edit" at bounding box center [850, 325] width 101 height 20
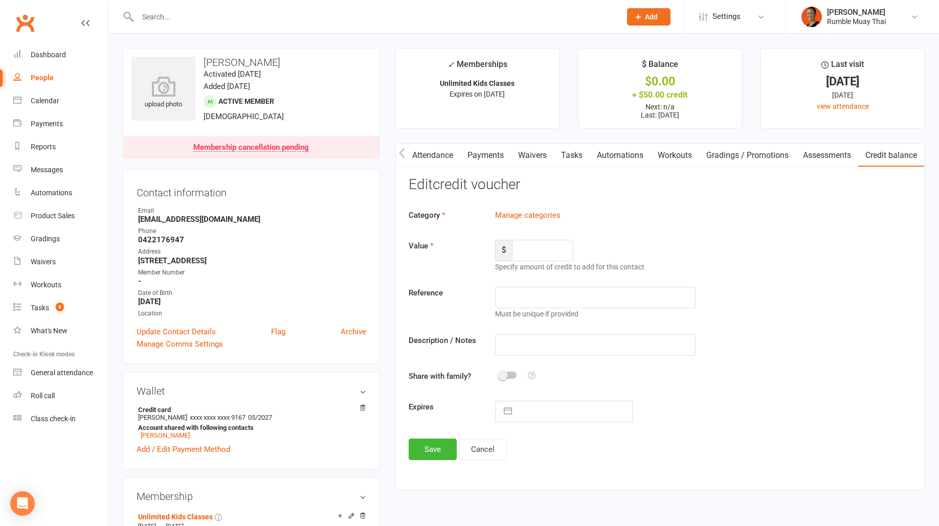
type input "200"
type input "8LZRM8AF"
type input "[DATE]"
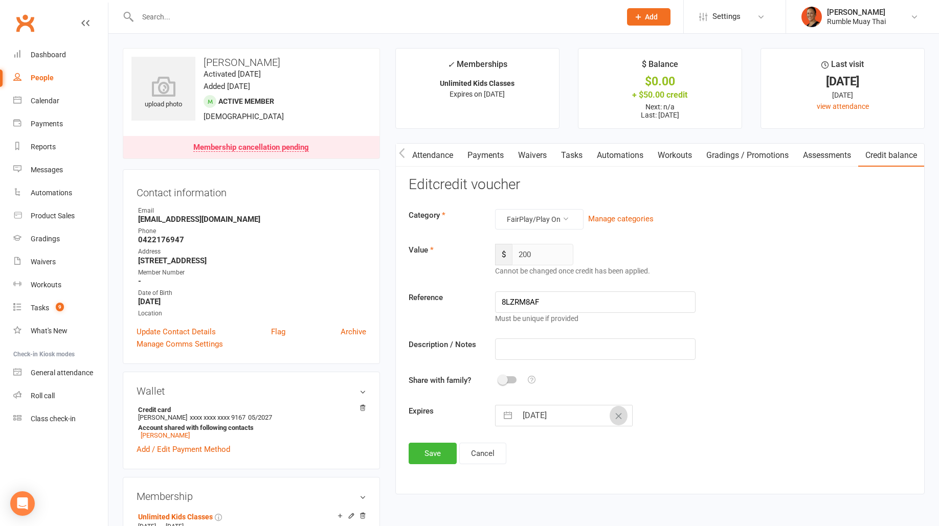
click at [610, 418] on button "Clear Date" at bounding box center [619, 415] width 18 height 19
click at [416, 443] on button "Save" at bounding box center [433, 453] width 48 height 21
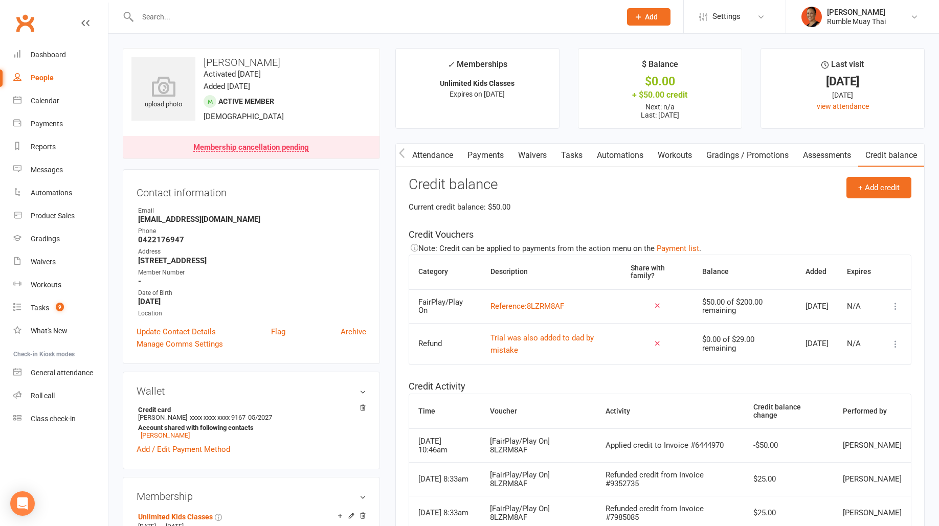
click at [556, 154] on link "Tasks" at bounding box center [572, 156] width 36 height 24
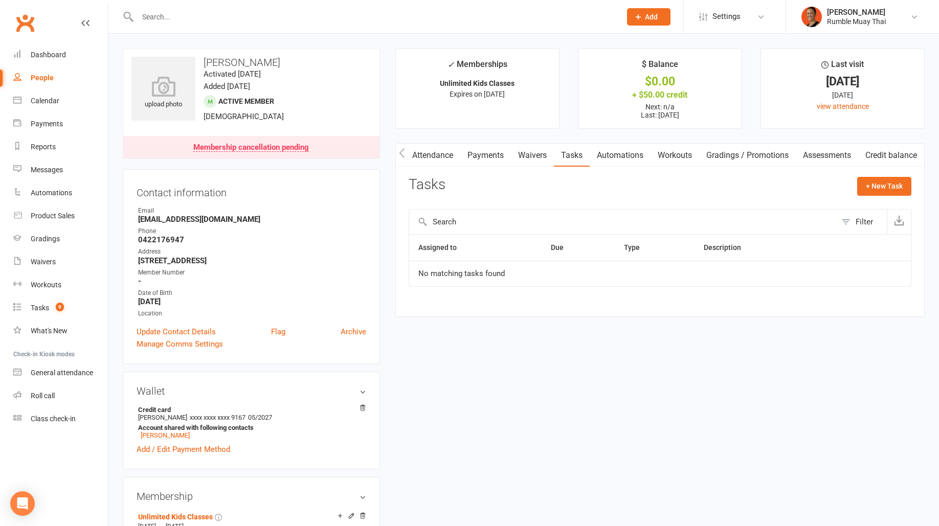
click at [531, 154] on link "Waivers" at bounding box center [532, 156] width 43 height 24
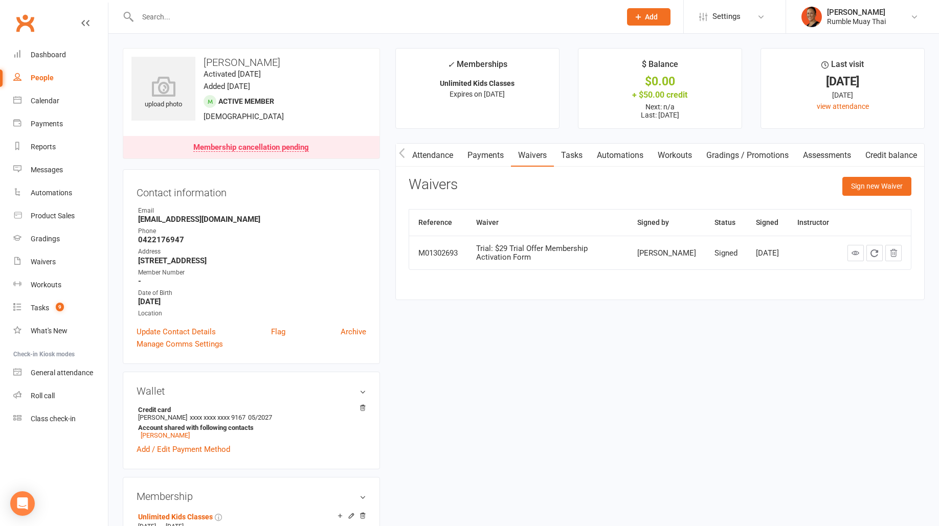
click at [427, 150] on link "Attendance" at bounding box center [432, 156] width 55 height 24
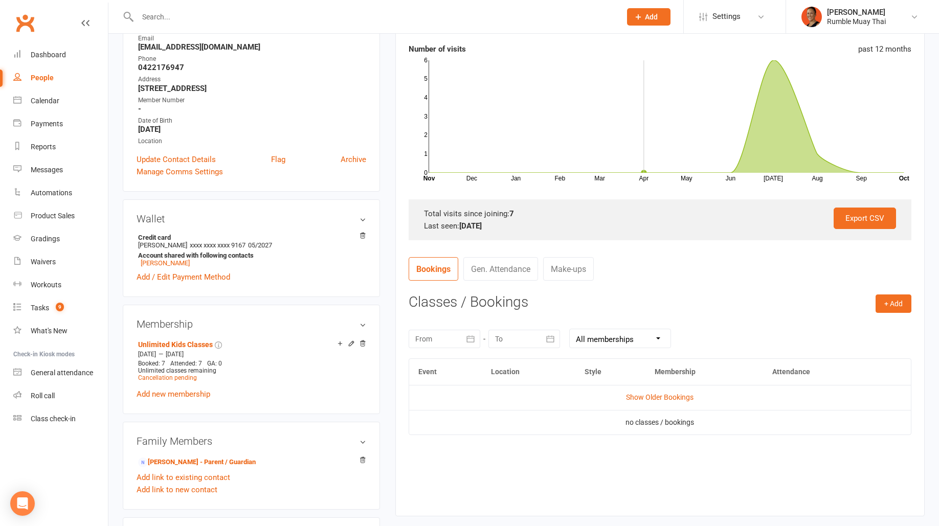
scroll to position [176, 0]
